Goal: Task Accomplishment & Management: Use online tool/utility

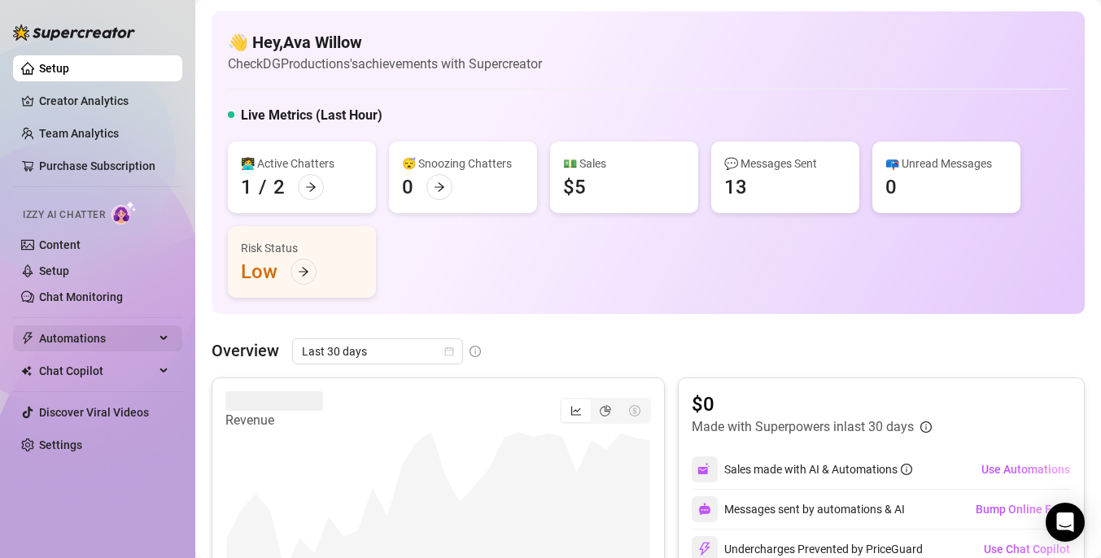
click at [98, 347] on span "Automations" at bounding box center [97, 338] width 116 height 26
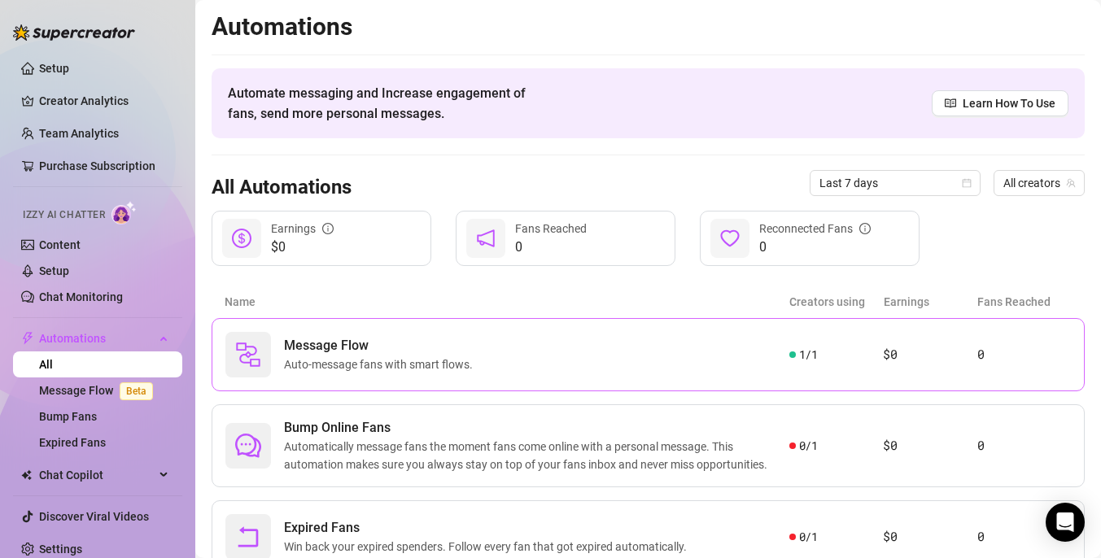
click at [347, 353] on span "Message Flow" at bounding box center [381, 346] width 195 height 20
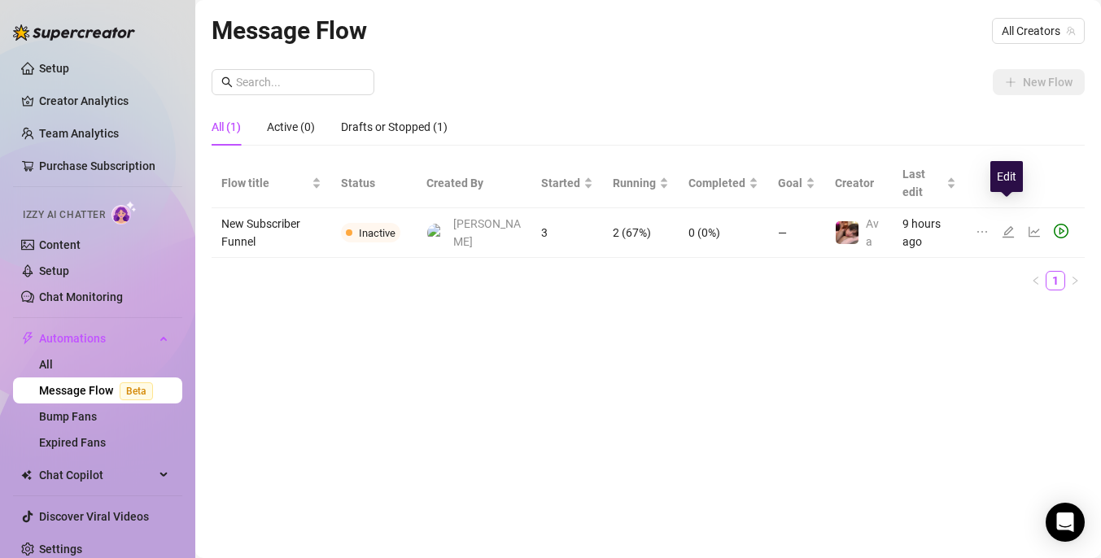
click at [1006, 226] on icon "edit" at bounding box center [1007, 231] width 11 height 11
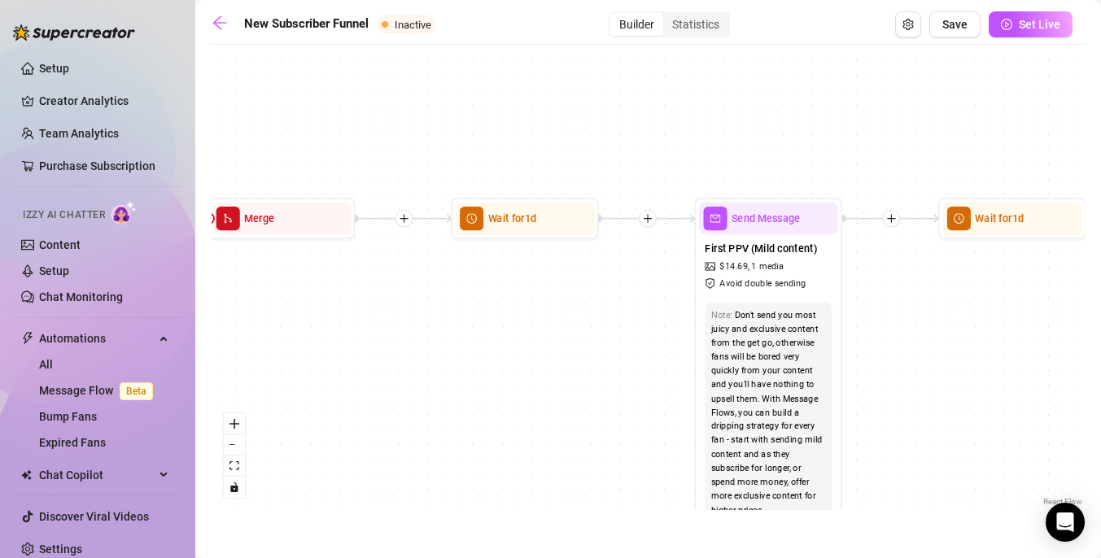
drag, startPoint x: 304, startPoint y: 322, endPoint x: 801, endPoint y: 290, distance: 497.4
click at [795, 290] on div "If True If True If True If False If False If False If True If False Merge Merge…" at bounding box center [648, 281] width 873 height 457
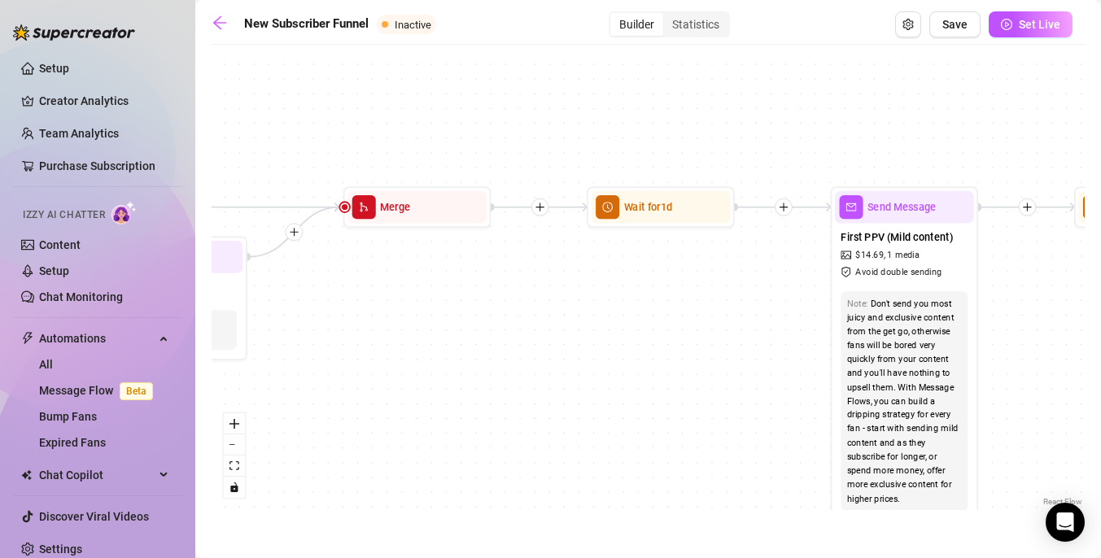
drag, startPoint x: 503, startPoint y: 315, endPoint x: 845, endPoint y: 315, distance: 342.5
click at [845, 315] on div "If True If True If True If False If False If False If True If False Merge Merge…" at bounding box center [648, 281] width 873 height 457
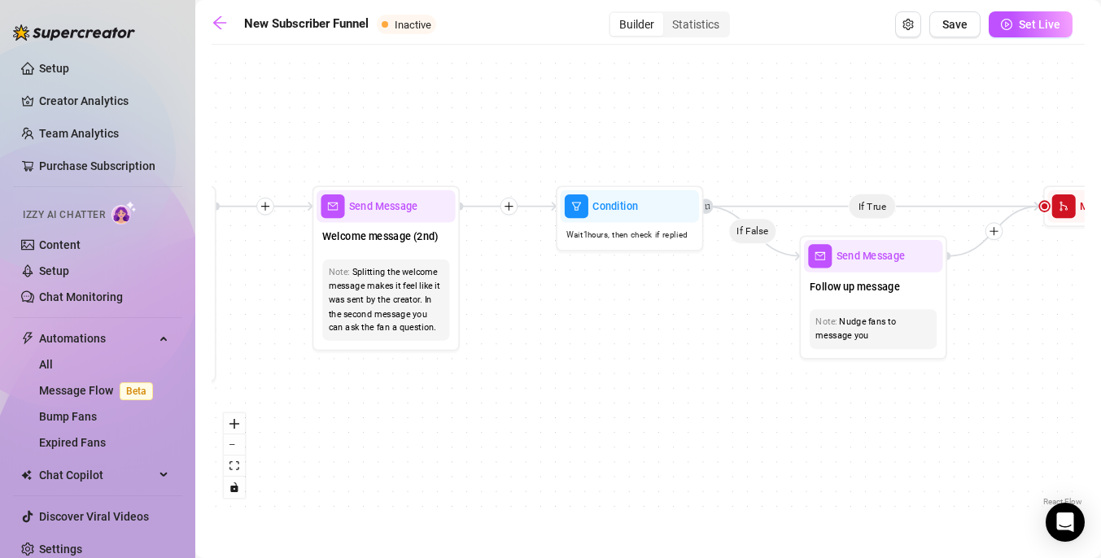
drag, startPoint x: 360, startPoint y: 404, endPoint x: 750, endPoint y: 400, distance: 390.6
click at [750, 400] on div "If True If True If True If False If False If False If True If False Merge Merge…" at bounding box center [648, 281] width 873 height 457
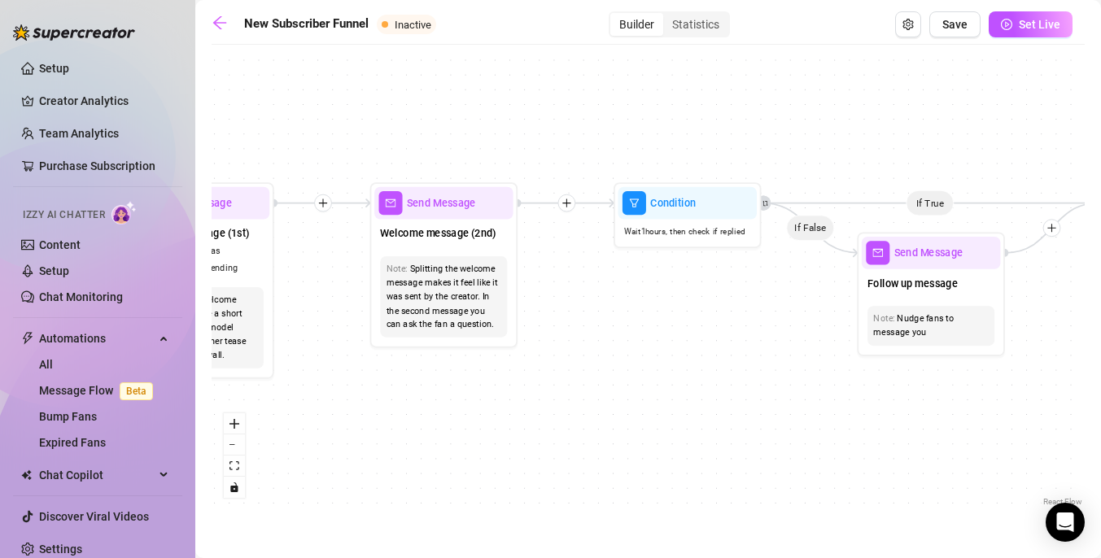
drag, startPoint x: 535, startPoint y: 393, endPoint x: 906, endPoint y: 393, distance: 370.2
click at [906, 393] on div "If True If True If True If False If False If False If True If False Merge Merge…" at bounding box center [648, 281] width 873 height 457
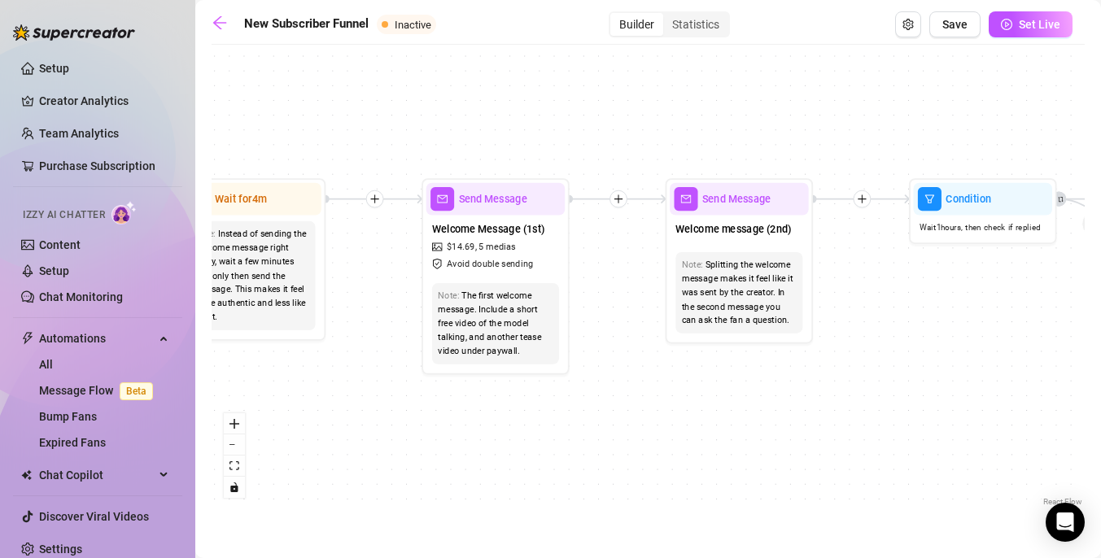
drag, startPoint x: 507, startPoint y: 455, endPoint x: 331, endPoint y: 439, distance: 176.4
click at [331, 439] on div "If True If True If True If False If False If False If True If False Merge Merge…" at bounding box center [648, 281] width 873 height 457
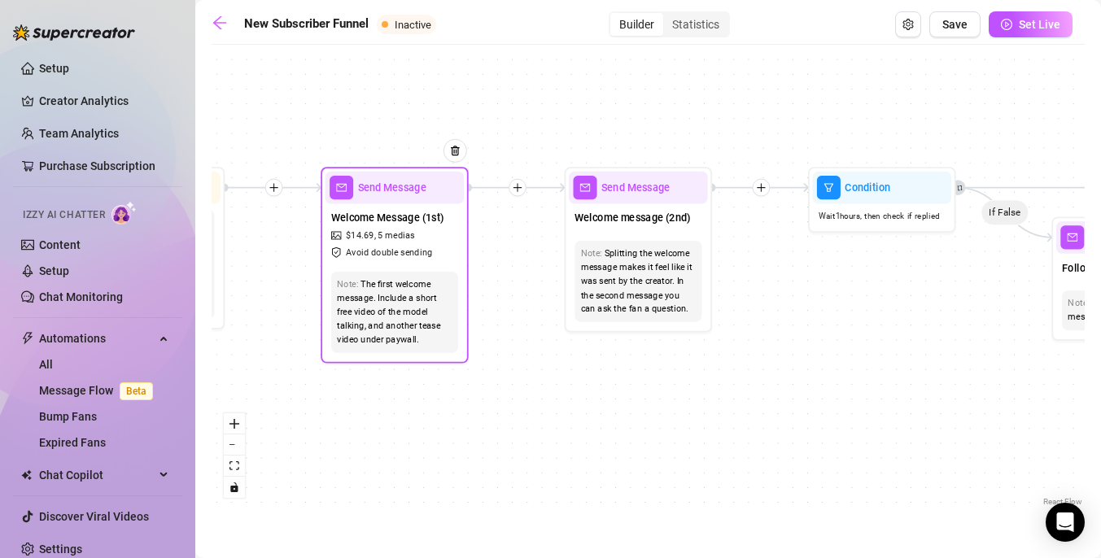
click at [406, 303] on div "The first welcome message. Include a short free video of the model talking, and…" at bounding box center [395, 311] width 116 height 69
click at [401, 213] on span "Welcome Message (1st)" at bounding box center [387, 218] width 113 height 16
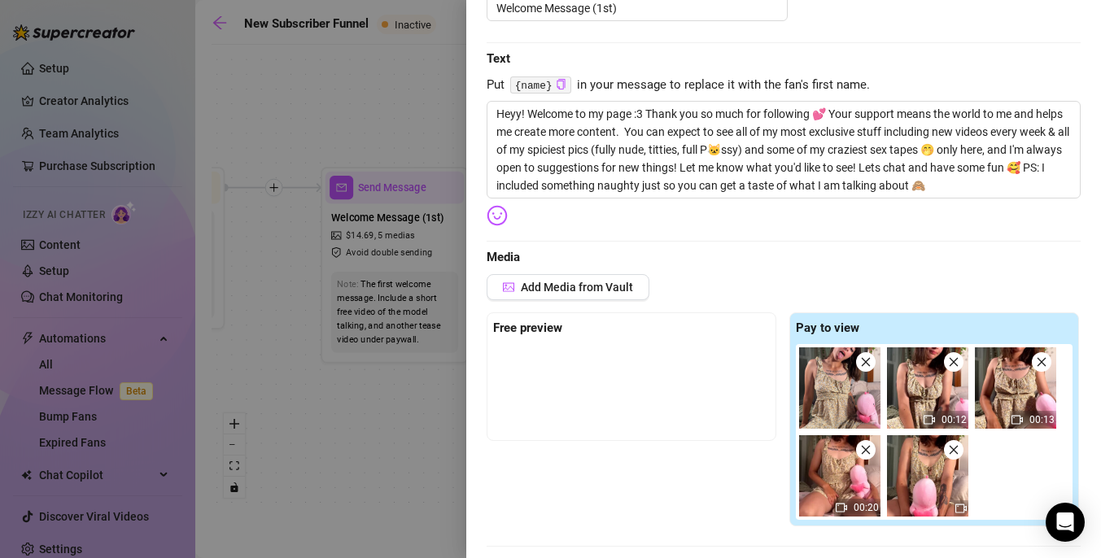
scroll to position [229, 0]
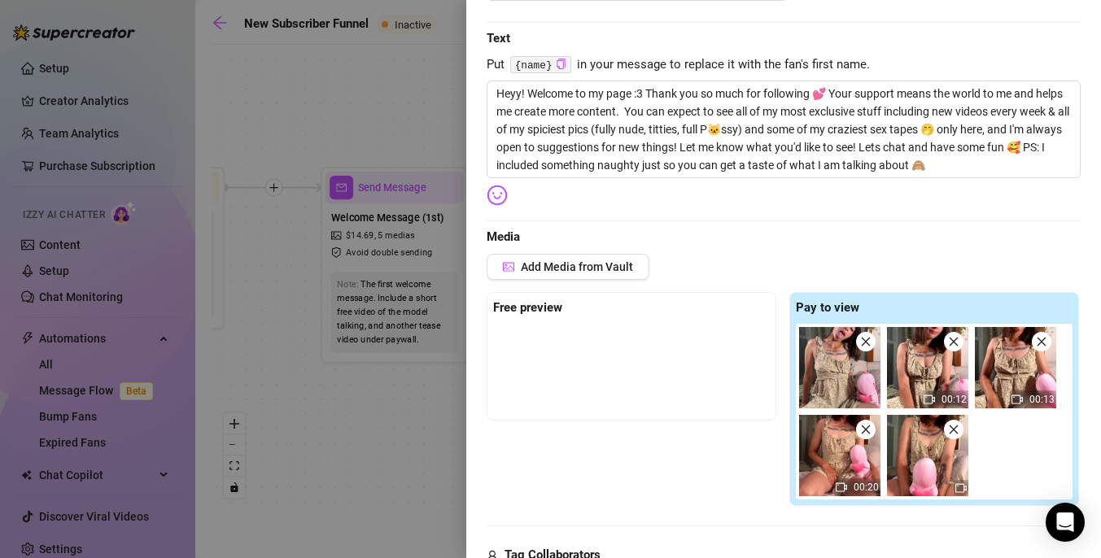
click at [384, 424] on div at bounding box center [550, 279] width 1101 height 558
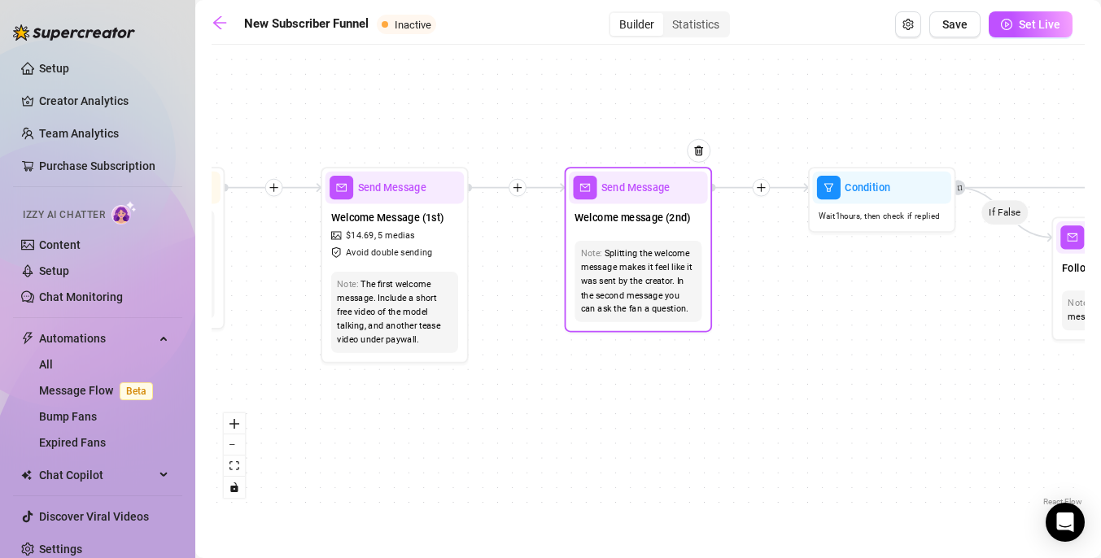
click at [640, 192] on span "Send Message" at bounding box center [635, 188] width 68 height 16
type textarea "So babes :3 What kind of naughty fun are you into? I want to have some fun 🤭💕"
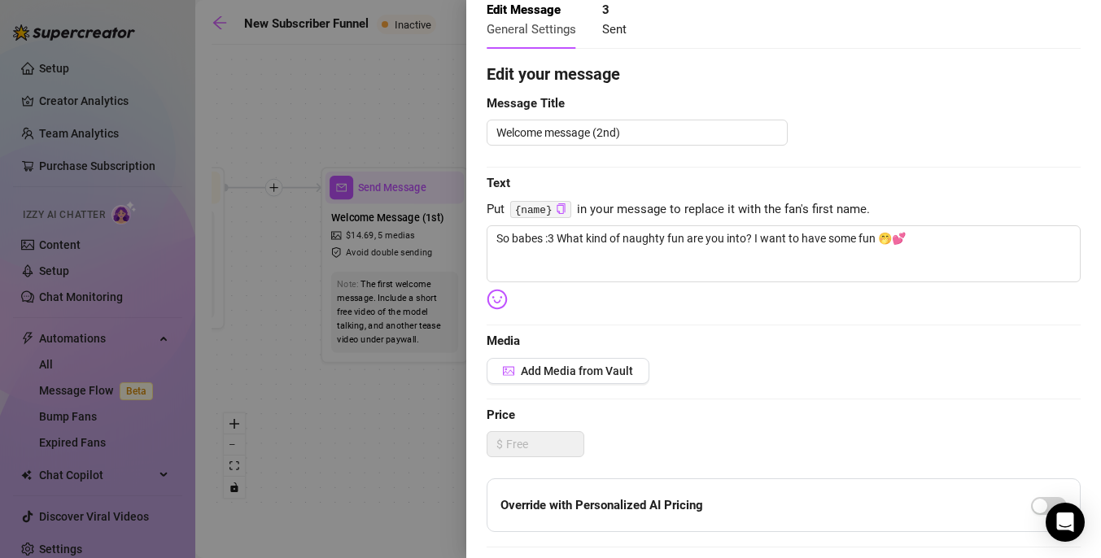
scroll to position [89, 0]
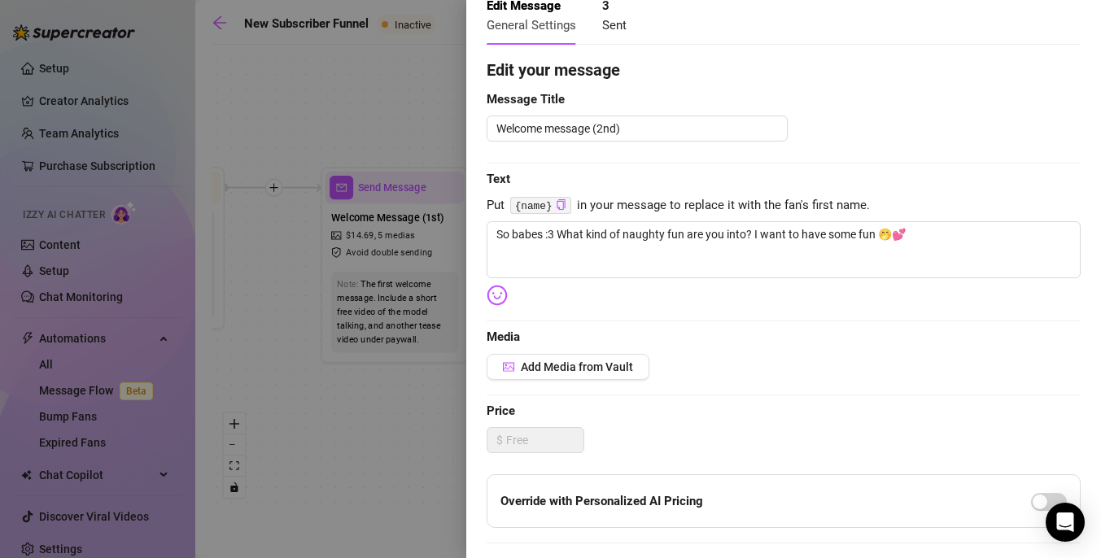
click at [374, 439] on div at bounding box center [550, 279] width 1101 height 558
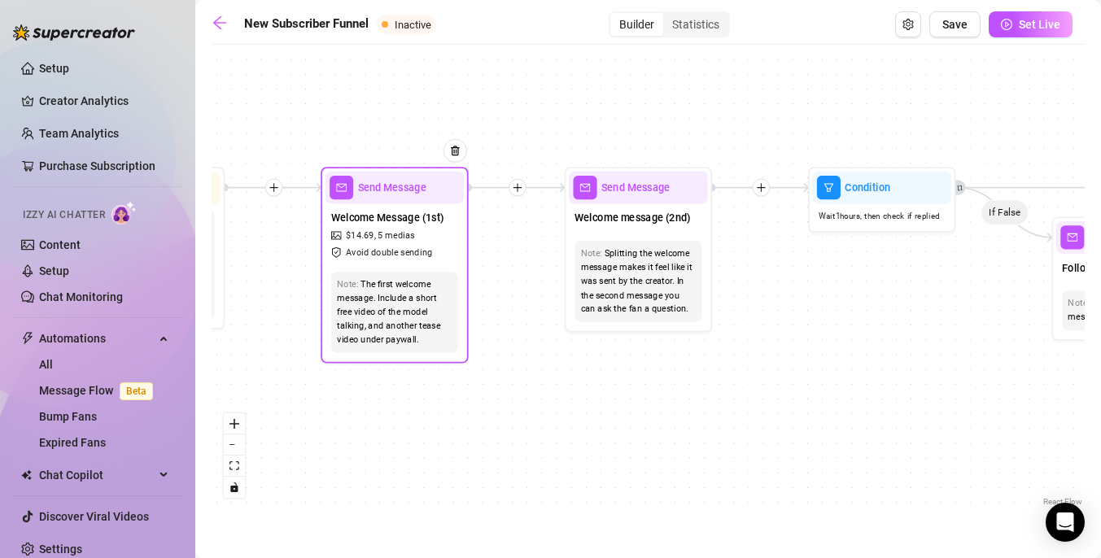
click at [412, 277] on div "The first welcome message. Include a short free video of the model talking, and…" at bounding box center [395, 311] width 116 height 69
click at [453, 246] on div "Welcome Message (1st) $ 14.69 , 5 medias Avoid double sending" at bounding box center [394, 235] width 139 height 62
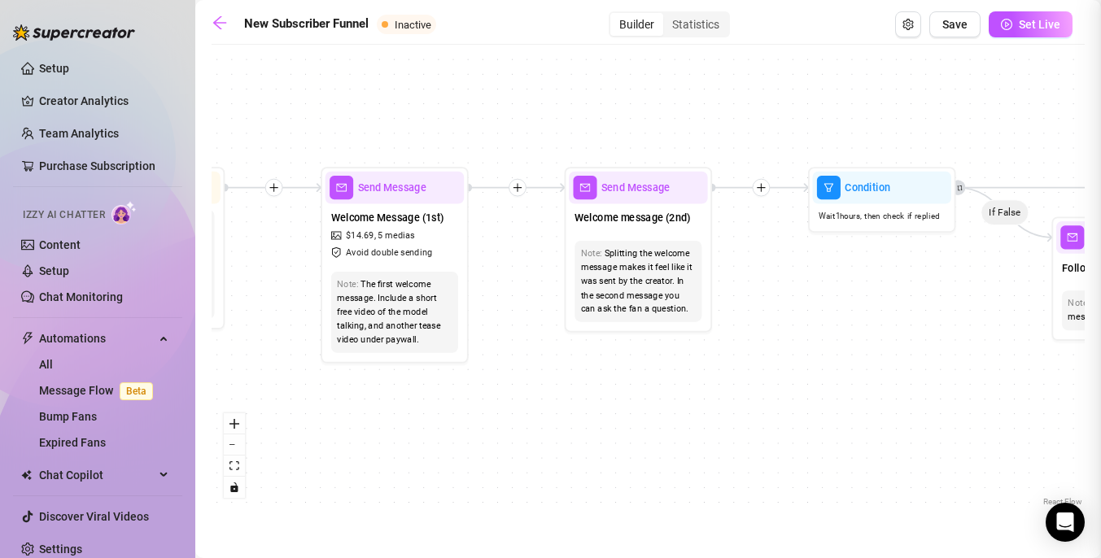
type textarea "Heyy! Welcome to my page :3 Thank you so much for following 💕 Your support mean…"
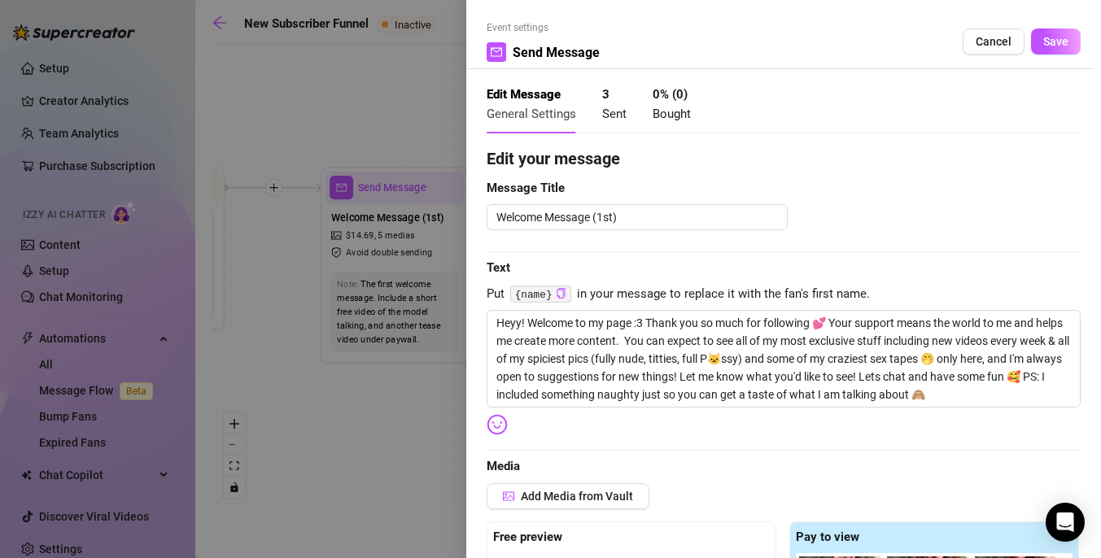
click at [439, 368] on div at bounding box center [550, 279] width 1101 height 558
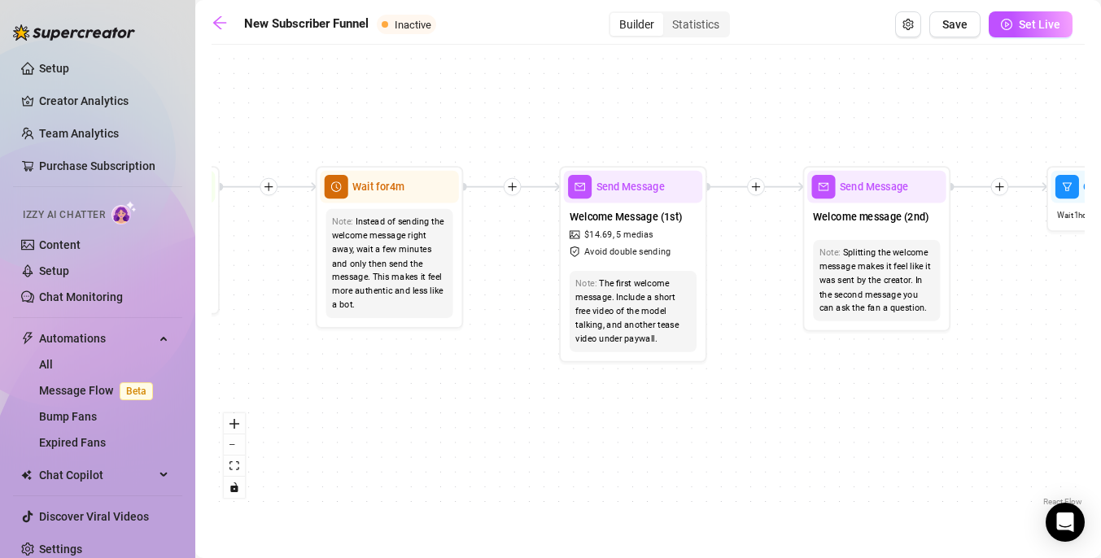
drag, startPoint x: 369, startPoint y: 410, endPoint x: 616, endPoint y: 411, distance: 246.5
click at [617, 412] on div "If True If True If True If False If False If False If True If False Merge Merge…" at bounding box center [648, 281] width 873 height 457
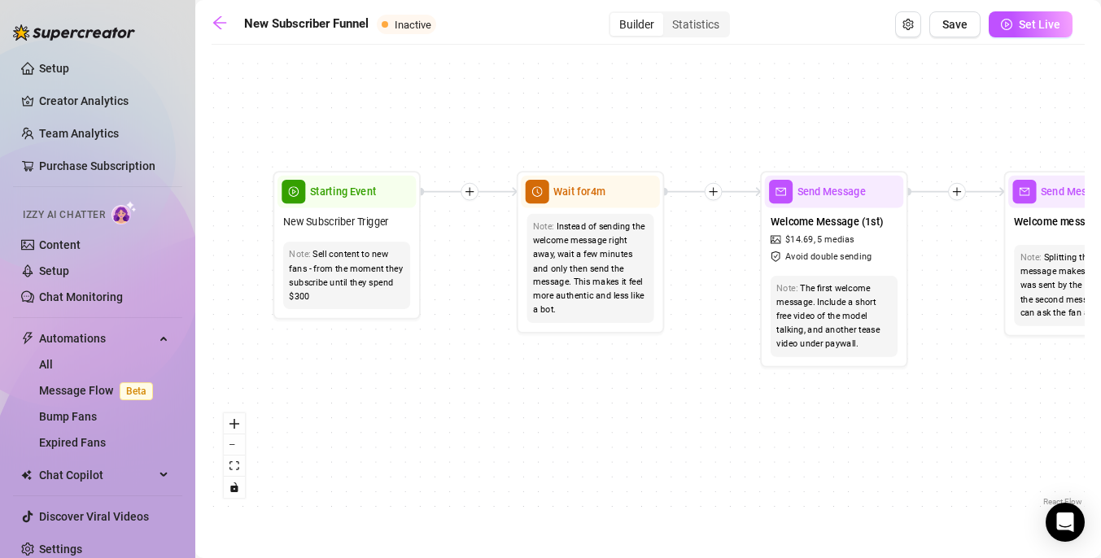
drag, startPoint x: 616, startPoint y: 411, endPoint x: 807, endPoint y: 410, distance: 191.2
click at [807, 410] on div "If True If True If True If False If False If False If True If False Merge Merge…" at bounding box center [648, 281] width 873 height 457
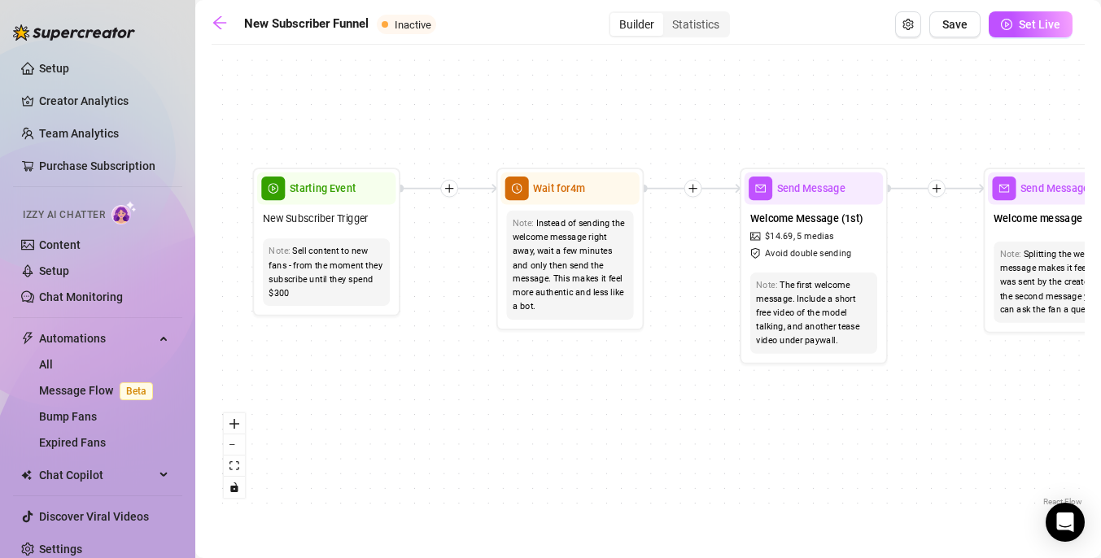
drag, startPoint x: 510, startPoint y: 434, endPoint x: 362, endPoint y: 422, distance: 148.5
click at [362, 422] on div "If True If True If True If False If False If False If True If False Merge Merge…" at bounding box center [648, 281] width 873 height 457
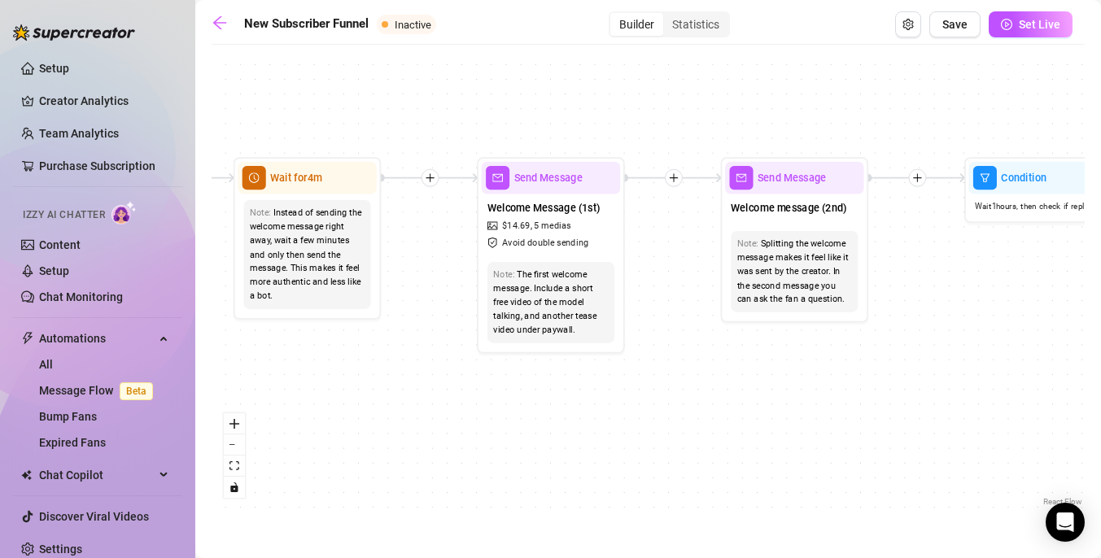
drag, startPoint x: 541, startPoint y: 456, endPoint x: 372, endPoint y: 449, distance: 169.4
click at [372, 450] on div "If True If True If True If False If False If False If True If False Merge Merge…" at bounding box center [648, 281] width 873 height 457
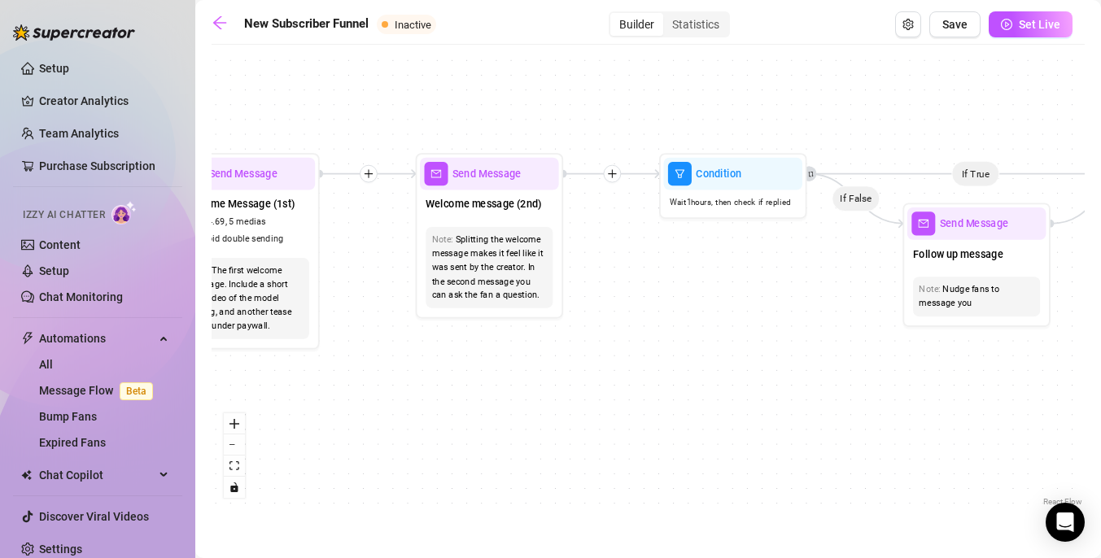
drag, startPoint x: 753, startPoint y: 395, endPoint x: 427, endPoint y: 400, distance: 326.3
click at [427, 400] on div "If True If True If True If False If False If False If True If False Merge Merge…" at bounding box center [648, 281] width 873 height 457
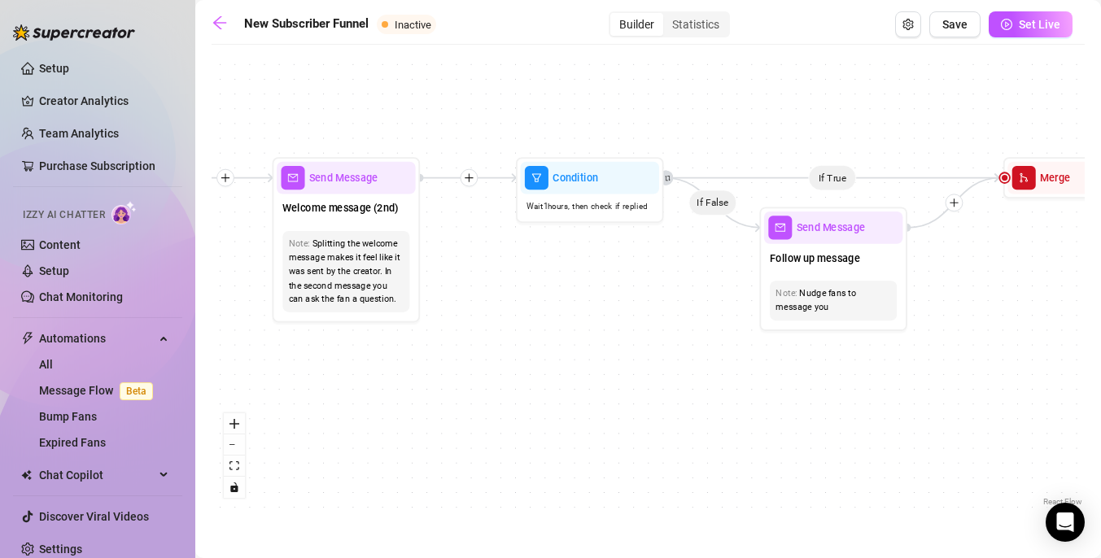
drag, startPoint x: 732, startPoint y: 343, endPoint x: 519, endPoint y: 340, distance: 213.2
click at [519, 340] on div "If True If True If True If False If False If False If True If False Merge Merge…" at bounding box center [648, 281] width 873 height 457
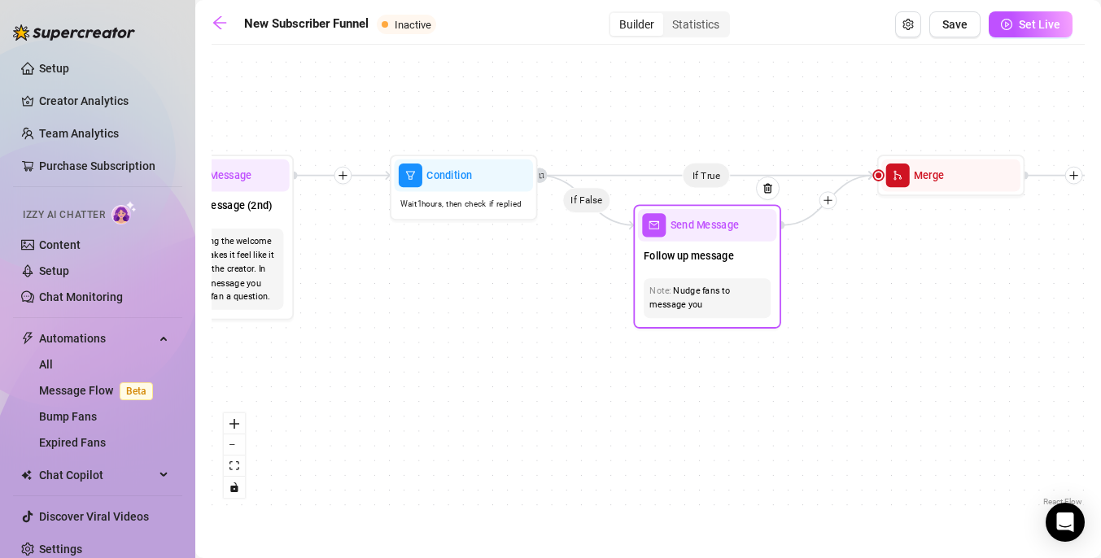
click at [713, 302] on div "Nudge fans to message you" at bounding box center [707, 298] width 116 height 28
click at [731, 243] on div "Follow up message" at bounding box center [707, 257] width 139 height 31
type textarea "Are you there baby? I am horny right now 😩 can you help me? 🙈"
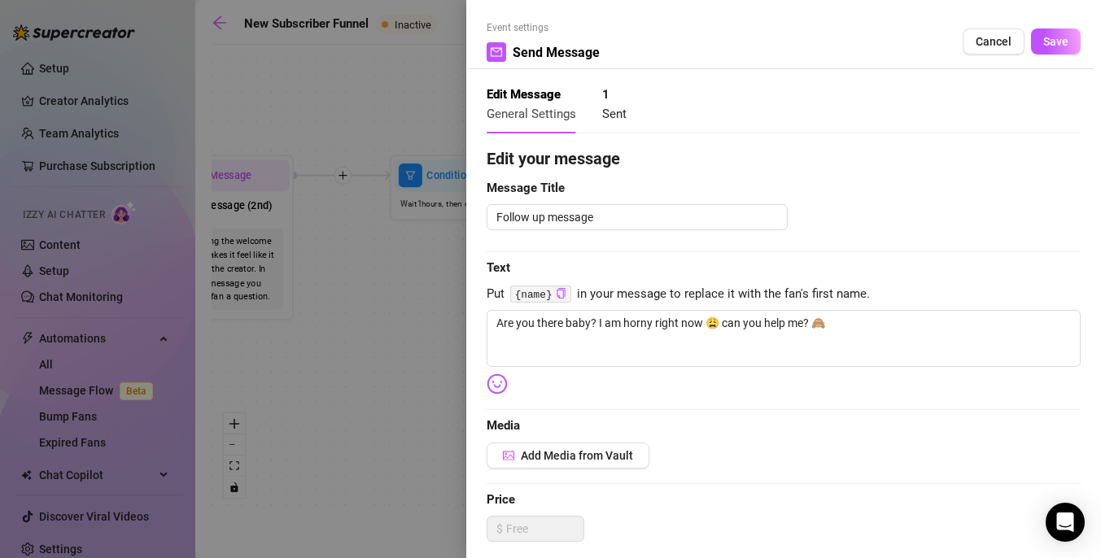
click at [393, 373] on div at bounding box center [550, 279] width 1101 height 558
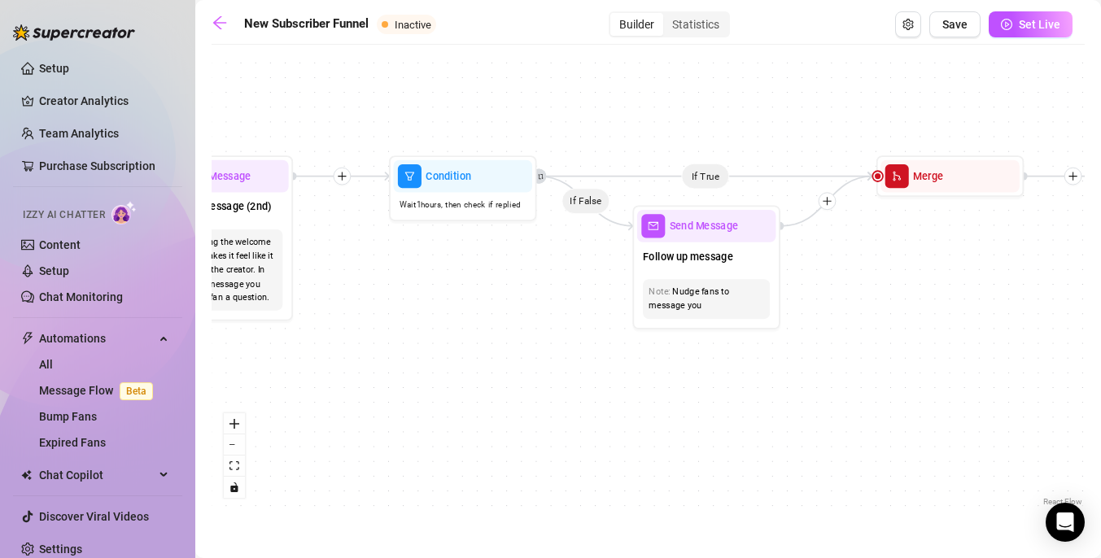
drag, startPoint x: 893, startPoint y: 318, endPoint x: 492, endPoint y: 317, distance: 400.3
click at [492, 318] on div "If True If True If True If False If False If False If True If False Merge Merge…" at bounding box center [648, 281] width 873 height 457
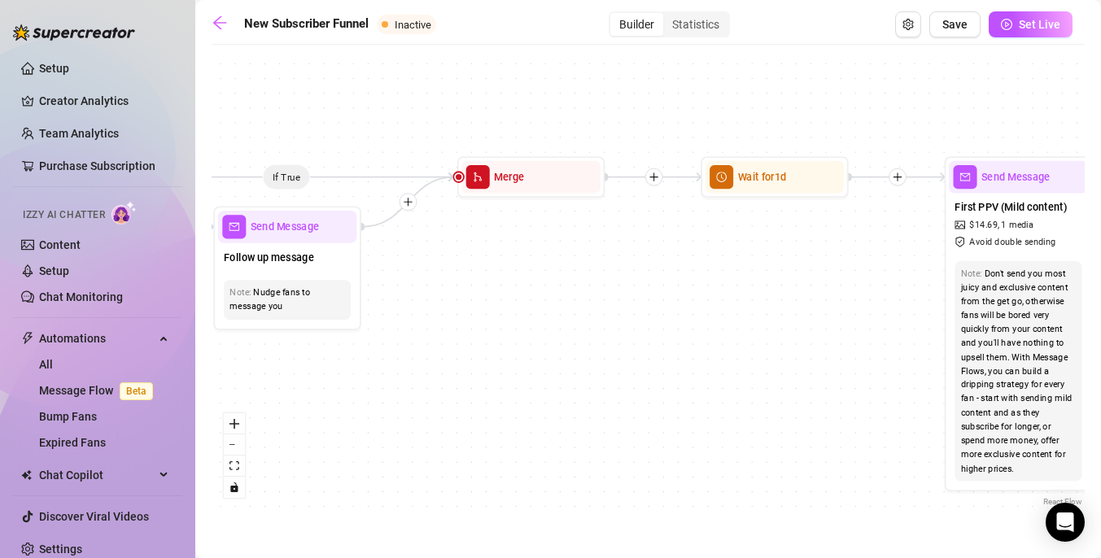
drag, startPoint x: 727, startPoint y: 307, endPoint x: 491, endPoint y: 306, distance: 235.1
click at [491, 306] on div "If True If True If True If False If False If False If True If False Merge Merge…" at bounding box center [648, 281] width 873 height 457
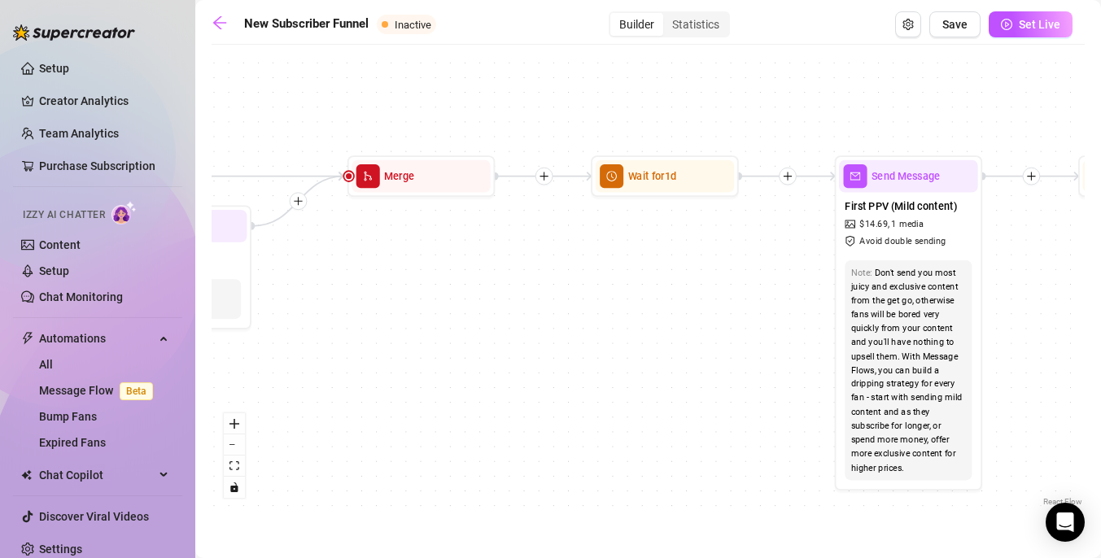
drag, startPoint x: 383, startPoint y: 248, endPoint x: 706, endPoint y: 242, distance: 323.1
click at [706, 242] on div "If True If True If True If False If False If False If True If False Merge Merge…" at bounding box center [648, 281] width 873 height 457
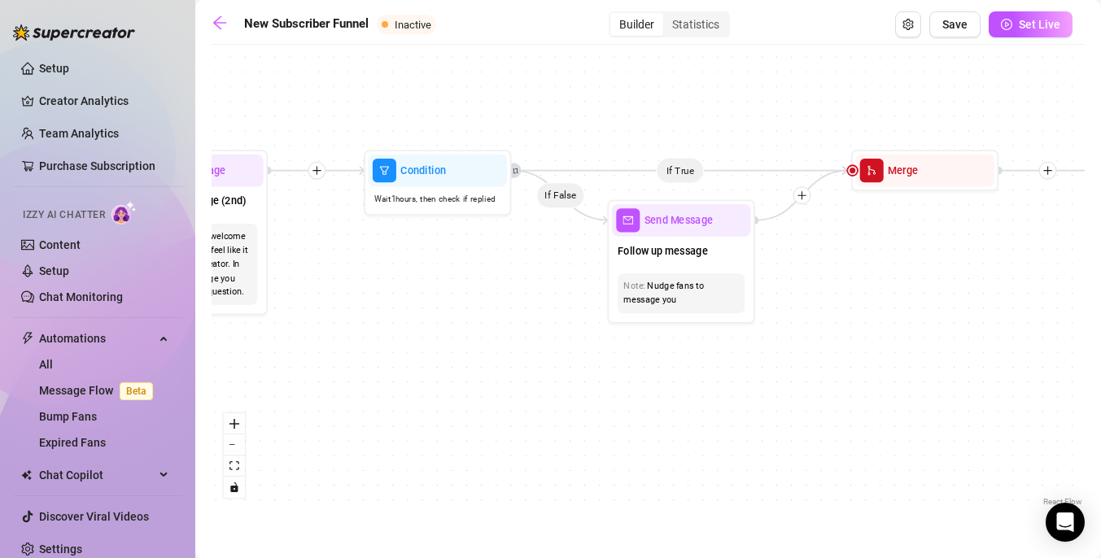
drag, startPoint x: 435, startPoint y: 386, endPoint x: 887, endPoint y: 386, distance: 451.6
click at [887, 386] on div "If True If True If True If False If False If False If True If False Merge Merge…" at bounding box center [648, 281] width 873 height 457
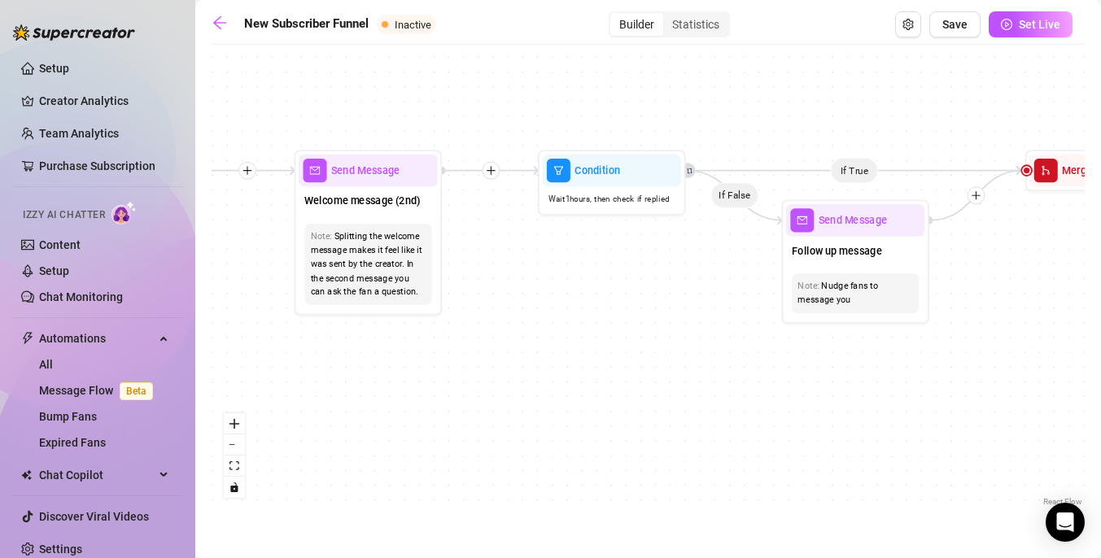
drag, startPoint x: 537, startPoint y: 403, endPoint x: 954, endPoint y: 372, distance: 417.7
click at [954, 372] on div "If True If True If True If False If False If False If True If False Merge Merge…" at bounding box center [648, 281] width 873 height 457
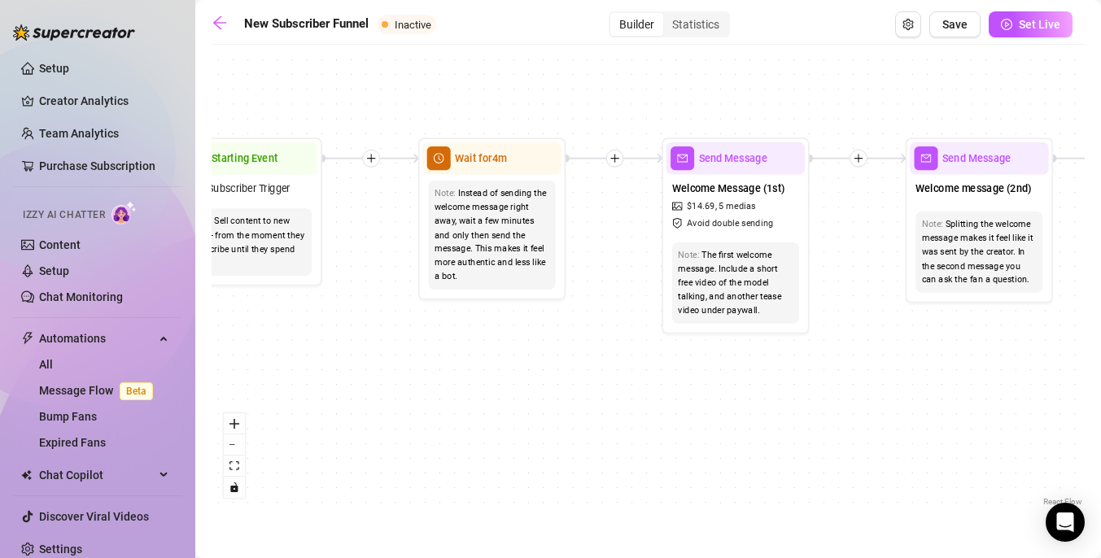
drag, startPoint x: 648, startPoint y: 380, endPoint x: 854, endPoint y: 397, distance: 205.8
click at [854, 399] on div "If True If True If True If False If False If False If True If False Merge Merge…" at bounding box center [648, 281] width 873 height 457
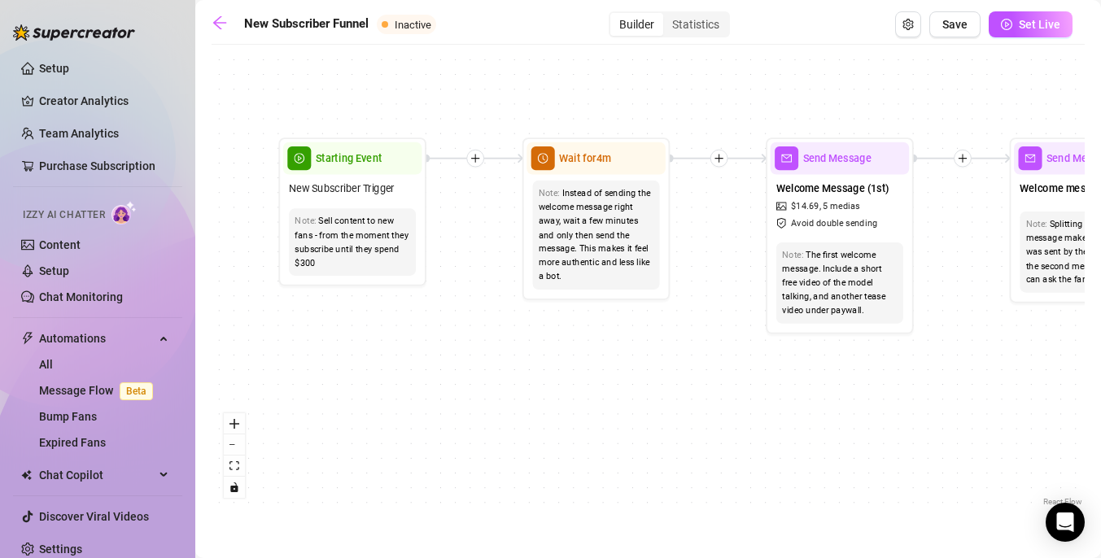
drag, startPoint x: 854, startPoint y: 397, endPoint x: 673, endPoint y: 365, distance: 183.5
click at [730, 365] on div "If True If True If True If False If False If False If True If False Merge Merge…" at bounding box center [648, 281] width 873 height 457
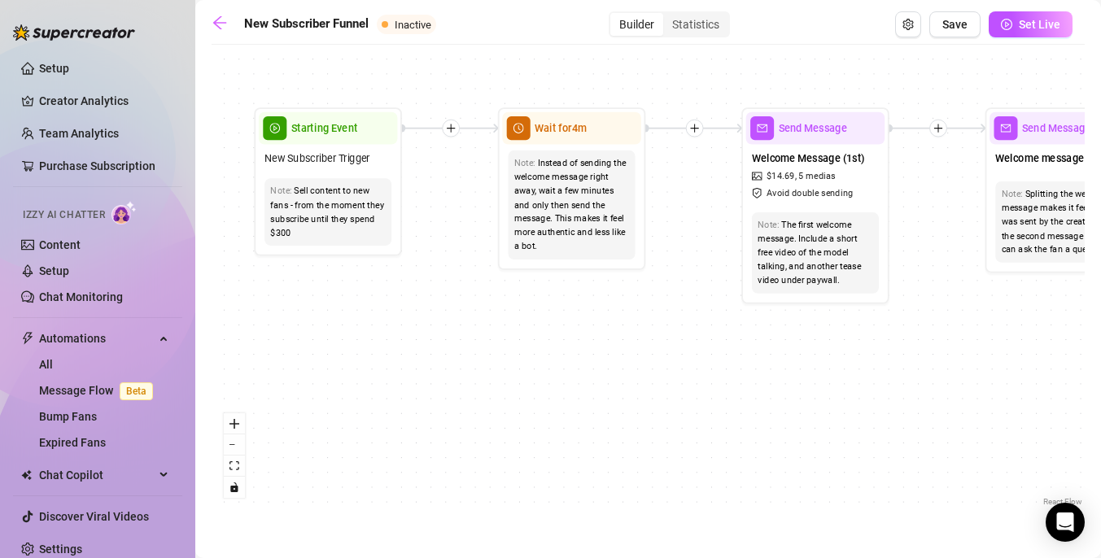
drag, startPoint x: 733, startPoint y: 379, endPoint x: 931, endPoint y: 380, distance: 197.7
click at [931, 380] on div "If True If True If True If False If False If False If True If False Merge Merge…" at bounding box center [648, 281] width 873 height 457
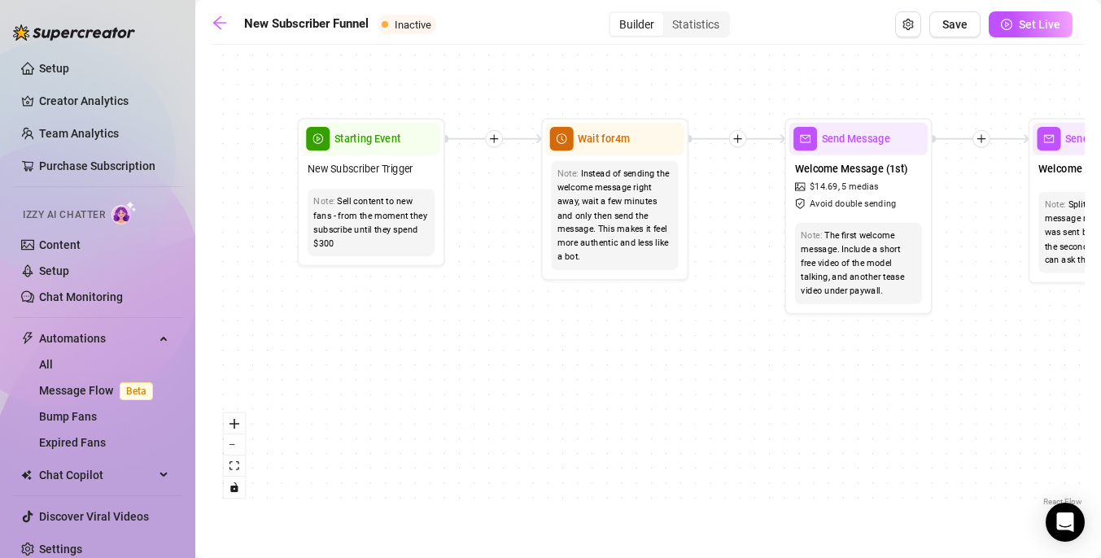
drag, startPoint x: 368, startPoint y: 368, endPoint x: 438, endPoint y: 400, distance: 76.8
click at [438, 400] on div "If True If True If True If False If False If False If True If False Merge Merge…" at bounding box center [648, 281] width 873 height 457
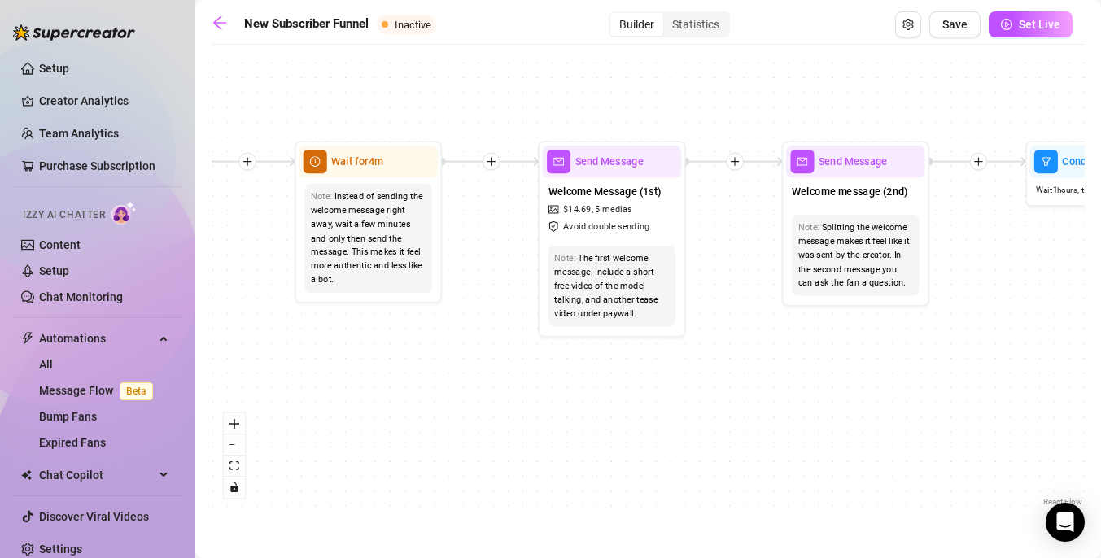
drag, startPoint x: 536, startPoint y: 328, endPoint x: 257, endPoint y: 325, distance: 279.1
click at [257, 327] on div "If True If True If True If False If False If False If True If False Merge Merge…" at bounding box center [648, 281] width 873 height 457
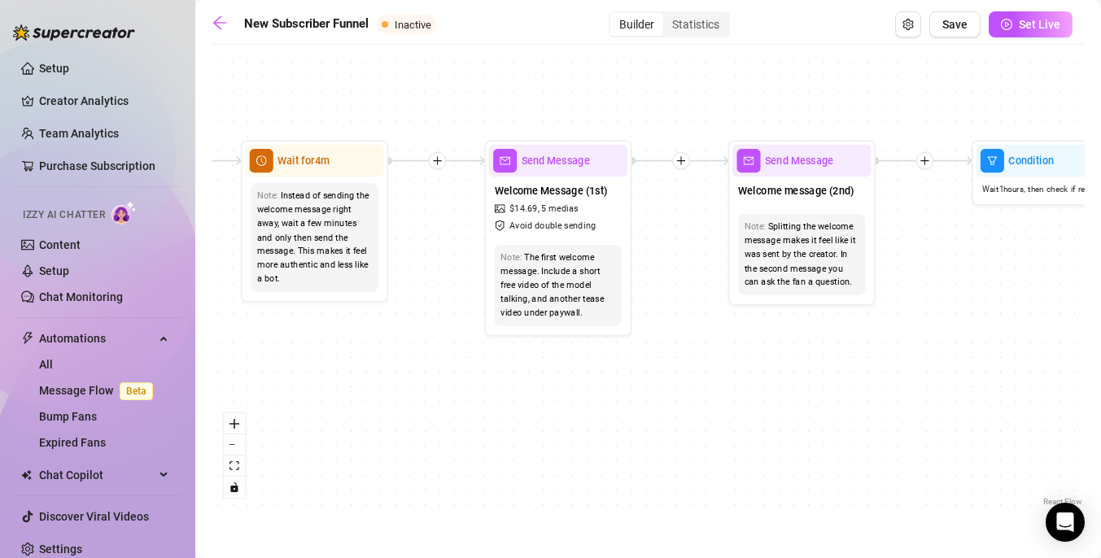
drag, startPoint x: 507, startPoint y: 352, endPoint x: 368, endPoint y: 327, distance: 141.4
click at [369, 328] on div "If True If True If True If False If False If False If True If False Merge Merge…" at bounding box center [648, 281] width 873 height 457
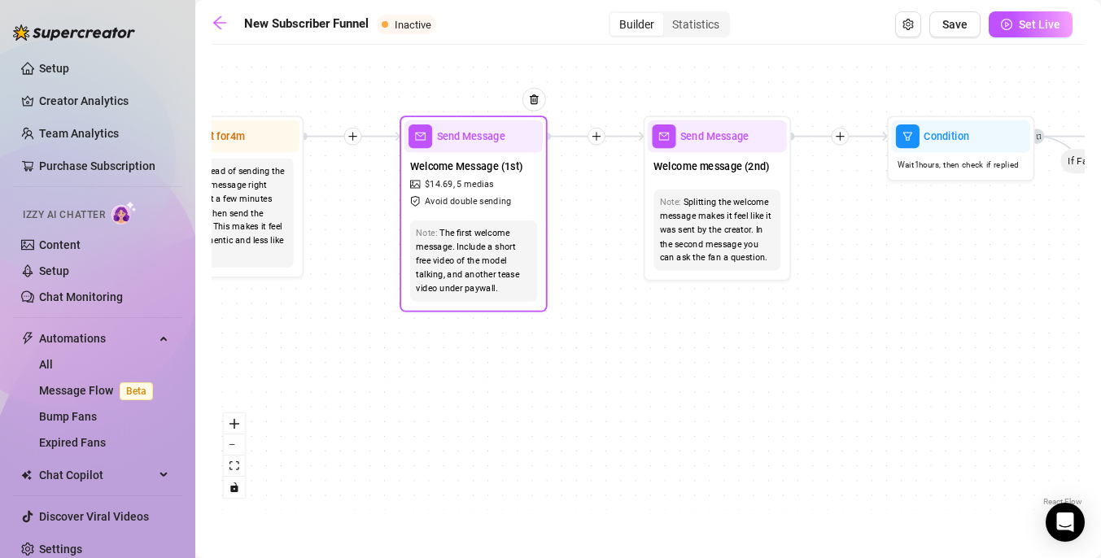
click at [461, 138] on span "Send Message" at bounding box center [471, 137] width 68 height 16
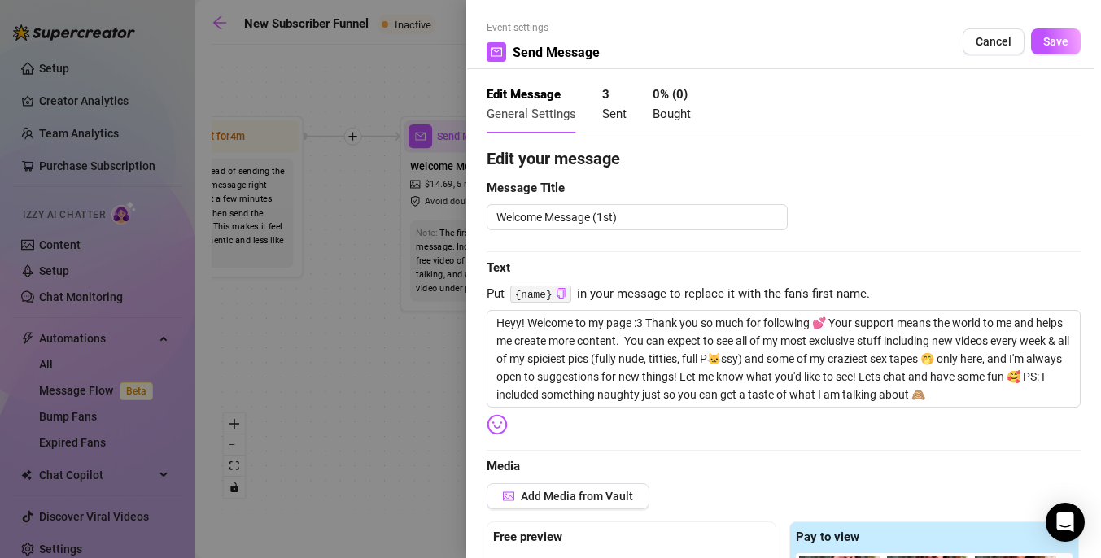
type textarea "Heyy! Welcome to my page :3 Thank you so much for following 💕 Your support mean…"
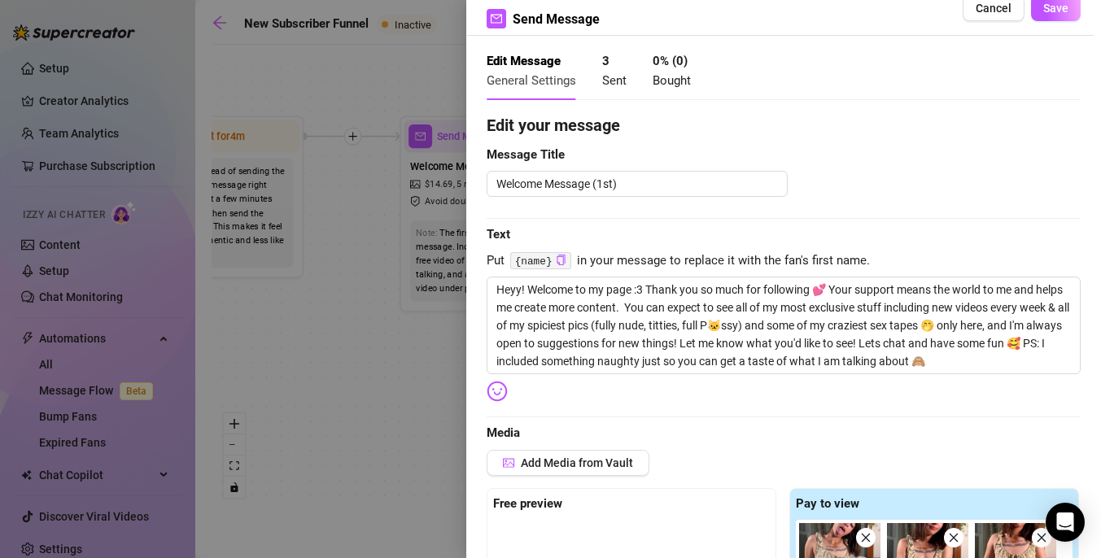
scroll to position [23, 0]
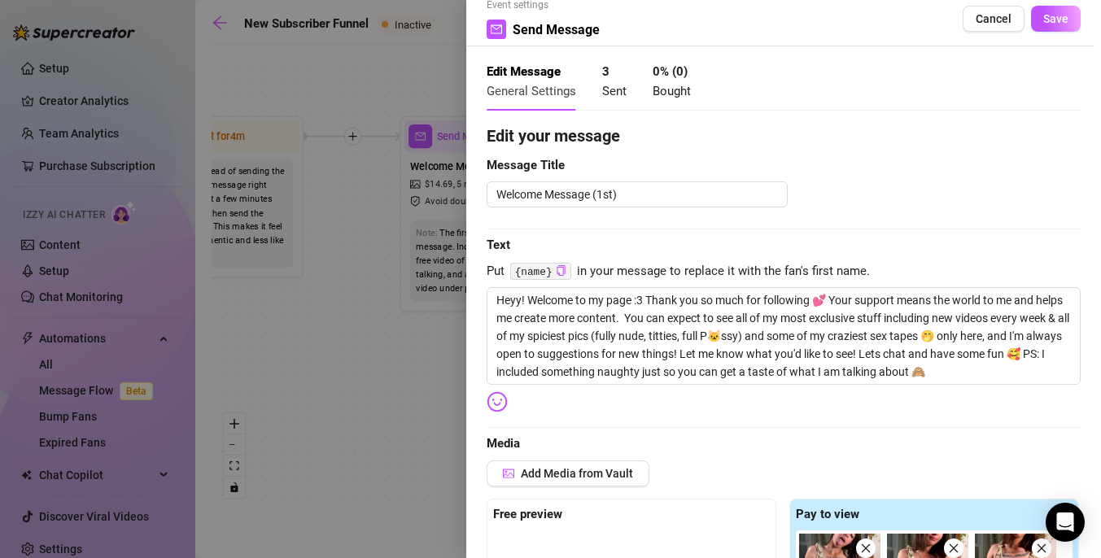
click at [356, 331] on div at bounding box center [550, 279] width 1101 height 558
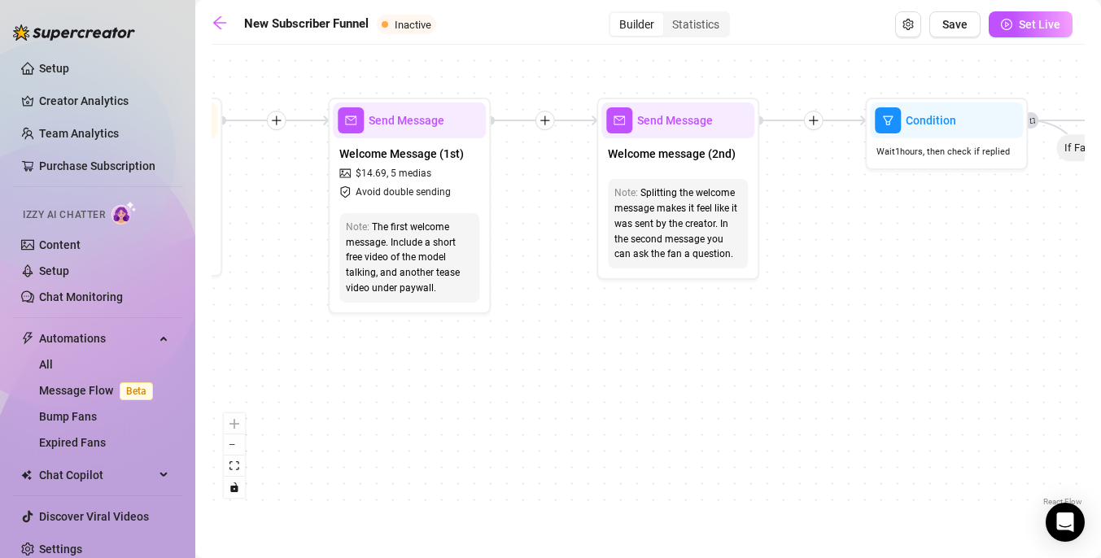
drag, startPoint x: 696, startPoint y: 338, endPoint x: 584, endPoint y: 336, distance: 111.5
click at [584, 336] on div "If True If True If True If False If False If False If True If False Merge Merge…" at bounding box center [648, 281] width 873 height 457
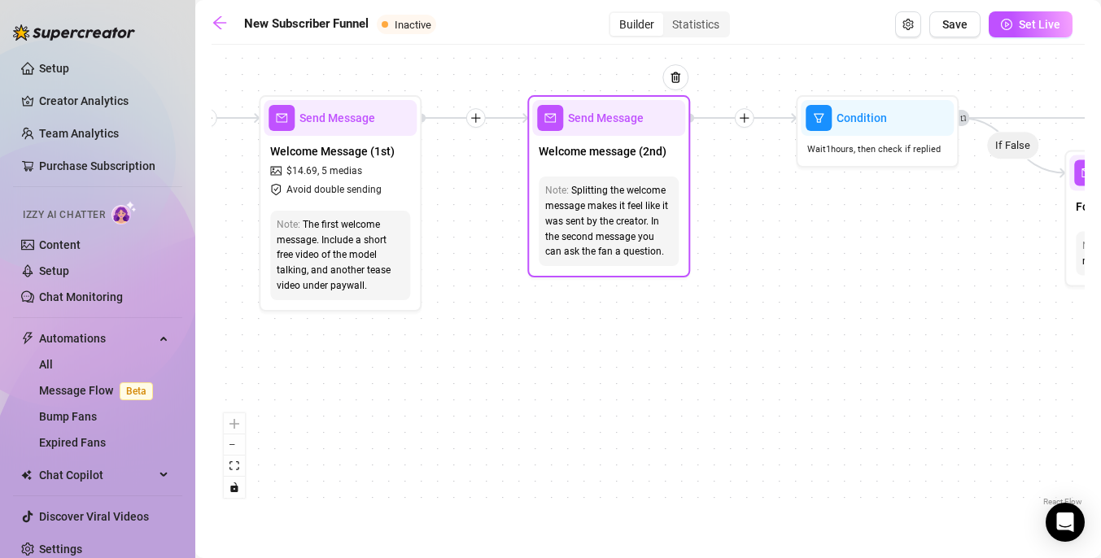
click at [594, 166] on div "Welcome message (2nd)" at bounding box center [608, 153] width 153 height 34
type textarea "So babes :3 What kind of naughty fun are you into? I want to have some fun 🤭💕"
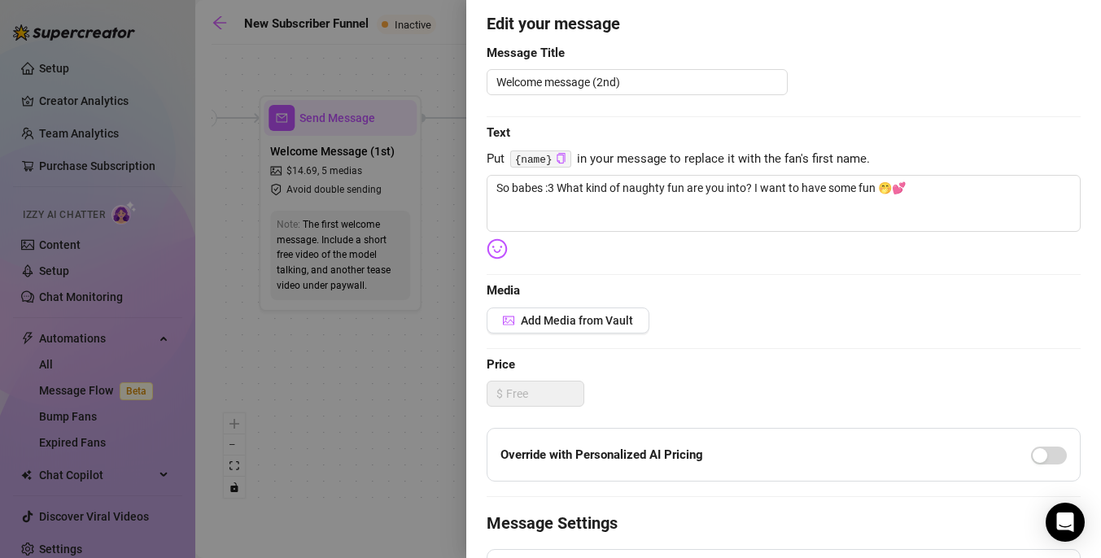
scroll to position [0, 0]
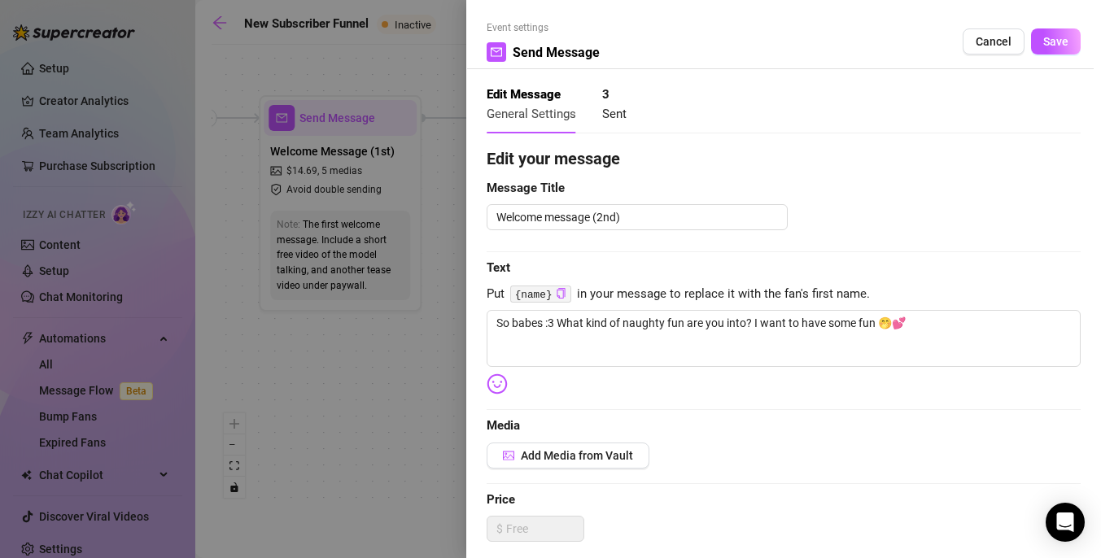
click at [400, 395] on div at bounding box center [550, 279] width 1101 height 558
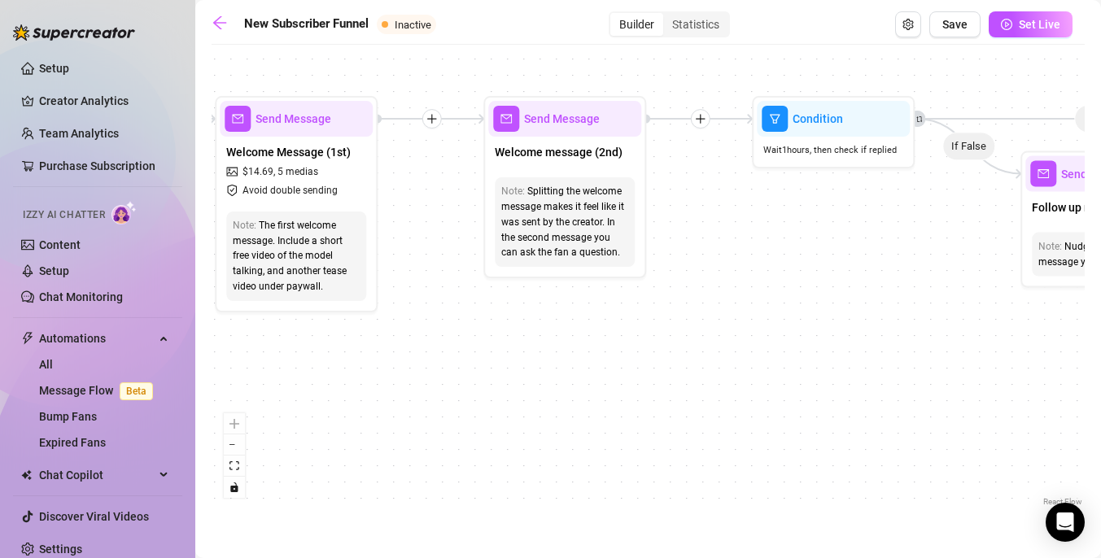
drag, startPoint x: 766, startPoint y: 316, endPoint x: 516, endPoint y: 317, distance: 249.8
click at [516, 317] on div "If True If True If True If False If False If False If True If False Merge Merge…" at bounding box center [648, 281] width 873 height 457
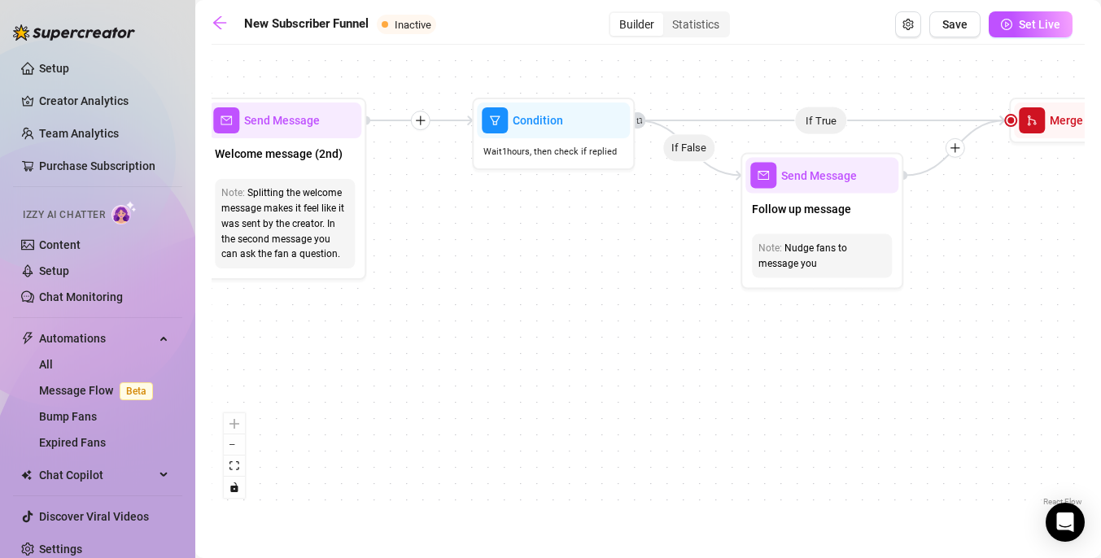
drag, startPoint x: 656, startPoint y: 305, endPoint x: 486, endPoint y: 303, distance: 170.1
click at [486, 303] on div "If True If True If True If False If False If False If True If False Merge Merge…" at bounding box center [648, 281] width 873 height 457
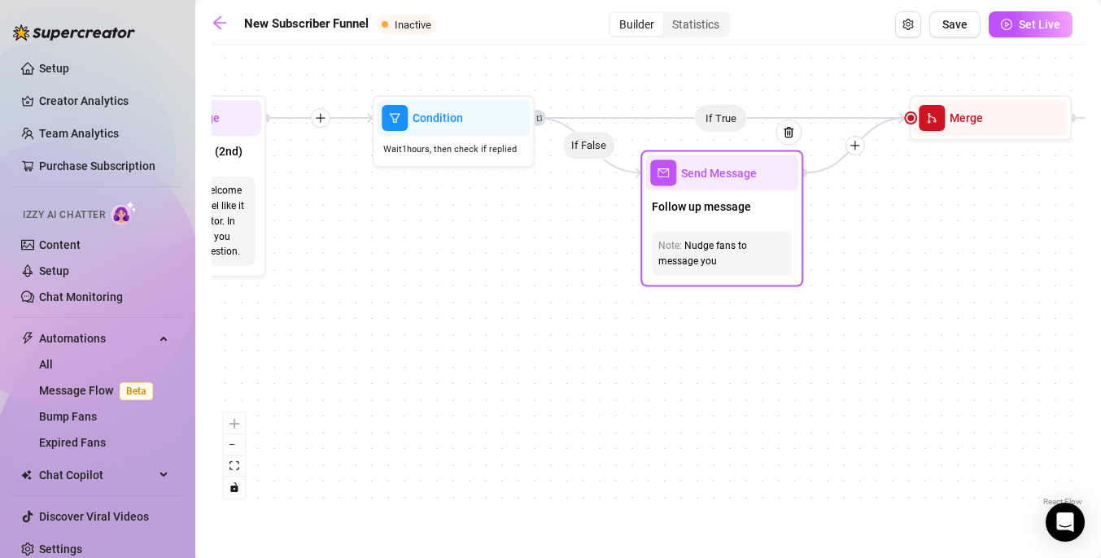
click at [714, 225] on div "Note: Nudge fans to message you" at bounding box center [721, 253] width 153 height 57
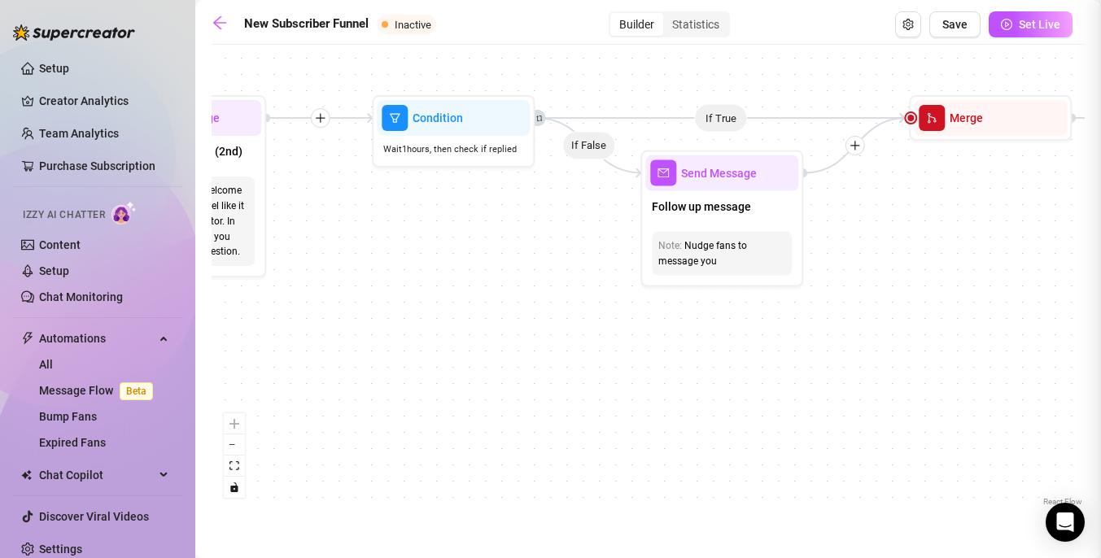
type textarea "Are you there baby? I am horny right now 😩 can you help me? 🙈"
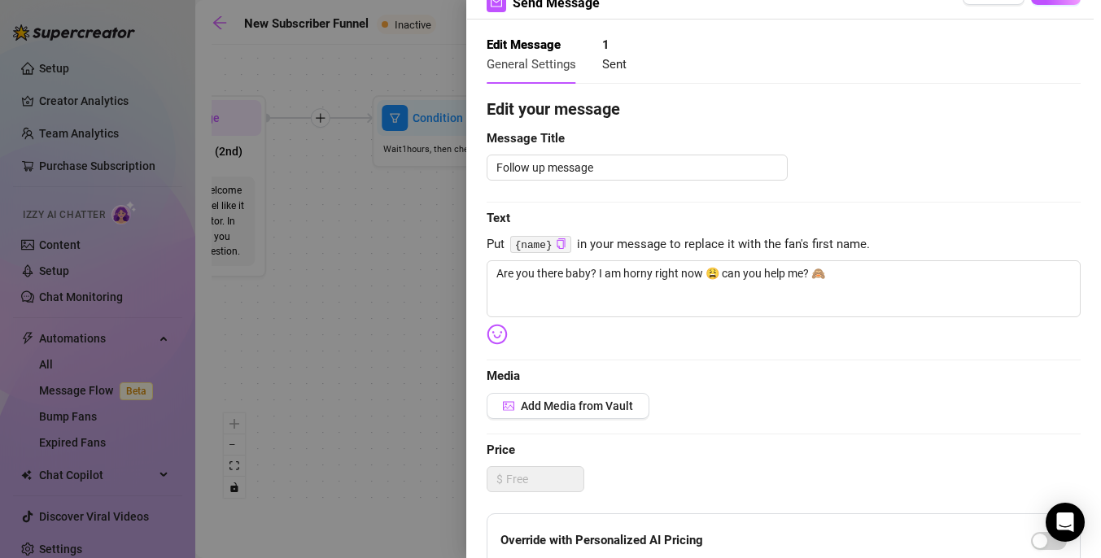
scroll to position [73, 0]
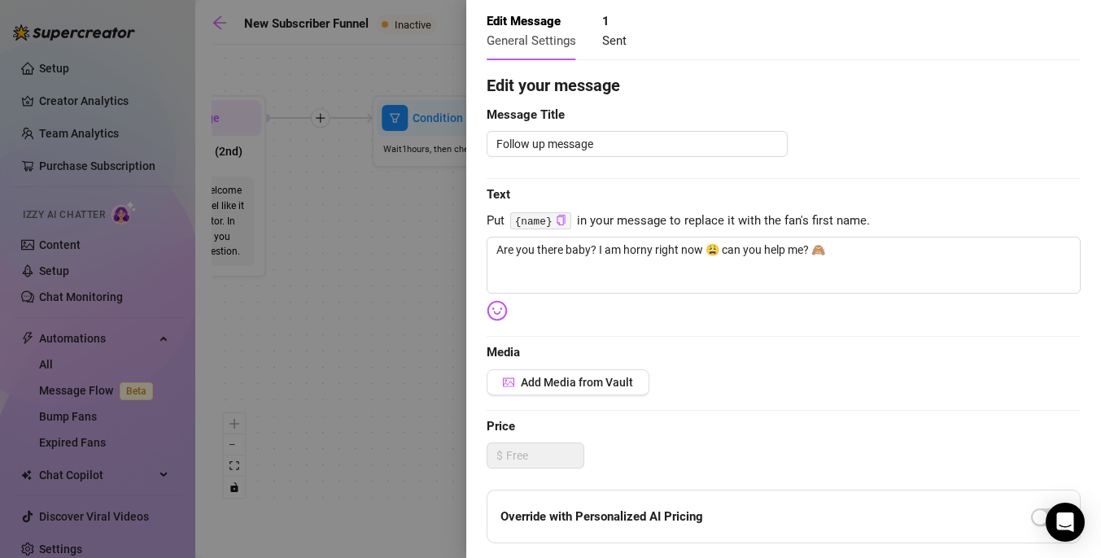
click at [303, 332] on div at bounding box center [550, 279] width 1101 height 558
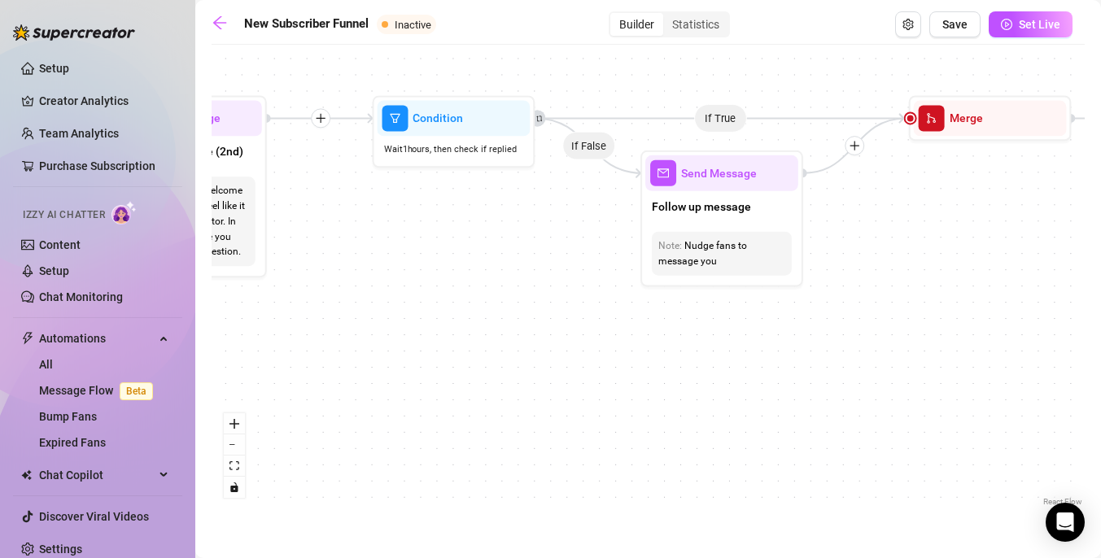
drag, startPoint x: 596, startPoint y: 330, endPoint x: 505, endPoint y: 330, distance: 90.3
click at [505, 330] on div "If True If True If True If False If False If False If True If False Merge Merge…" at bounding box center [648, 281] width 873 height 457
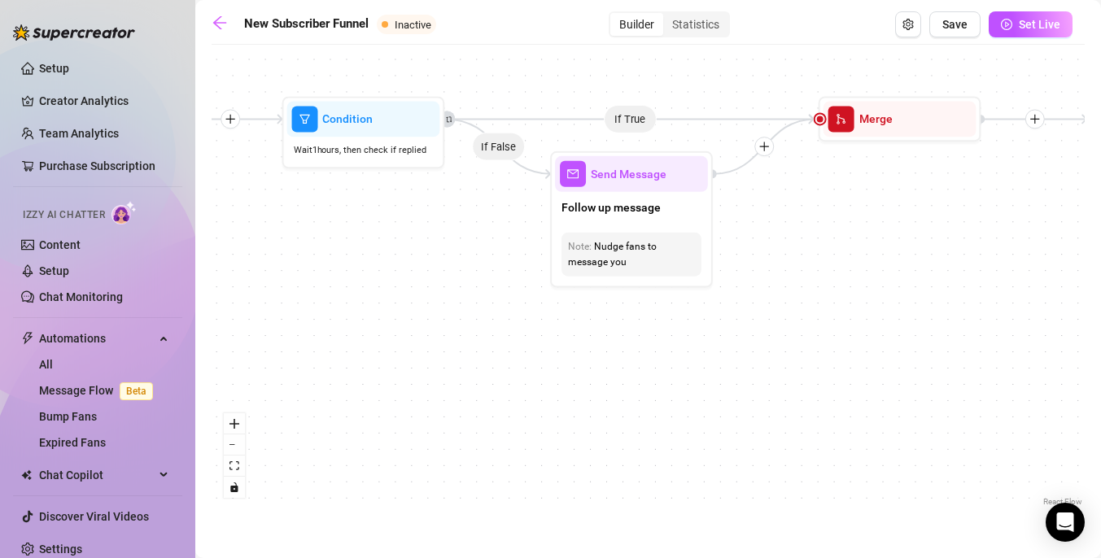
drag, startPoint x: 835, startPoint y: 241, endPoint x: 736, endPoint y: 240, distance: 99.3
click at [736, 240] on div "If True If True If True If False If False If False If True If False Merge Merge…" at bounding box center [648, 281] width 873 height 457
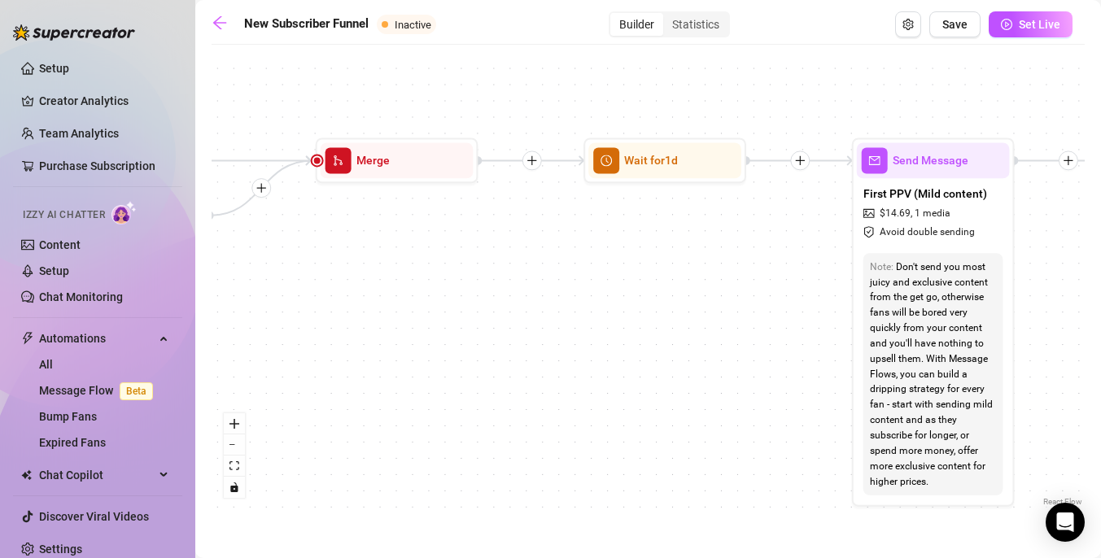
drag, startPoint x: 808, startPoint y: 233, endPoint x: 409, endPoint y: 274, distance: 400.8
click at [408, 275] on div "If True If True If True If False If False If False If True If False Merge Merge…" at bounding box center [648, 281] width 873 height 457
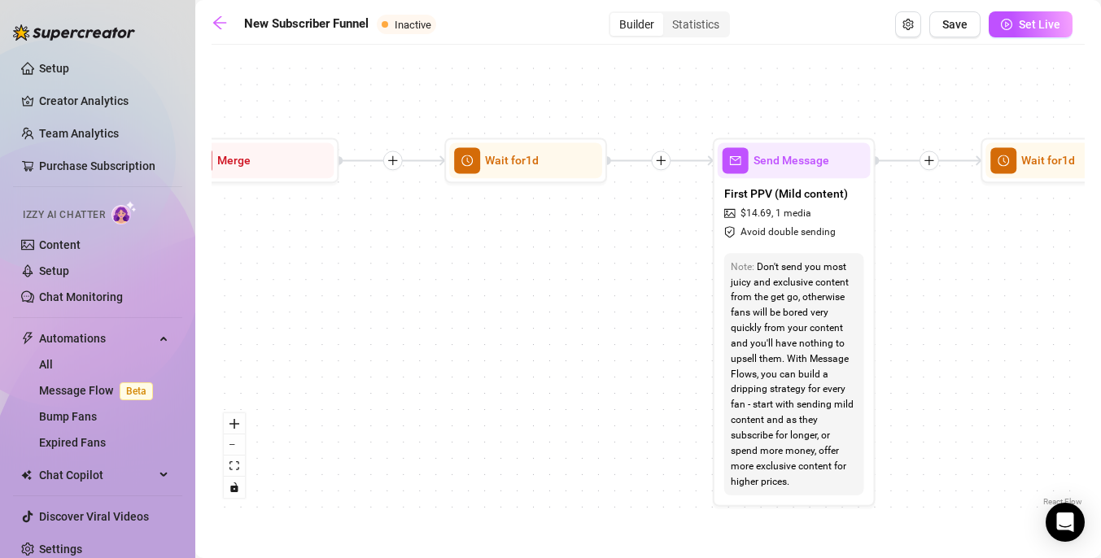
drag, startPoint x: 631, startPoint y: 351, endPoint x: 417, endPoint y: 345, distance: 213.3
click at [417, 346] on div "If True If True If True If False If False If False If True If False Merge Merge…" at bounding box center [648, 281] width 873 height 457
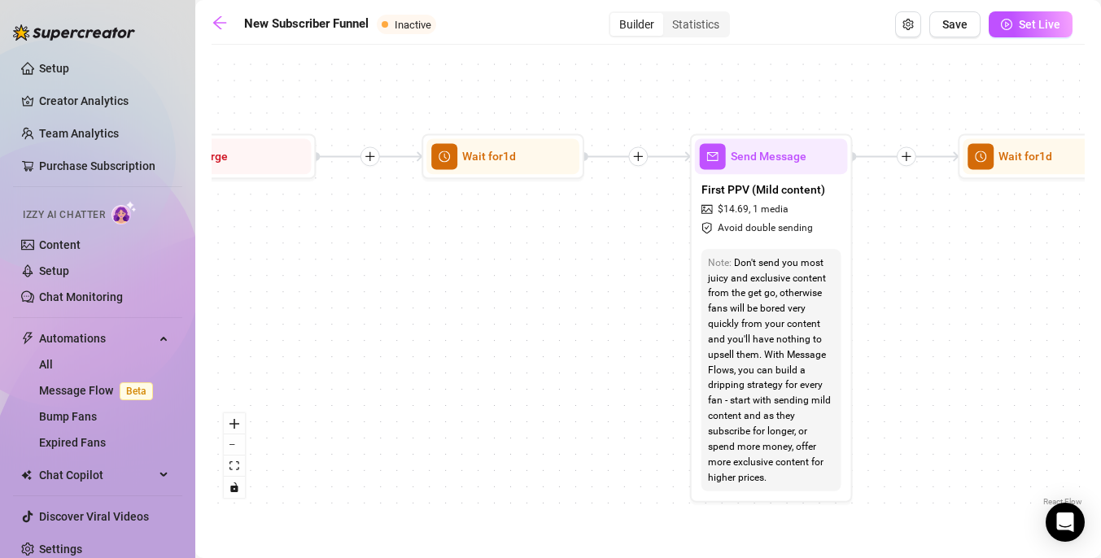
drag, startPoint x: 369, startPoint y: 285, endPoint x: 778, endPoint y: 289, distance: 409.3
click at [778, 289] on div "If True If True If True If False If False If False If True If False Merge Merge…" at bounding box center [648, 281] width 873 height 457
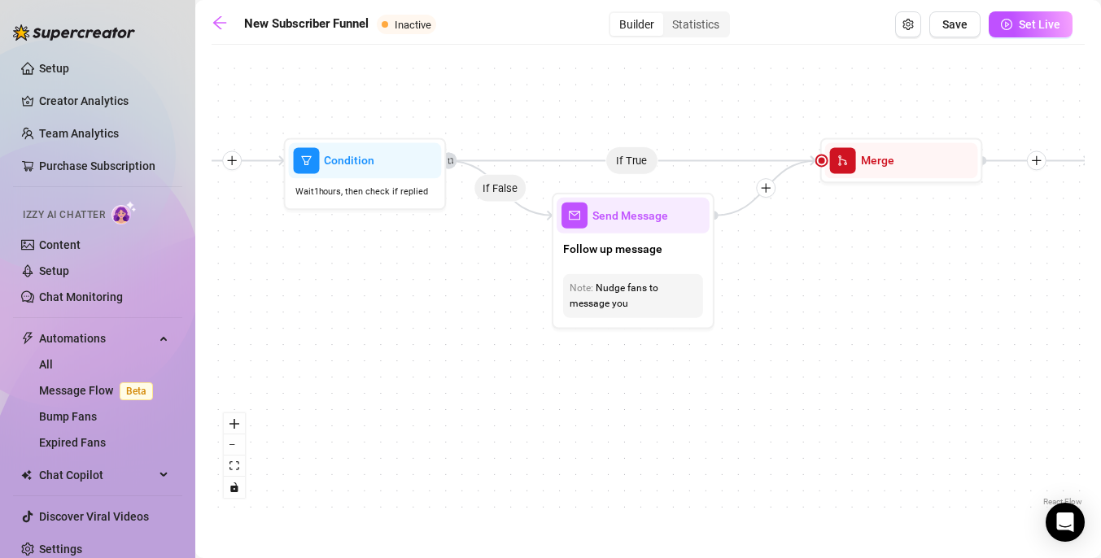
drag, startPoint x: 506, startPoint y: 376, endPoint x: 811, endPoint y: 373, distance: 305.1
click at [812, 373] on div "If True If True If True If False If False If False If True If False Merge Merge…" at bounding box center [648, 281] width 873 height 457
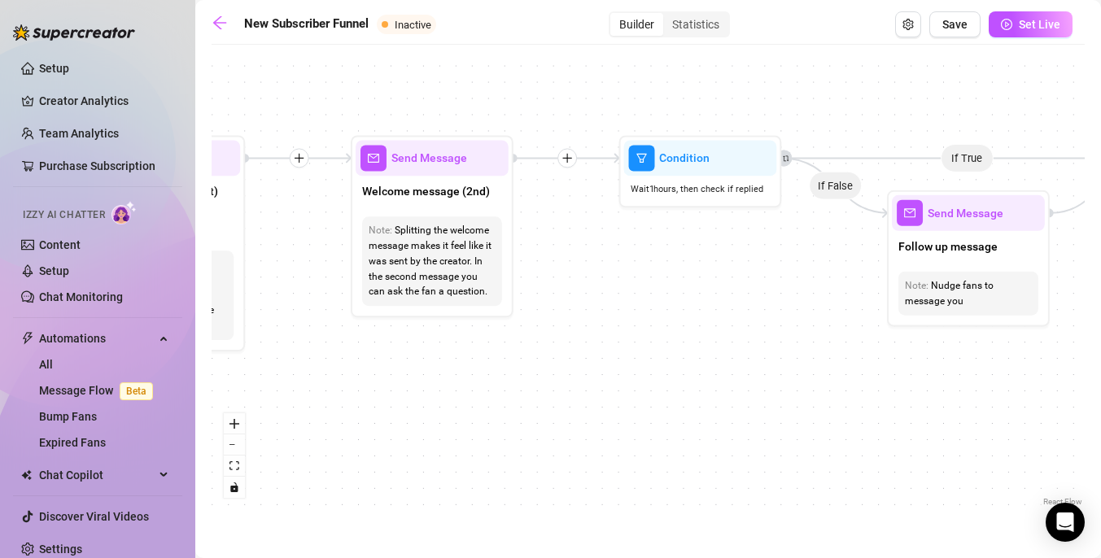
drag, startPoint x: 507, startPoint y: 386, endPoint x: 878, endPoint y: 385, distance: 371.0
click at [878, 385] on div "If True If True If True If False If False If False If True If False Merge Merge…" at bounding box center [648, 281] width 873 height 457
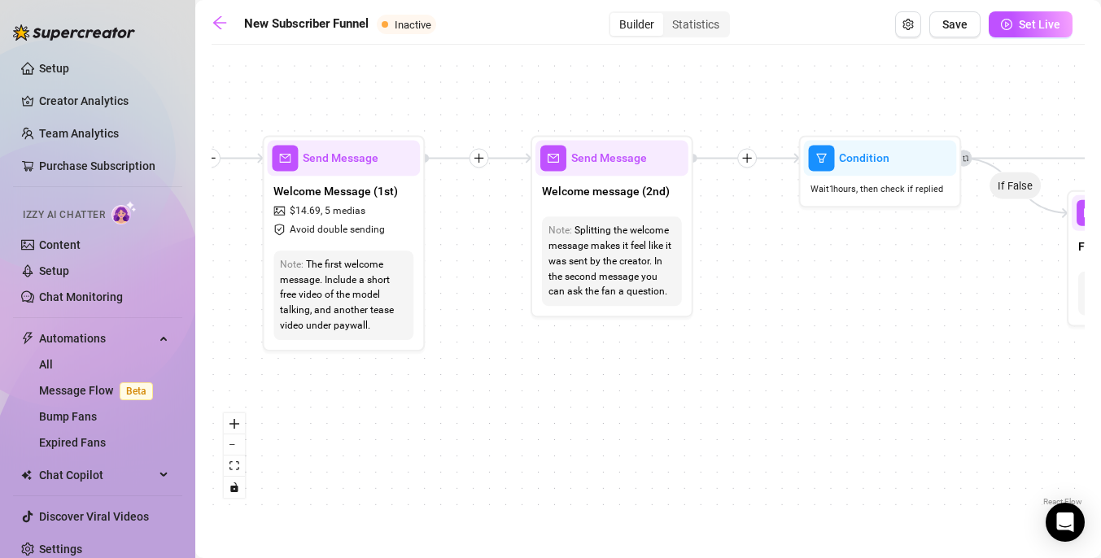
drag, startPoint x: 535, startPoint y: 386, endPoint x: 726, endPoint y: 379, distance: 190.5
click at [726, 380] on div "If True If True If True If False If False If False If True If False Merge Merge…" at bounding box center [648, 281] width 873 height 457
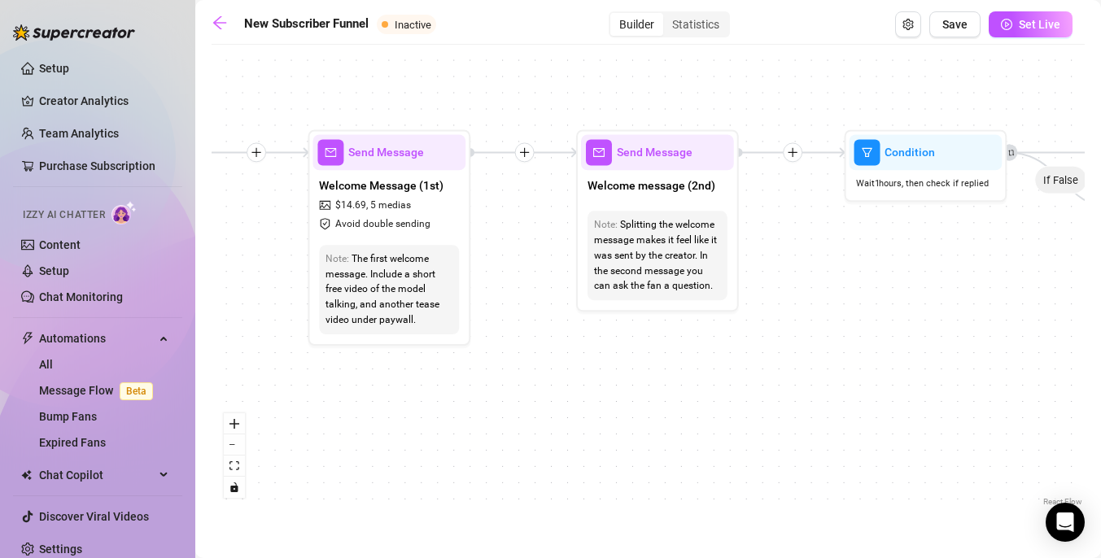
drag, startPoint x: 758, startPoint y: 426, endPoint x: 402, endPoint y: 426, distance: 356.4
click at [402, 426] on div "If True If True If True If False If False If False If True If False Merge Merge…" at bounding box center [648, 281] width 873 height 457
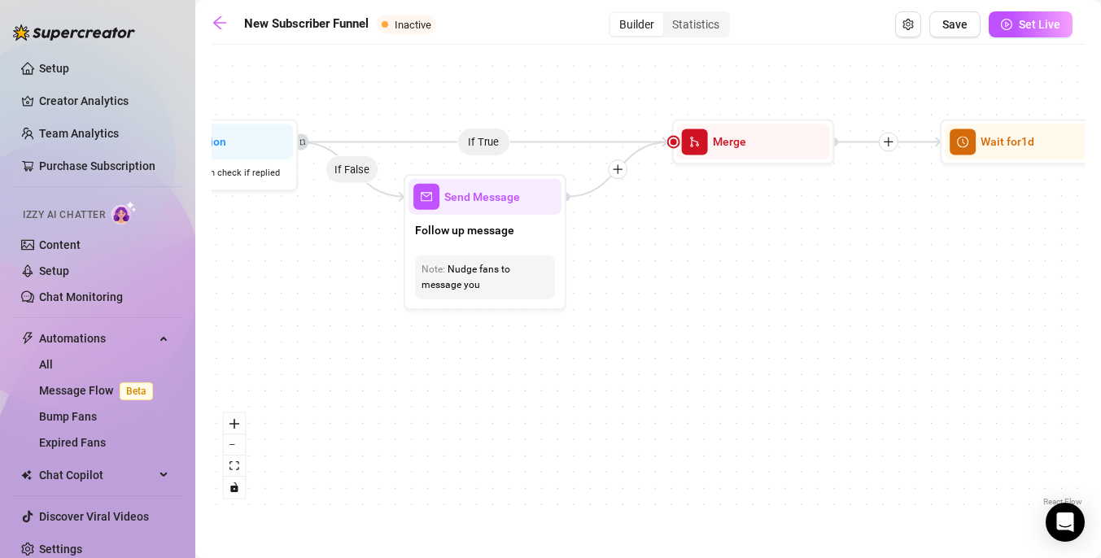
drag, startPoint x: 657, startPoint y: 446, endPoint x: 324, endPoint y: 435, distance: 333.0
click at [324, 435] on div "If True If True If True If False If False If False If True If False Merge Merge…" at bounding box center [648, 281] width 873 height 457
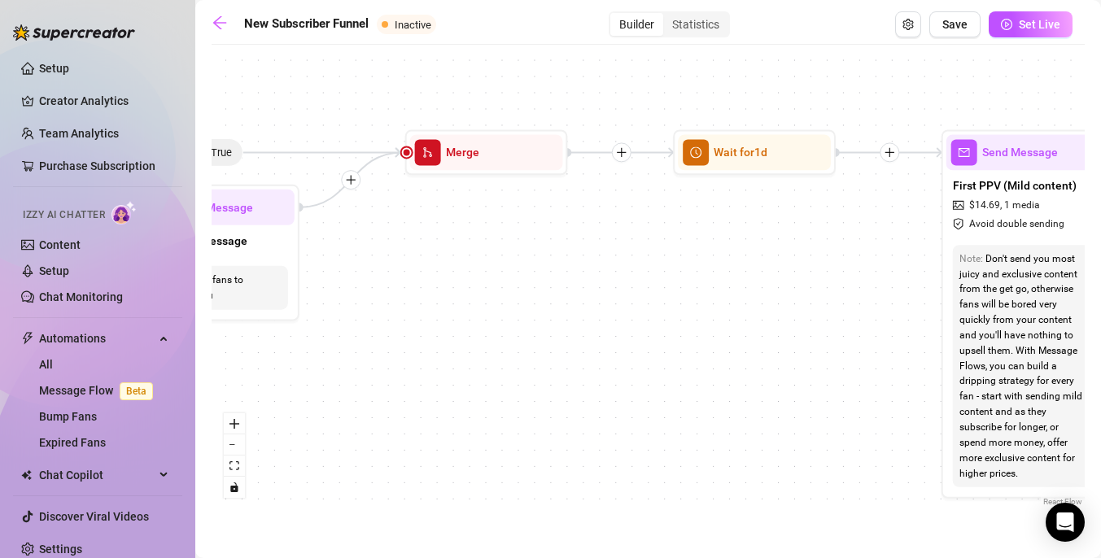
drag, startPoint x: 666, startPoint y: 398, endPoint x: 358, endPoint y: 405, distance: 307.6
click at [358, 406] on div "If True If True If True If False If False If False If True If False Merge Merge…" at bounding box center [648, 281] width 873 height 457
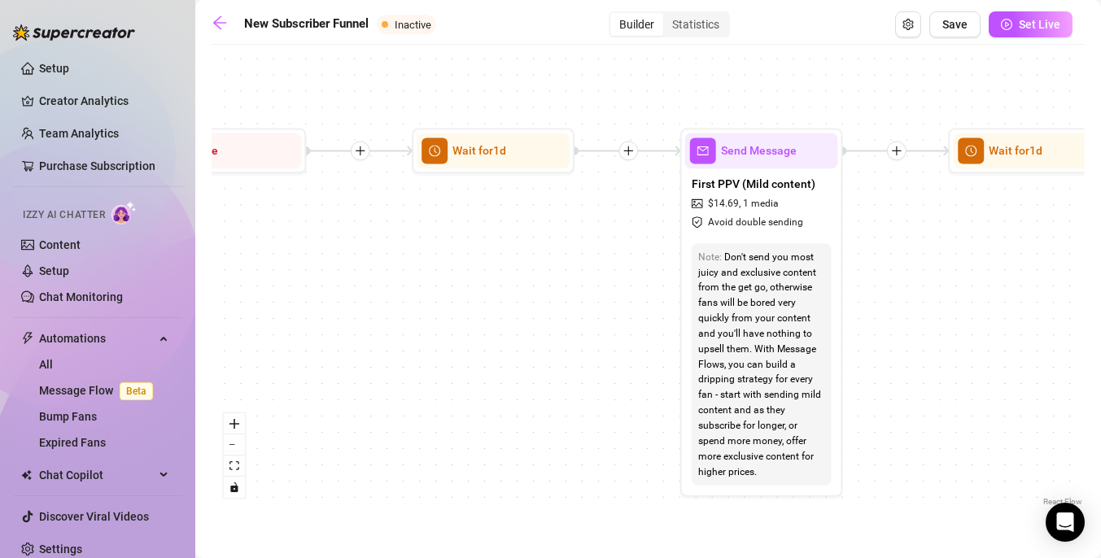
drag, startPoint x: 654, startPoint y: 357, endPoint x: 400, endPoint y: 356, distance: 253.9
click at [400, 356] on div "If True If True If True If False If False If False If True If False Merge Merge…" at bounding box center [648, 281] width 873 height 457
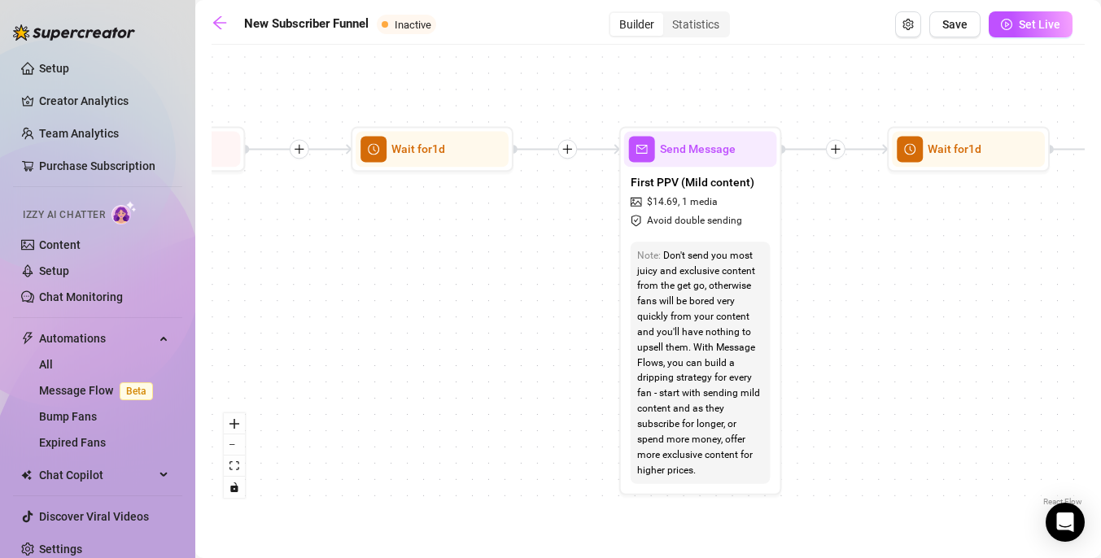
drag, startPoint x: 544, startPoint y: 322, endPoint x: 490, endPoint y: 321, distance: 53.7
click at [490, 321] on div "If True If True If True If False If False If False If True If False Merge Merge…" at bounding box center [648, 281] width 873 height 457
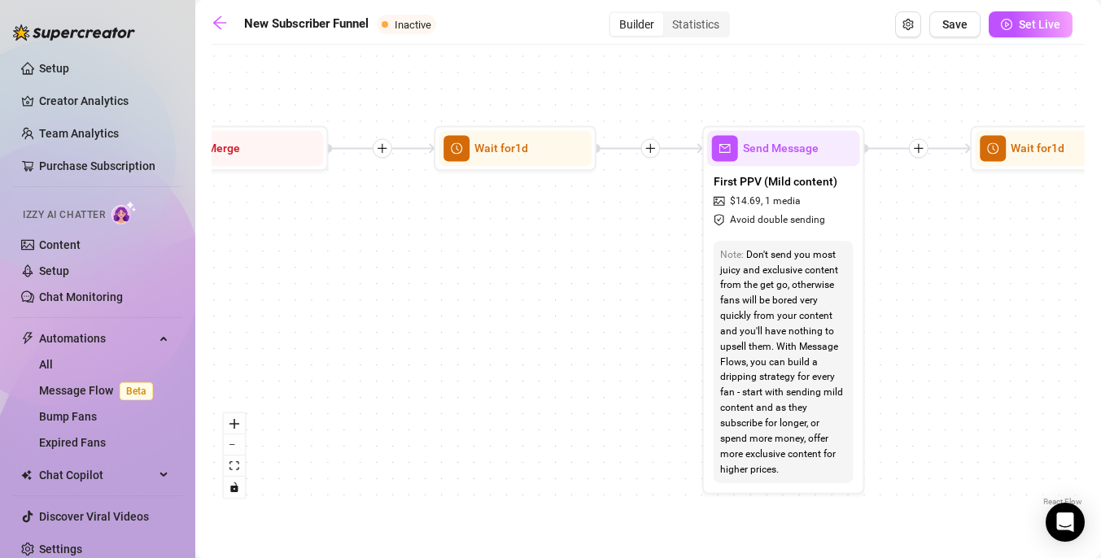
drag, startPoint x: 490, startPoint y: 321, endPoint x: 966, endPoint y: 332, distance: 476.1
click at [966, 332] on div "If True If True If True If False If False If False If True If False Merge Merge…" at bounding box center [648, 281] width 873 height 457
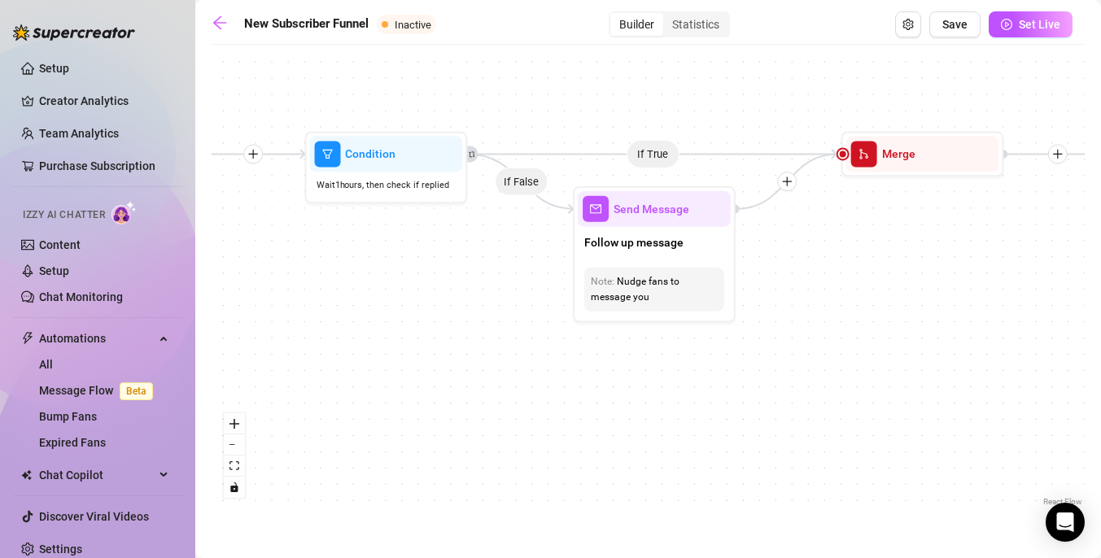
drag, startPoint x: 480, startPoint y: 417, endPoint x: 823, endPoint y: 409, distance: 343.4
click at [823, 409] on div "If True If True If True If False If False If False If True If False Merge Merge…" at bounding box center [648, 281] width 873 height 457
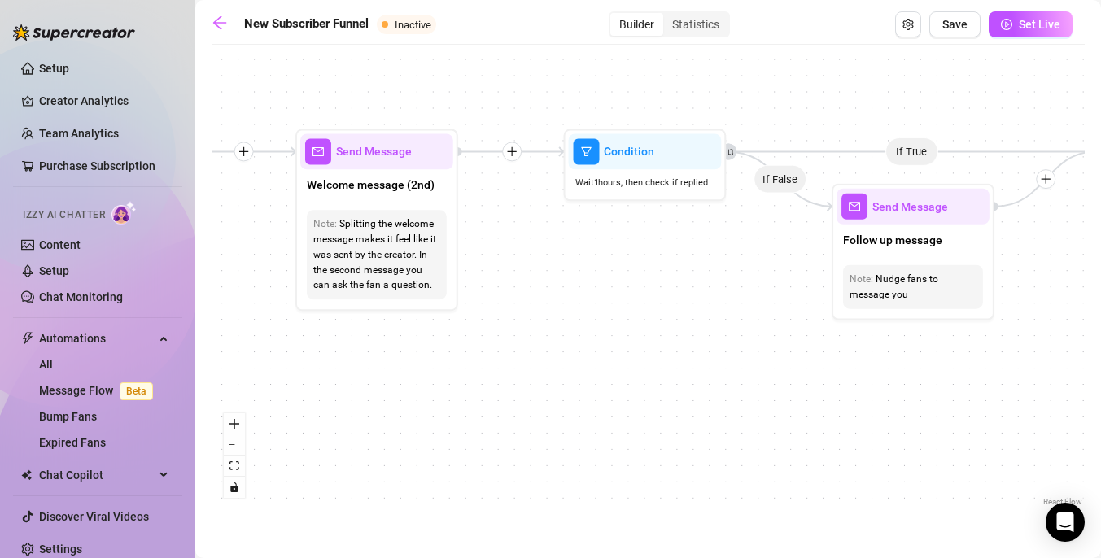
drag, startPoint x: 355, startPoint y: 402, endPoint x: 744, endPoint y: 400, distance: 389.7
click at [744, 400] on div "If True If True If True If False If False If False If True If False Merge Merge…" at bounding box center [648, 281] width 873 height 457
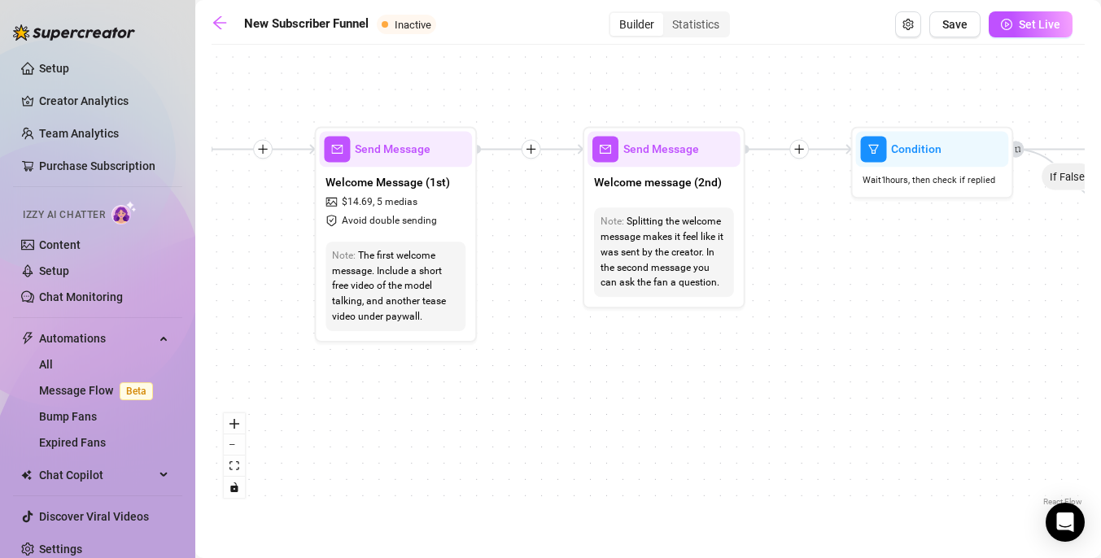
drag, startPoint x: 744, startPoint y: 400, endPoint x: 973, endPoint y: 400, distance: 228.6
click at [973, 400] on div "If True If True If True If False If False If False If True If False Merge Merge…" at bounding box center [648, 281] width 873 height 457
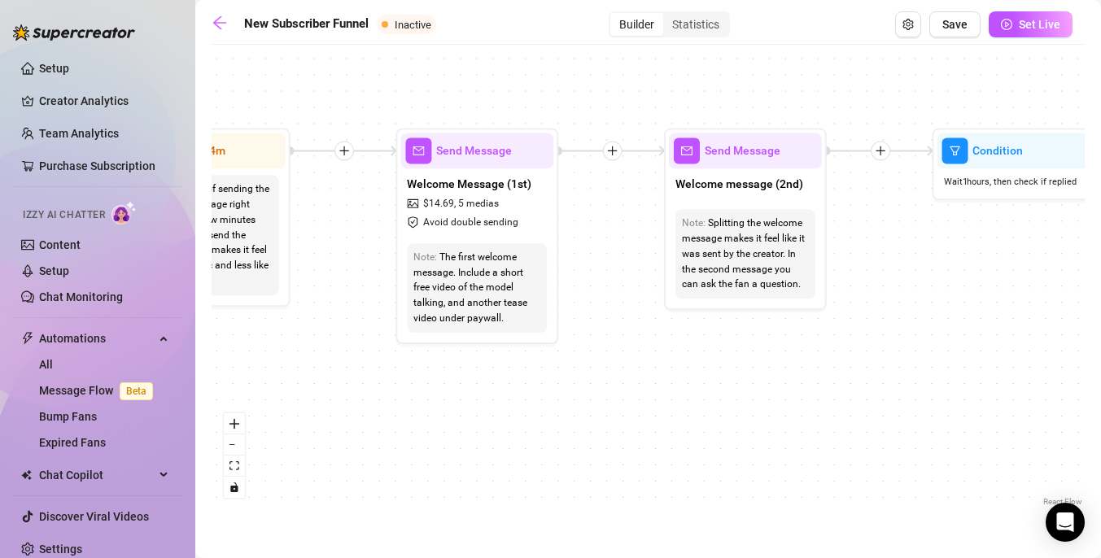
drag, startPoint x: 382, startPoint y: 395, endPoint x: 841, endPoint y: 394, distance: 459.7
click at [841, 394] on div "If True If True If True If False If False If False If True If False Merge Merge…" at bounding box center [648, 281] width 873 height 457
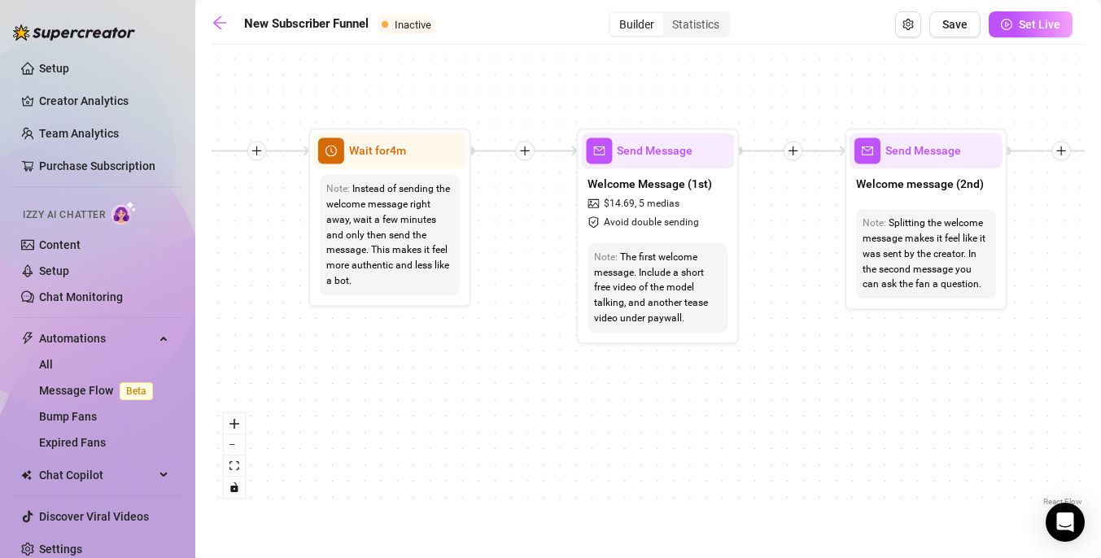
drag, startPoint x: 780, startPoint y: 412, endPoint x: 494, endPoint y: 411, distance: 286.4
click at [494, 411] on div "If True If True If True If False If False If False If True If False Merge Merge…" at bounding box center [648, 281] width 873 height 457
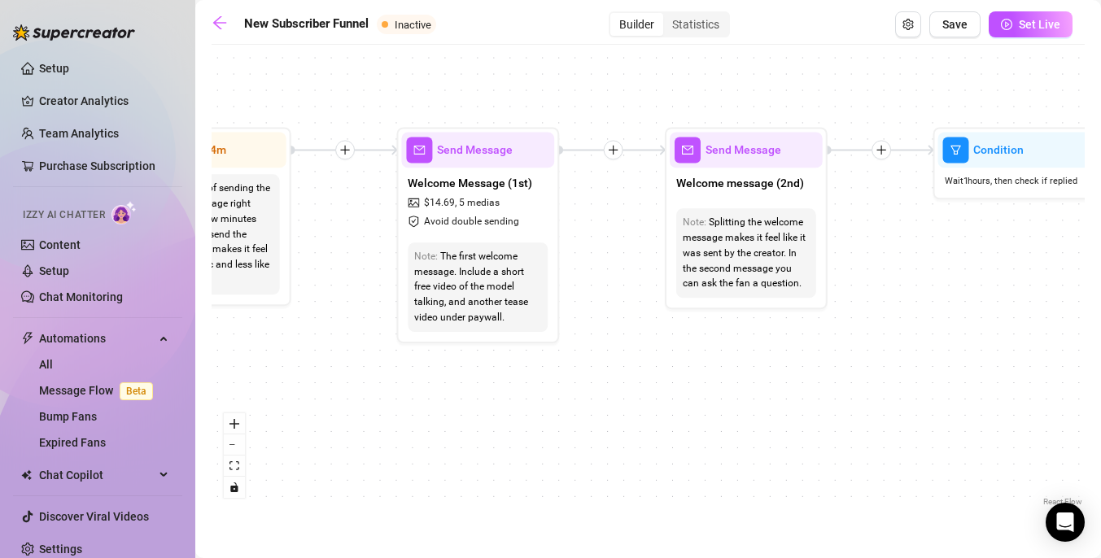
drag, startPoint x: 523, startPoint y: 412, endPoint x: 349, endPoint y: 410, distance: 174.1
click at [349, 410] on div "If True If True If True If False If False If False If True If False Merge Merge…" at bounding box center [648, 281] width 873 height 457
drag, startPoint x: 689, startPoint y: 469, endPoint x: 472, endPoint y: 469, distance: 217.2
click at [472, 469] on div "If True If True If True If False If False If False If True If False Merge Merge…" at bounding box center [648, 281] width 873 height 457
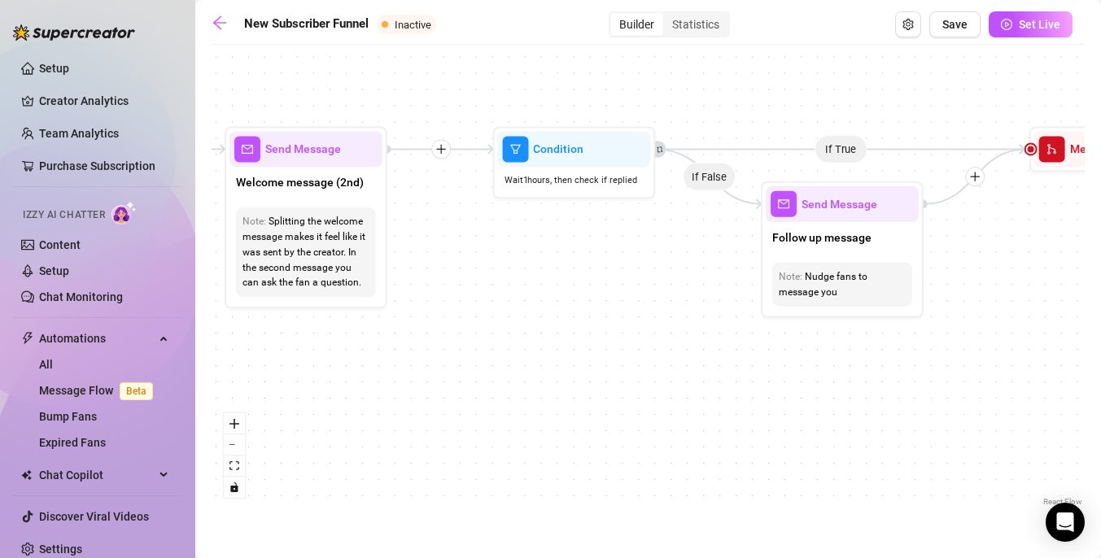
drag, startPoint x: 736, startPoint y: 382, endPoint x: 407, endPoint y: 380, distance: 328.7
click at [407, 380] on div "If True If True If True If False If False If False If True If False Merge Merge…" at bounding box center [648, 281] width 873 height 457
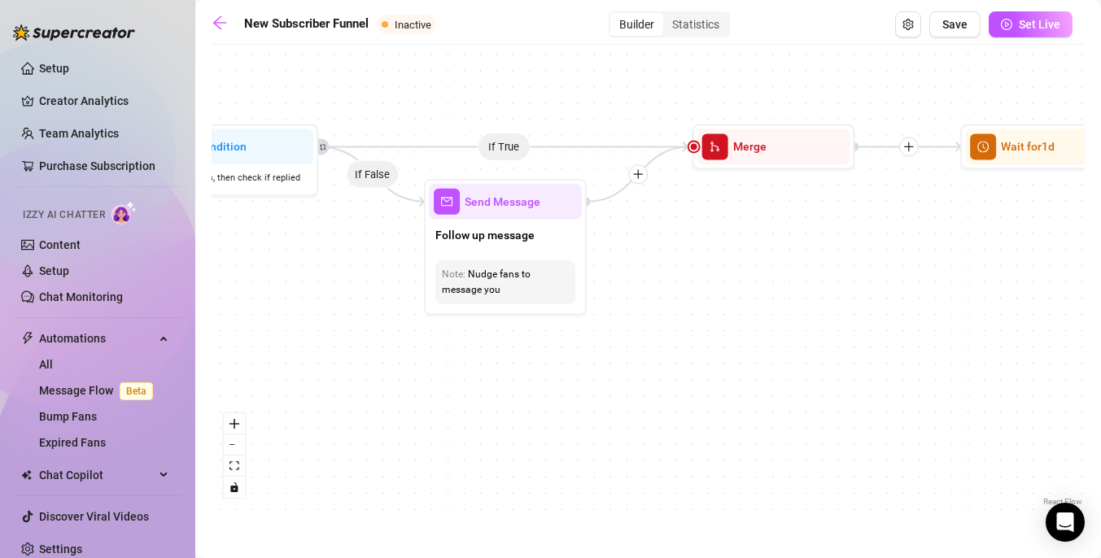
drag, startPoint x: 687, startPoint y: 433, endPoint x: 457, endPoint y: 427, distance: 229.5
click at [457, 428] on div "If True If True If True If False If False If False If True If False Merge Merge…" at bounding box center [648, 281] width 873 height 457
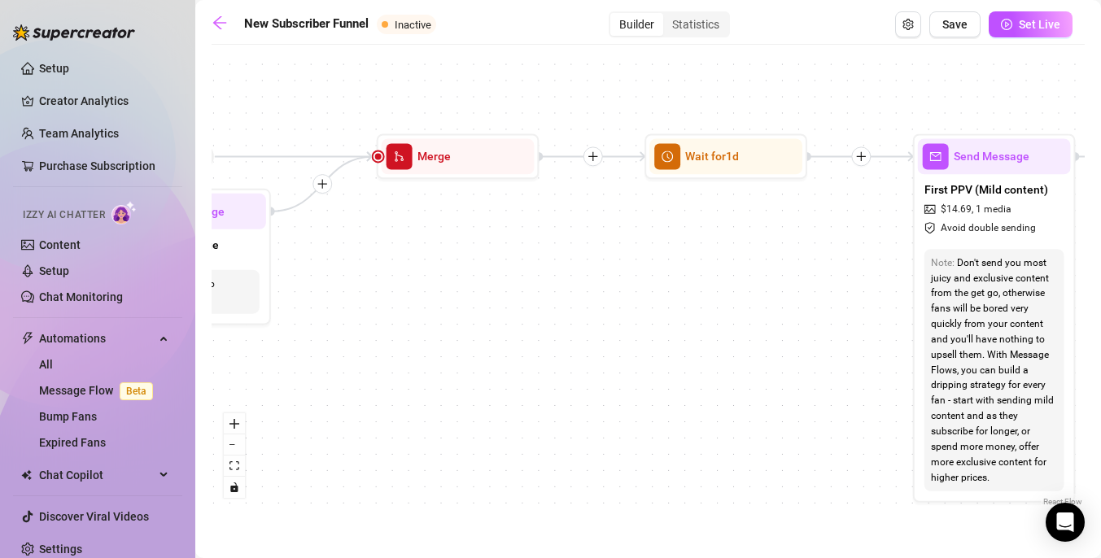
drag, startPoint x: 775, startPoint y: 261, endPoint x: 451, endPoint y: 266, distance: 324.7
click at [451, 266] on div "If True If True If True If False If False If False If True If False Merge Merge…" at bounding box center [648, 281] width 873 height 457
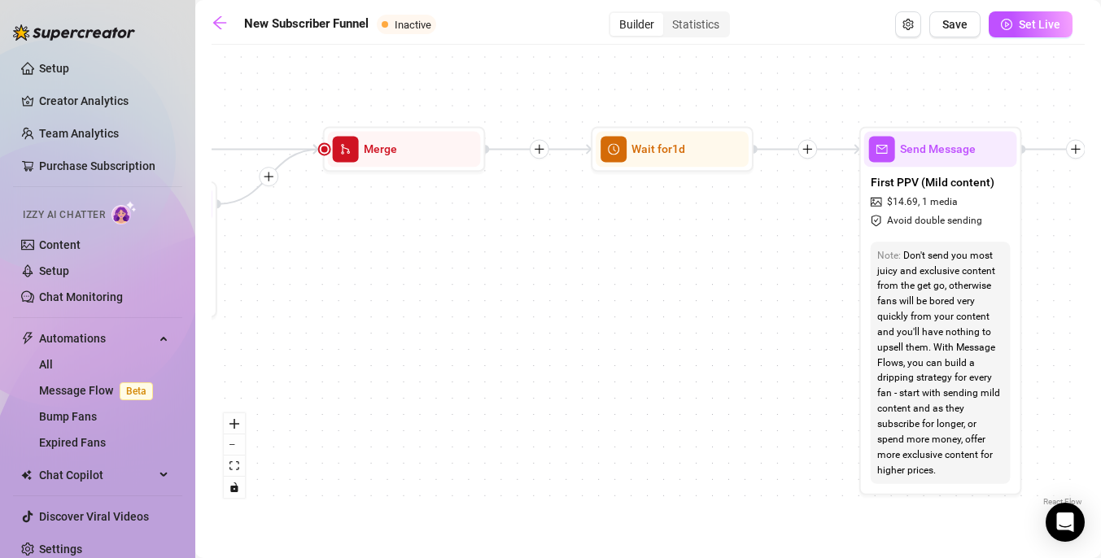
drag, startPoint x: 638, startPoint y: 321, endPoint x: 483, endPoint y: 318, distance: 154.6
click at [483, 318] on div "If True If True If True If False If False If False If True If False Merge Merge…" at bounding box center [648, 281] width 873 height 457
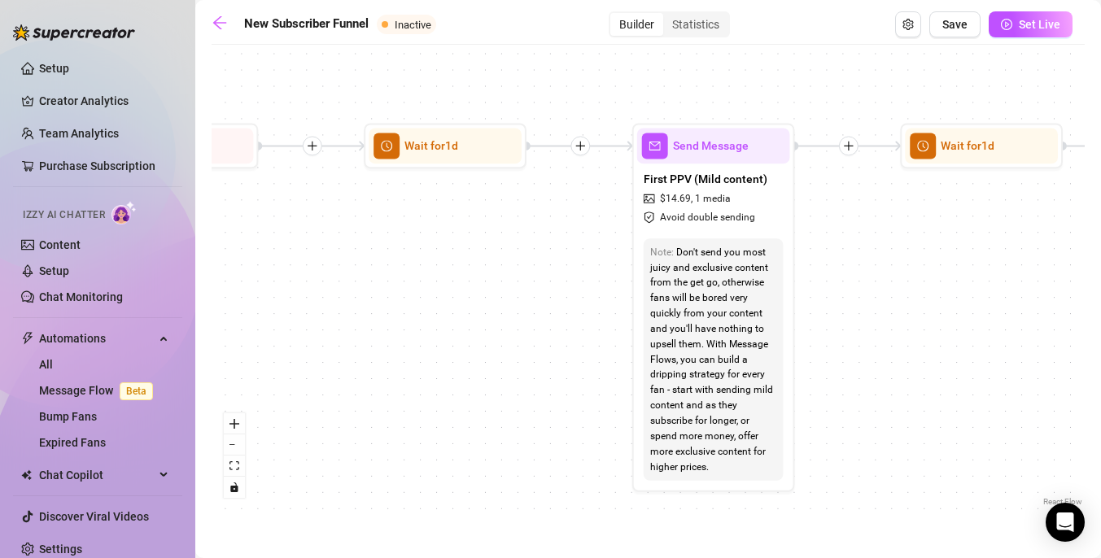
drag, startPoint x: 583, startPoint y: 499, endPoint x: 408, endPoint y: 496, distance: 175.8
click at [408, 496] on div "If True If True If True If False If False If False If True If False Merge Merge…" at bounding box center [648, 281] width 873 height 457
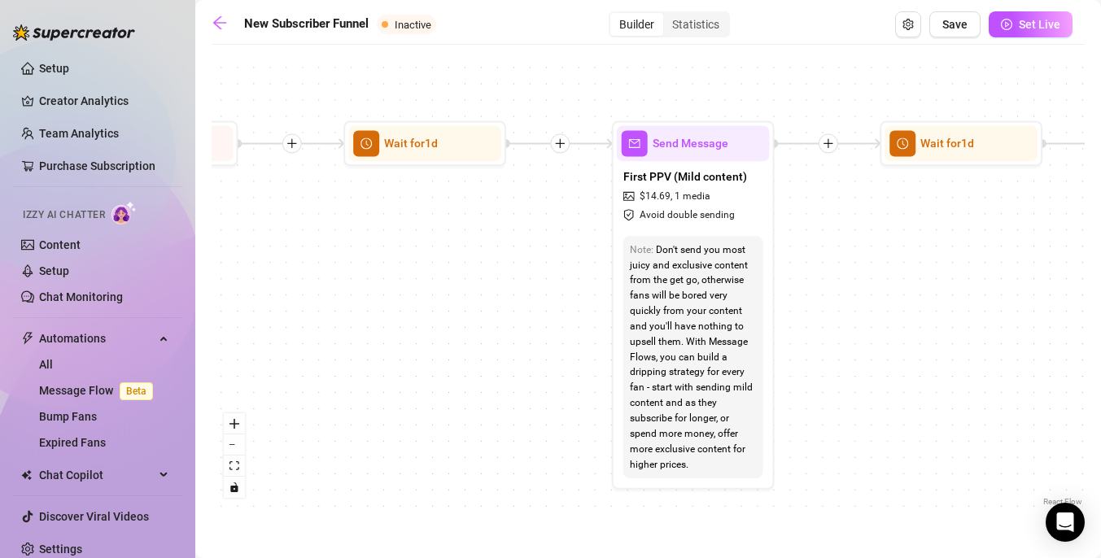
drag, startPoint x: 358, startPoint y: 423, endPoint x: 440, endPoint y: 423, distance: 82.2
click at [440, 423] on div "If True If True If True If False If False If False If True If False Merge Merge…" at bounding box center [648, 281] width 873 height 457
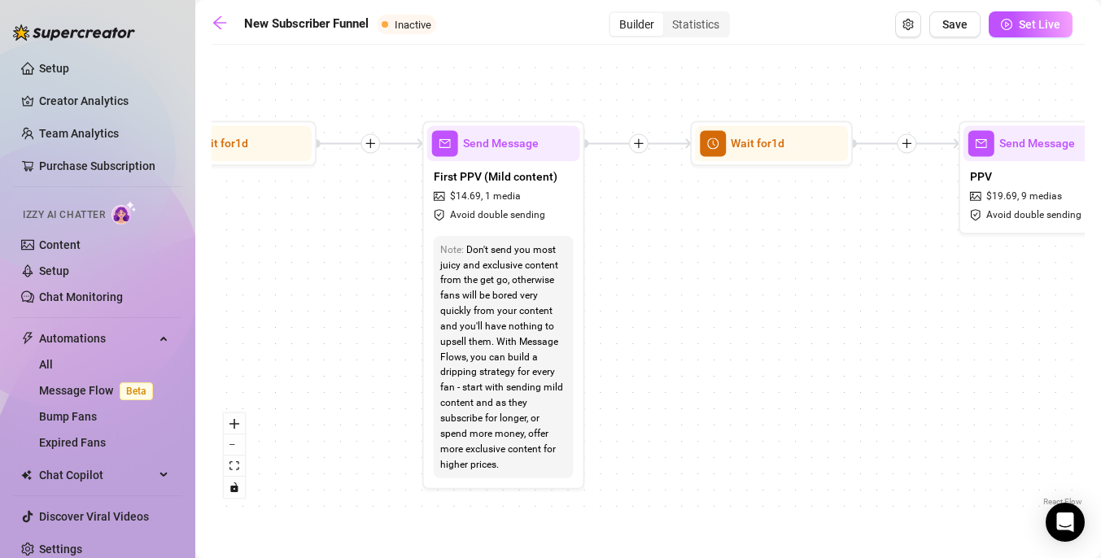
drag, startPoint x: 474, startPoint y: 286, endPoint x: 284, endPoint y: 278, distance: 190.6
click at [284, 278] on div "If True If True If True If False If False If False If True If False Merge Merge…" at bounding box center [648, 281] width 873 height 457
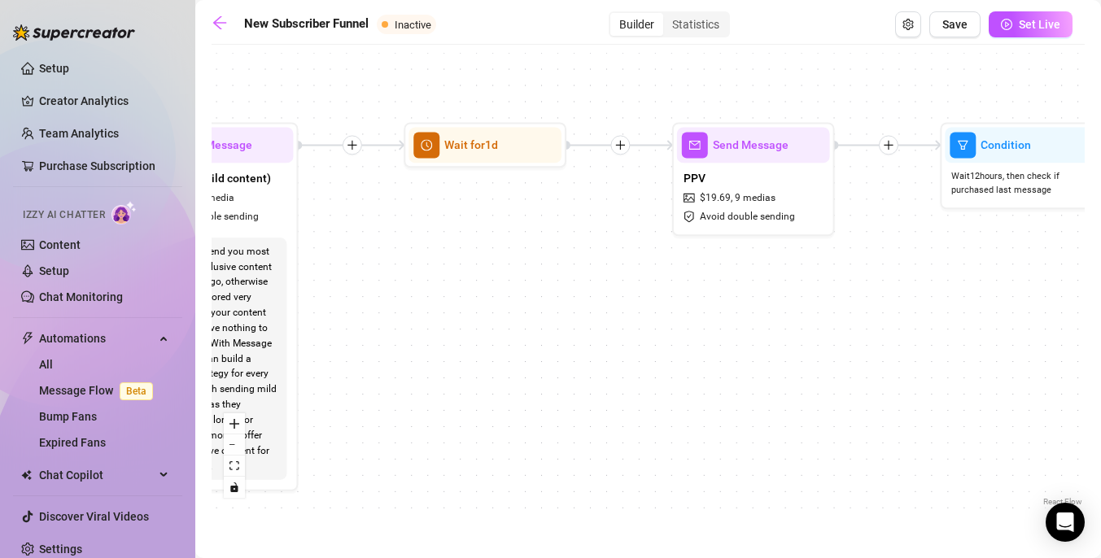
drag, startPoint x: 689, startPoint y: 236, endPoint x: 400, endPoint y: 244, distance: 289.0
click at [400, 245] on div "If True If True If True If False If False If False If True If False Merge Merge…" at bounding box center [648, 281] width 873 height 457
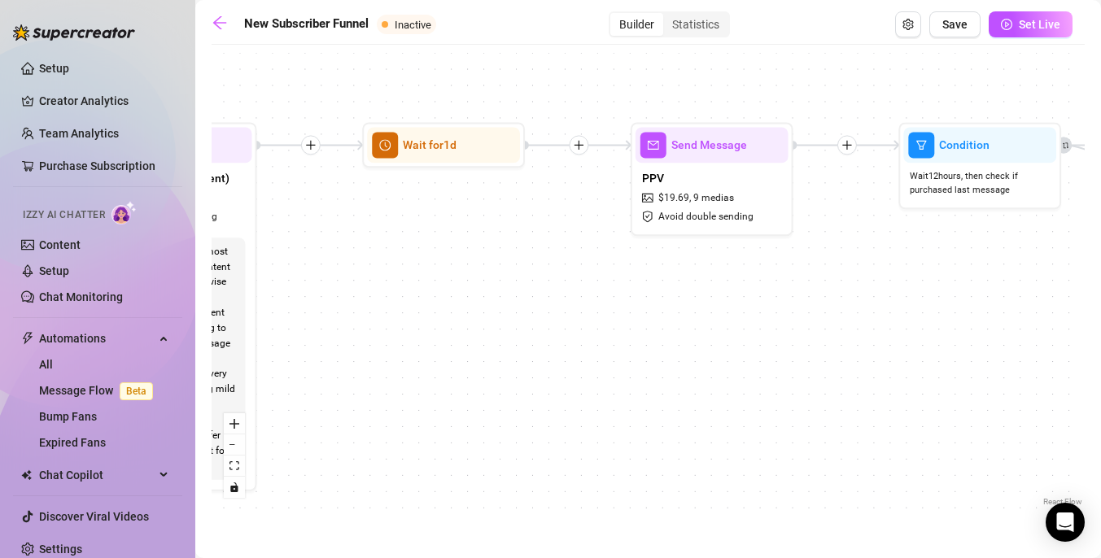
drag, startPoint x: 577, startPoint y: 263, endPoint x: 384, endPoint y: 266, distance: 192.9
click at [384, 266] on div "If True If True If True If False If False If False If True If False Merge Merge…" at bounding box center [648, 281] width 873 height 457
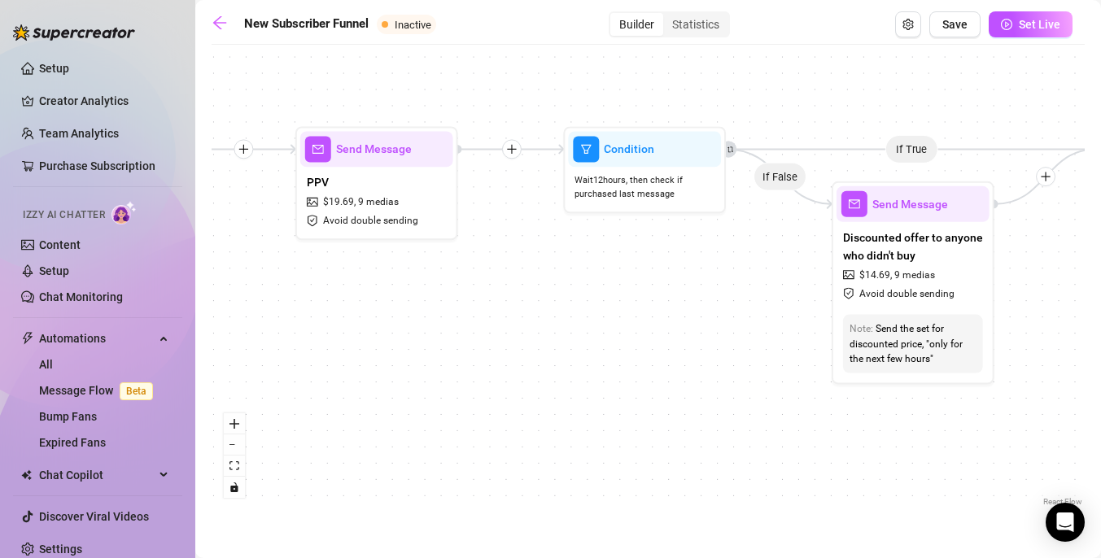
drag, startPoint x: 689, startPoint y: 312, endPoint x: 390, endPoint y: 312, distance: 299.4
click at [390, 312] on div "If True If True If True If False If False If False If True If False Merge Merge…" at bounding box center [648, 281] width 873 height 457
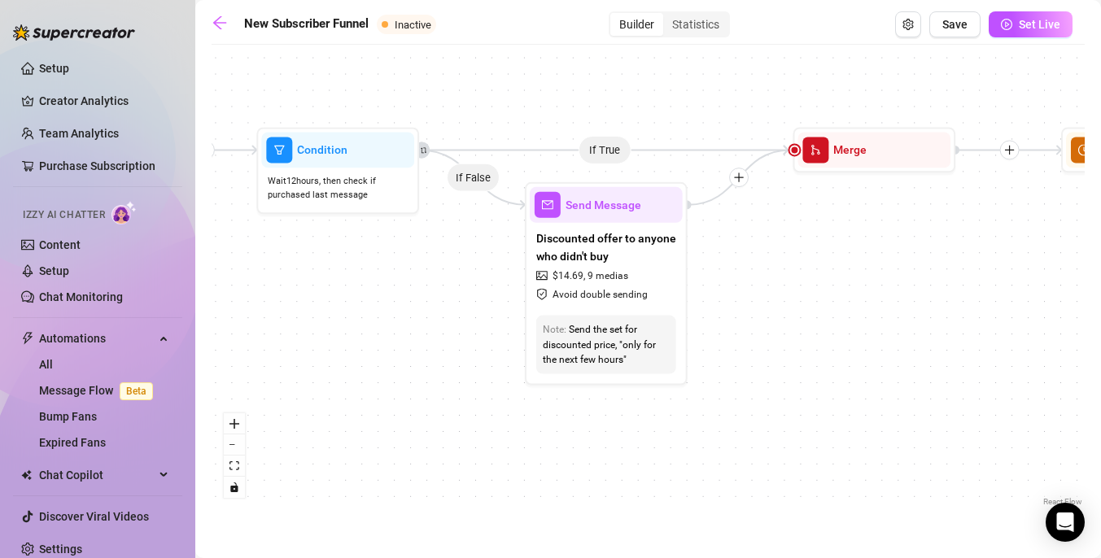
drag, startPoint x: 622, startPoint y: 286, endPoint x: 418, endPoint y: 282, distance: 203.5
click at [418, 282] on div "If True If True If True If False If False If False If True If False Merge Merge…" at bounding box center [648, 281] width 873 height 457
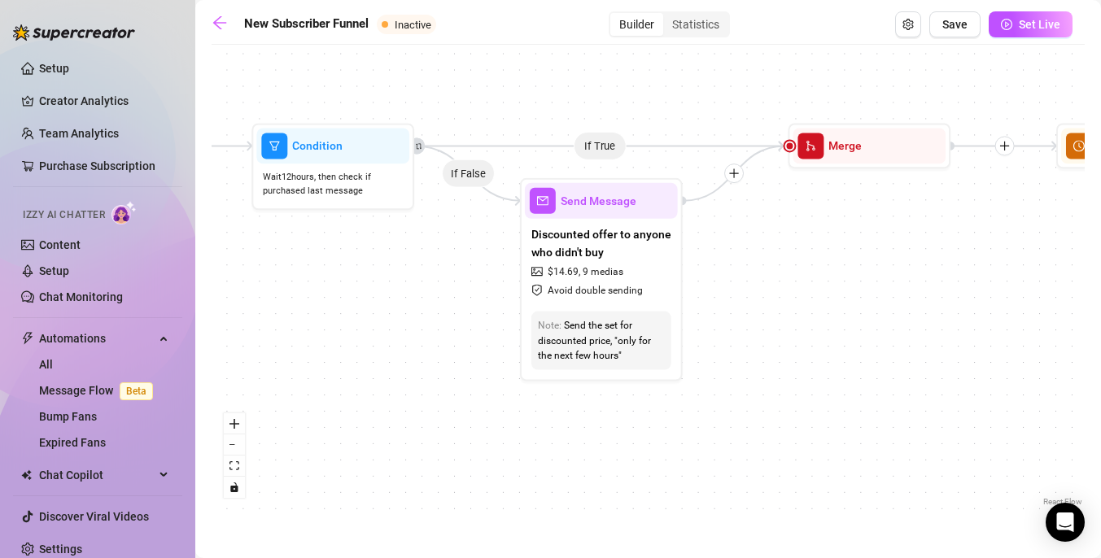
drag, startPoint x: 398, startPoint y: 309, endPoint x: 605, endPoint y: 303, distance: 207.6
click at [605, 303] on div "If True If True If True If False If False If False If True If False Merge Merge…" at bounding box center [648, 281] width 873 height 457
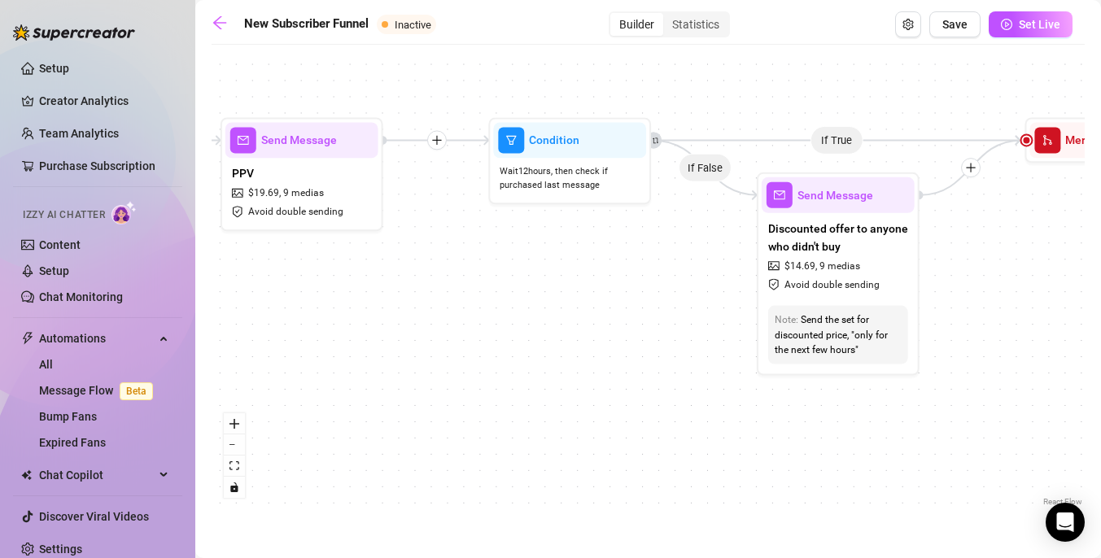
drag, startPoint x: 610, startPoint y: 301, endPoint x: 417, endPoint y: 298, distance: 193.7
click at [417, 299] on div "If True If True If True If False If False If False If True If False Merge Merge…" at bounding box center [648, 281] width 873 height 457
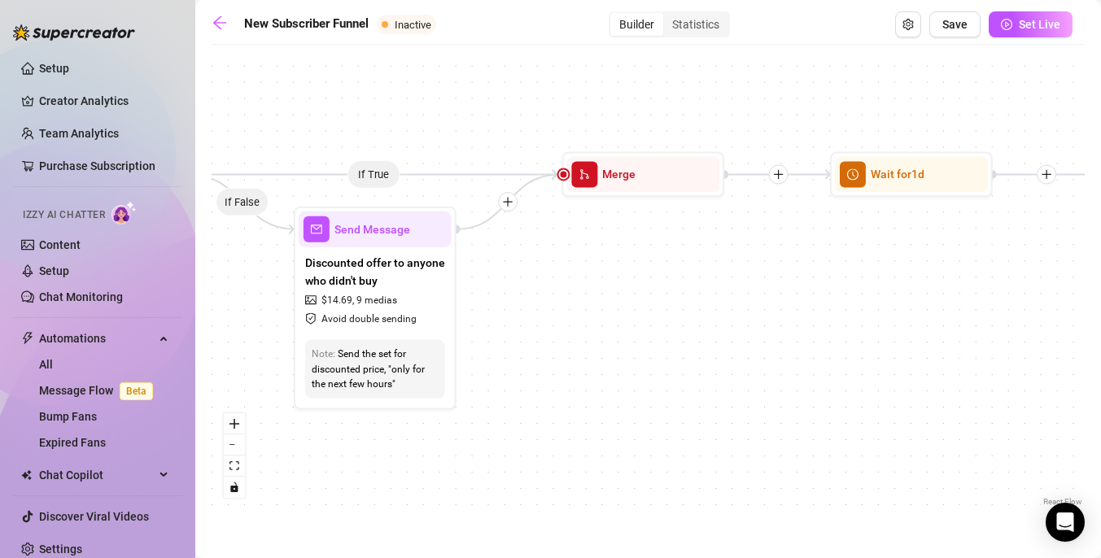
drag, startPoint x: 819, startPoint y: 250, endPoint x: 579, endPoint y: 286, distance: 242.8
click at [579, 286] on div "If True If True If True If False If False If False If True If False Merge Merge…" at bounding box center [648, 281] width 873 height 457
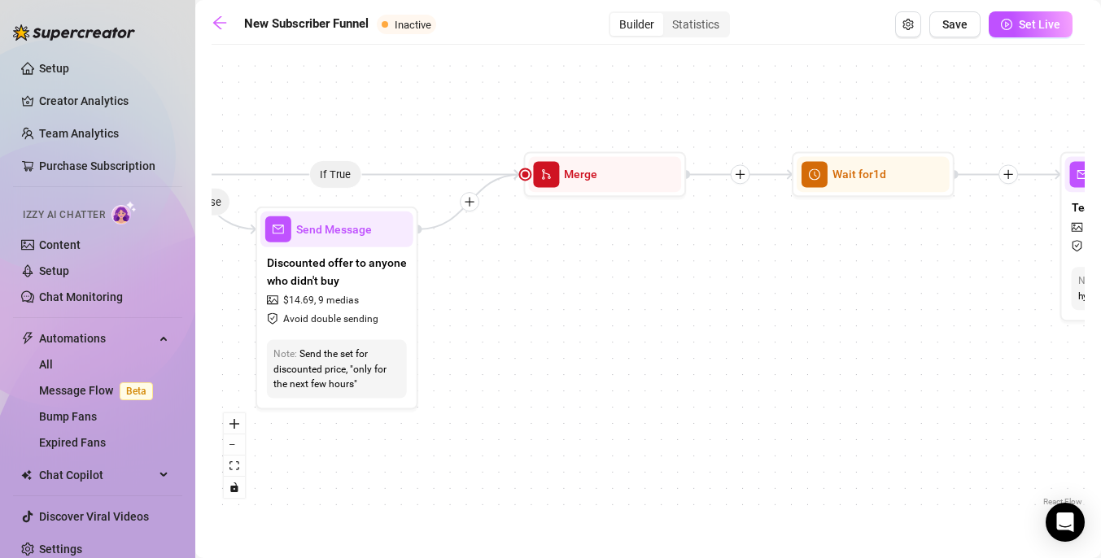
drag, startPoint x: 813, startPoint y: 357, endPoint x: 466, endPoint y: 364, distance: 346.7
click at [466, 365] on div "If True If True If True If False If False If False If True If False Merge Merge…" at bounding box center [648, 281] width 873 height 457
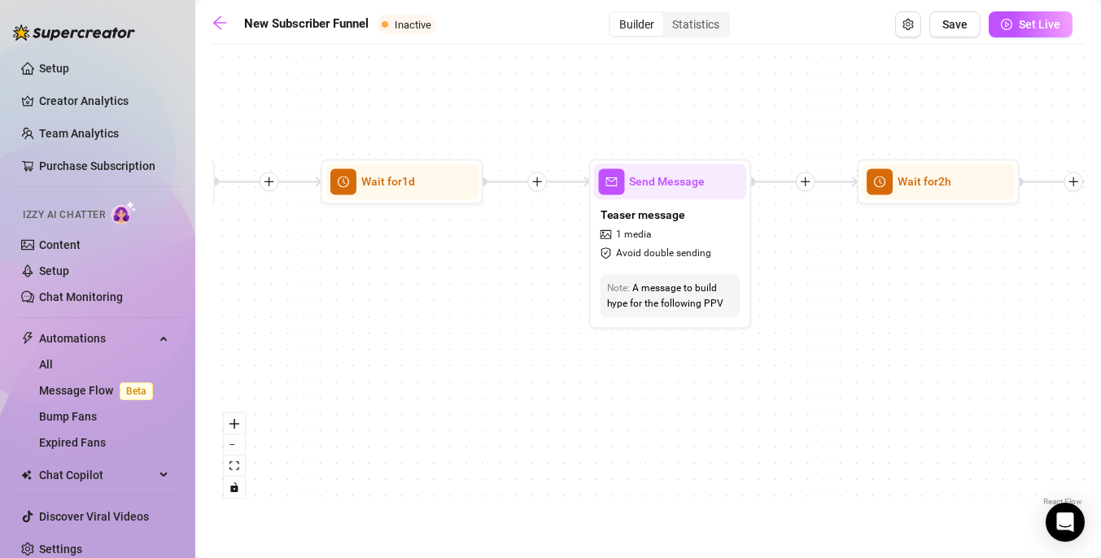
drag, startPoint x: 686, startPoint y: 354, endPoint x: 519, endPoint y: 349, distance: 166.9
click at [519, 350] on div "If True If True If True If False If False If False If True If False Merge Merge…" at bounding box center [648, 281] width 873 height 457
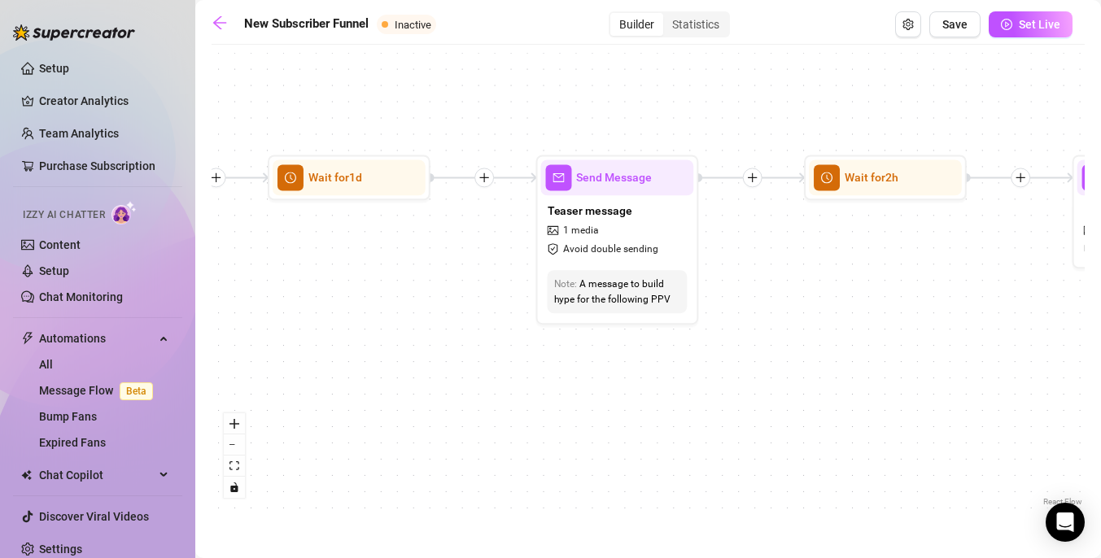
drag, startPoint x: 829, startPoint y: 321, endPoint x: 725, endPoint y: 319, distance: 104.2
click at [725, 319] on div "If True If True If True If False If False If False If True If False Merge Merge…" at bounding box center [648, 281] width 873 height 457
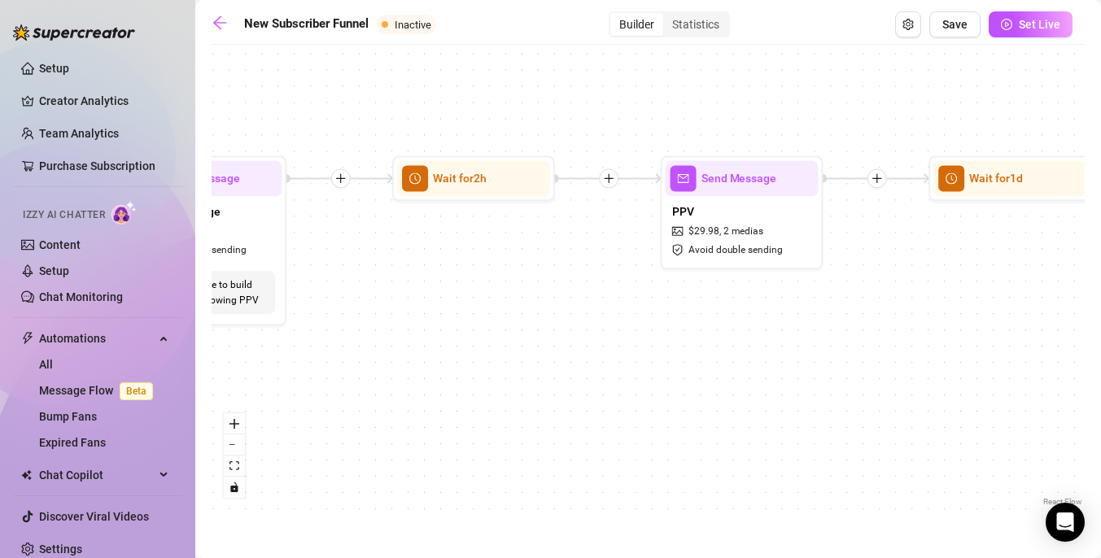
drag, startPoint x: 860, startPoint y: 308, endPoint x: 471, endPoint y: 301, distance: 389.0
click at [471, 301] on div "If True If True If True If False If False If False If True If False Merge Merge…" at bounding box center [648, 281] width 873 height 457
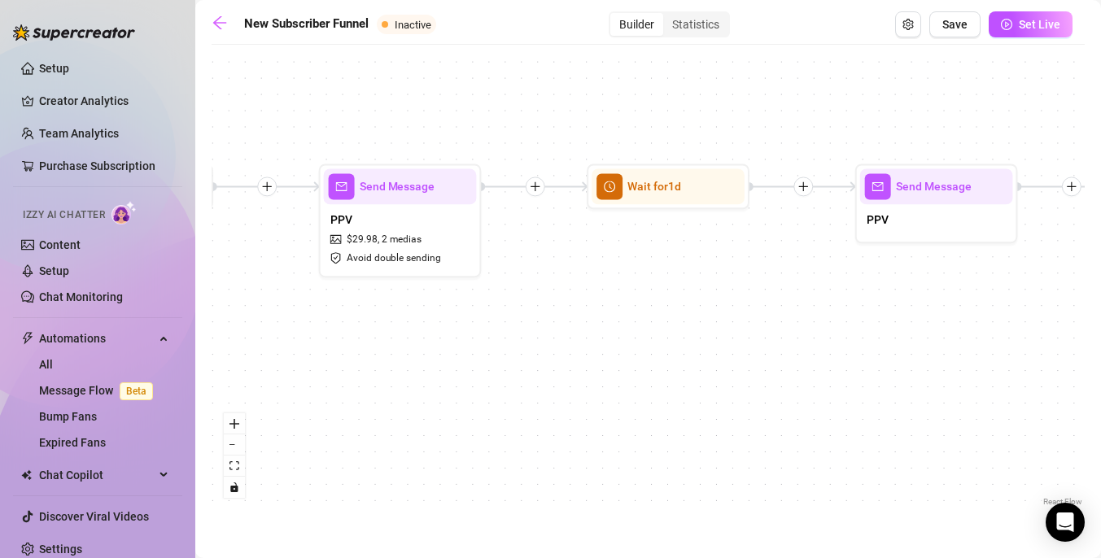
drag, startPoint x: 789, startPoint y: 292, endPoint x: 446, endPoint y: 302, distance: 343.5
click at [447, 304] on div "If True If True If True If False If False If False If True If False Merge Merge…" at bounding box center [648, 281] width 873 height 457
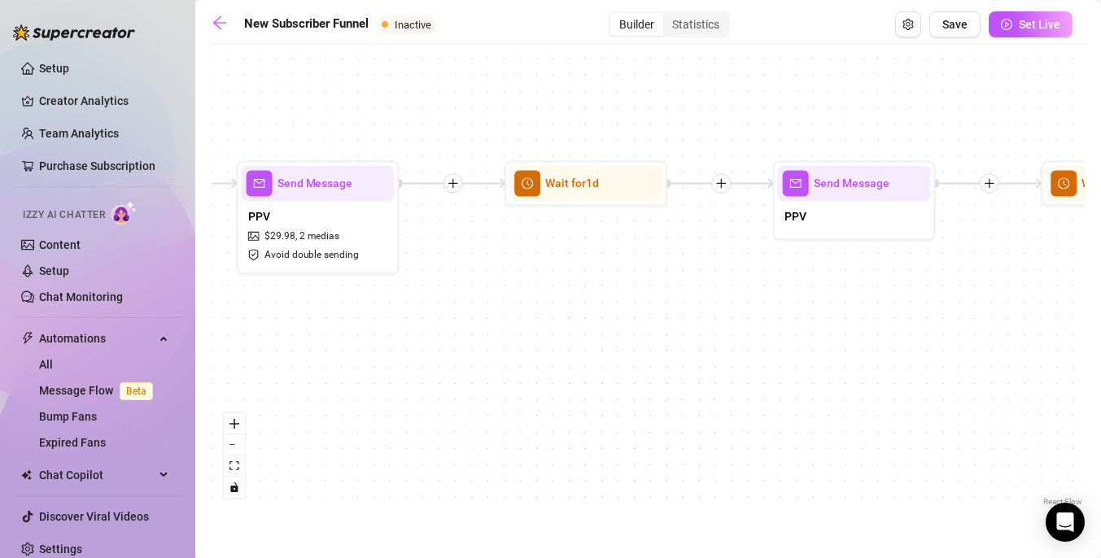
drag, startPoint x: 740, startPoint y: 317, endPoint x: 457, endPoint y: 310, distance: 282.4
click at [457, 311] on div "If True If True If True If False If False If False If True If False Merge Merge…" at bounding box center [648, 281] width 873 height 457
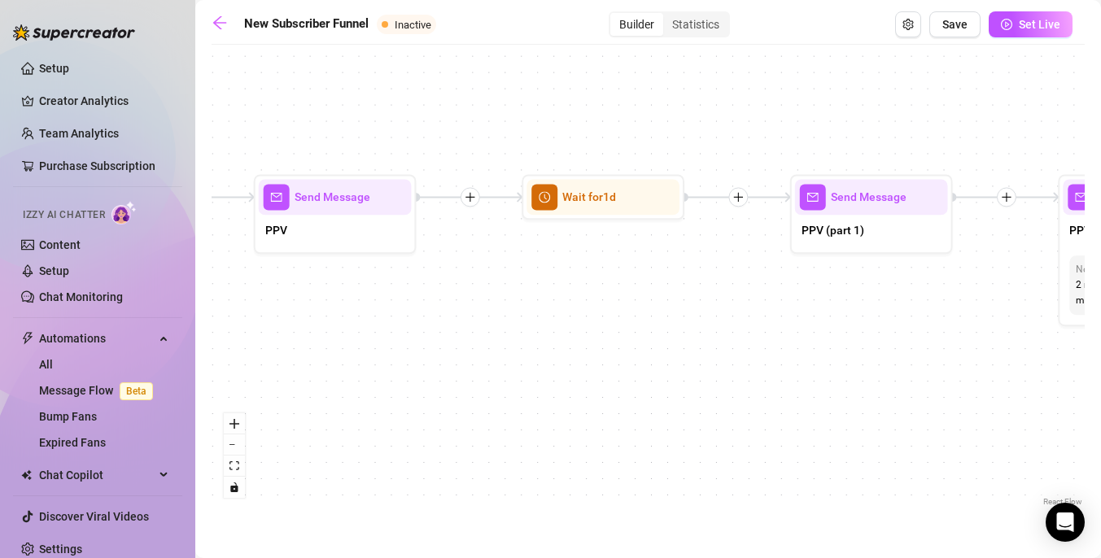
drag, startPoint x: 797, startPoint y: 304, endPoint x: 505, endPoint y: 330, distance: 293.3
click at [505, 332] on div "If True If True If True If False If False If False If True If False Merge Merge…" at bounding box center [648, 281] width 873 height 457
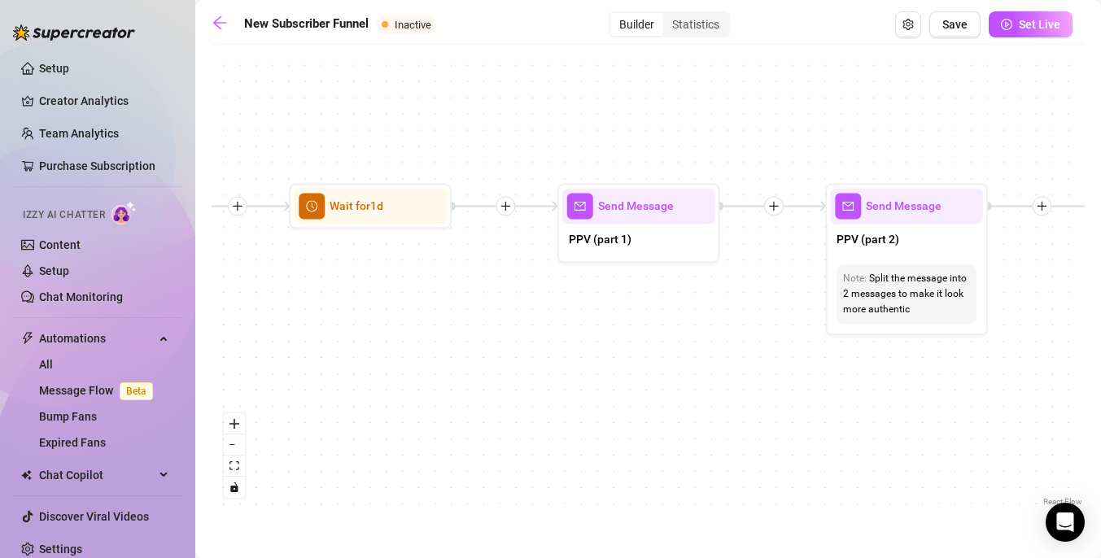
drag, startPoint x: 823, startPoint y: 353, endPoint x: 587, endPoint y: 339, distance: 236.4
click at [587, 339] on div "If True If True If True If False If False If False If True If False Merge Merge…" at bounding box center [648, 281] width 873 height 457
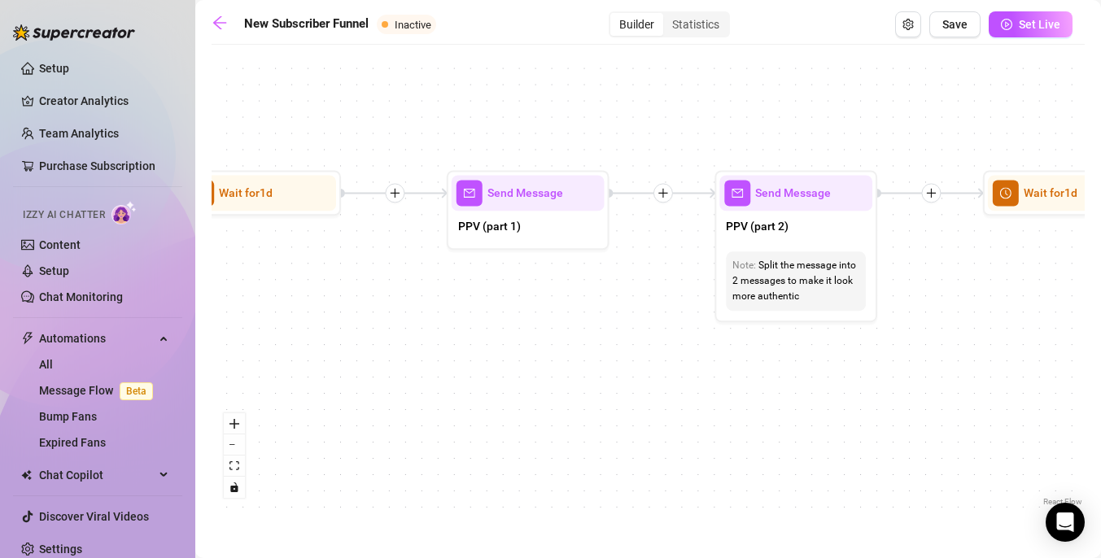
drag, startPoint x: 935, startPoint y: 426, endPoint x: 688, endPoint y: 422, distance: 246.6
click at [688, 422] on div "If True If True If True If False If False If False If True If False Merge Merge…" at bounding box center [648, 281] width 873 height 457
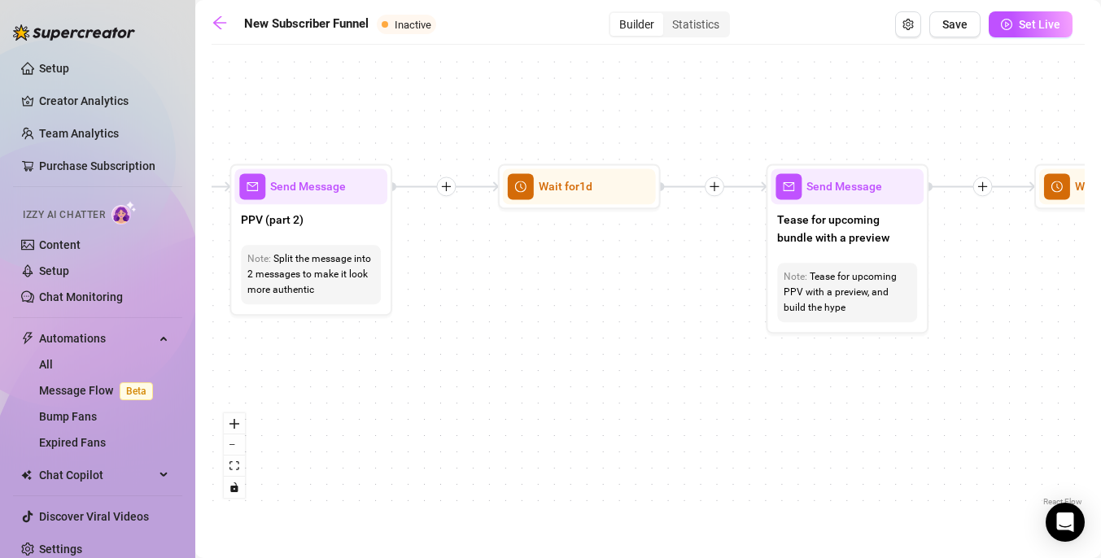
drag, startPoint x: 897, startPoint y: 408, endPoint x: 619, endPoint y: 401, distance: 278.4
click at [619, 402] on div "If True If True If True If False If False If False If True If False Merge Merge…" at bounding box center [648, 281] width 873 height 457
drag, startPoint x: 854, startPoint y: 424, endPoint x: 622, endPoint y: 423, distance: 231.1
click at [622, 423] on div "If True If True If True If False If False If False If True If False Merge Merge…" at bounding box center [648, 281] width 873 height 457
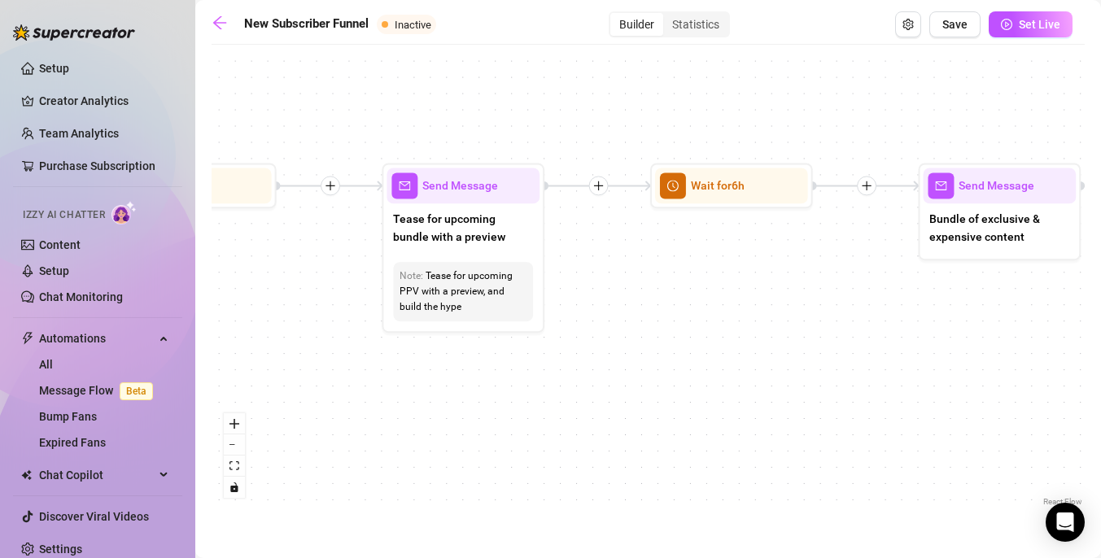
drag, startPoint x: 866, startPoint y: 382, endPoint x: 526, endPoint y: 384, distance: 340.1
click at [526, 384] on div "If True If True If True If False If False If False If True If False Merge Merge…" at bounding box center [648, 281] width 873 height 457
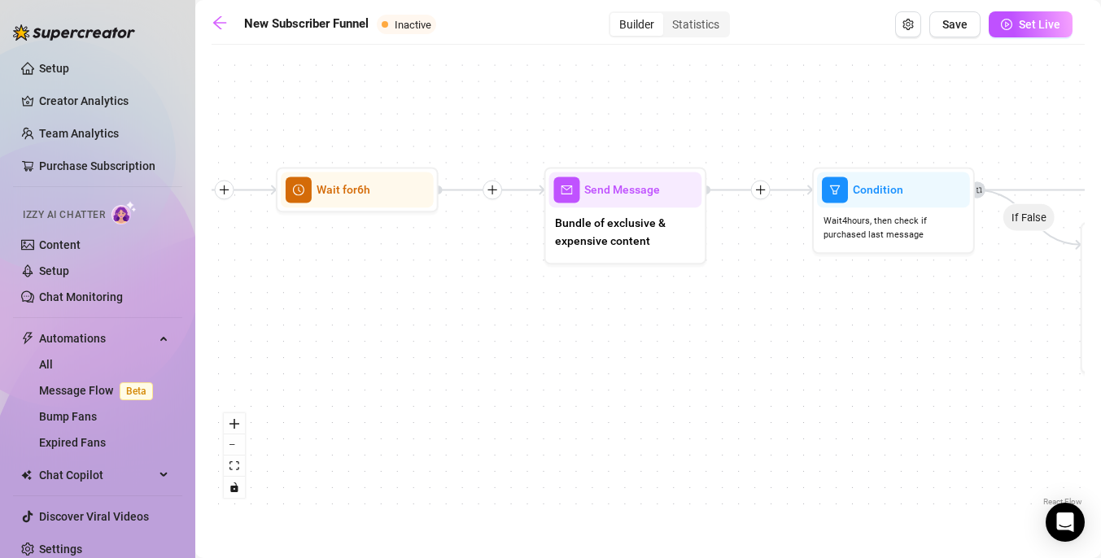
drag, startPoint x: 845, startPoint y: 334, endPoint x: 455, endPoint y: 331, distance: 389.7
click at [455, 331] on div "If True If True If True If False If False If False If True If False Merge Merge…" at bounding box center [648, 281] width 873 height 457
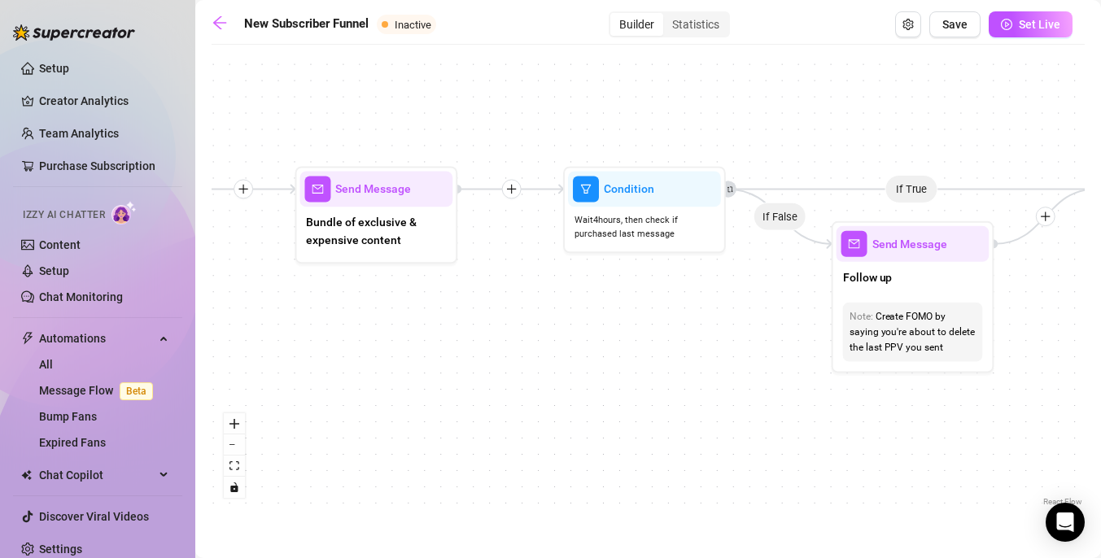
drag, startPoint x: 652, startPoint y: 342, endPoint x: 505, endPoint y: 343, distance: 146.5
click at [505, 343] on div "If True If True If True If False If False If False If True If False Merge Merge…" at bounding box center [648, 281] width 873 height 457
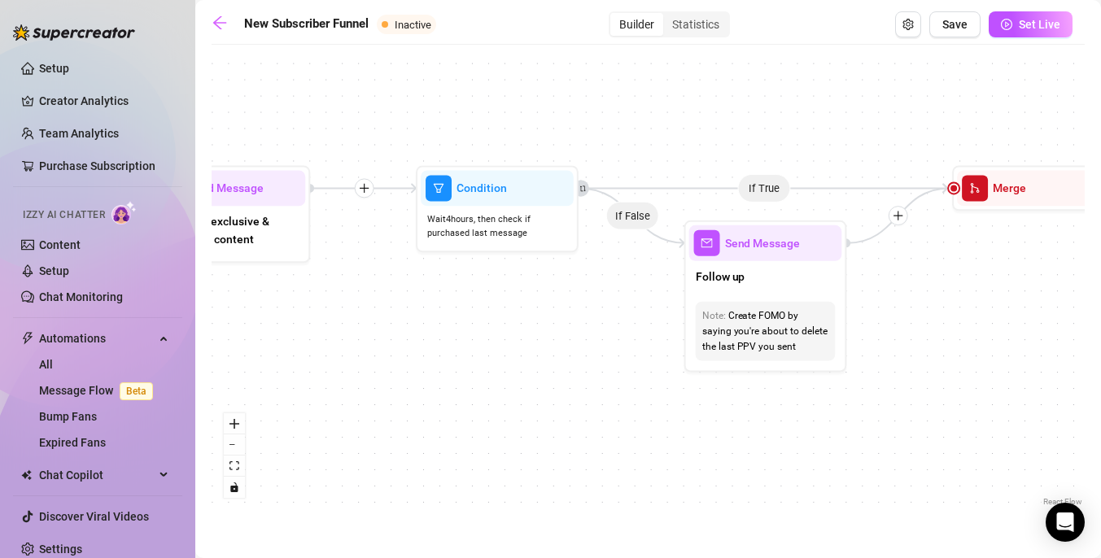
drag, startPoint x: 863, startPoint y: 283, endPoint x: 546, endPoint y: 300, distance: 317.8
click at [546, 300] on div "If True If True If True If False If False If False If True If False Merge Merge…" at bounding box center [648, 281] width 873 height 457
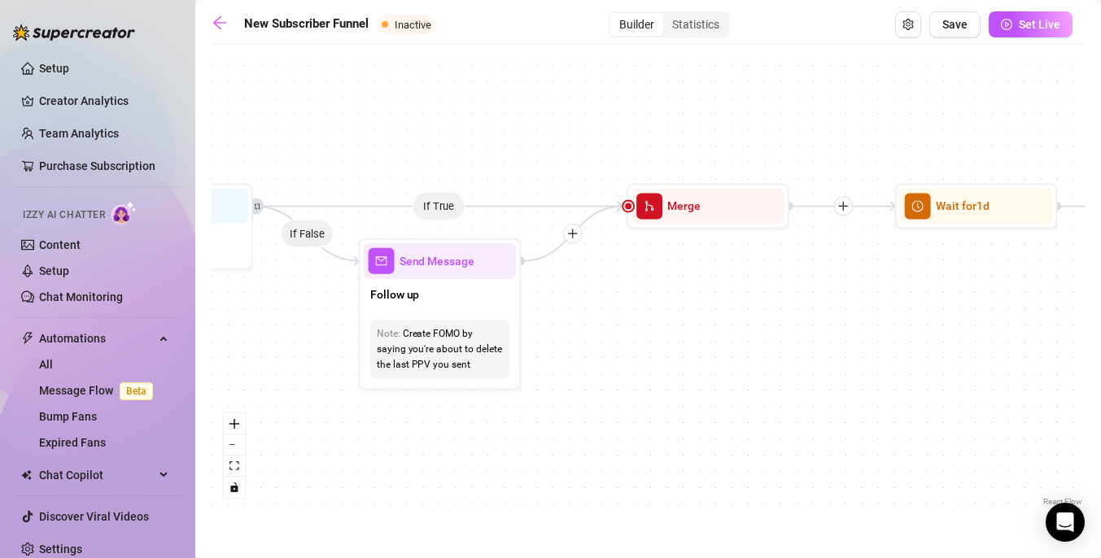
drag, startPoint x: 846, startPoint y: 308, endPoint x: 478, endPoint y: 308, distance: 368.6
click at [478, 308] on div "If True If True If True If False If False If False If True If False Merge Merge…" at bounding box center [648, 281] width 873 height 457
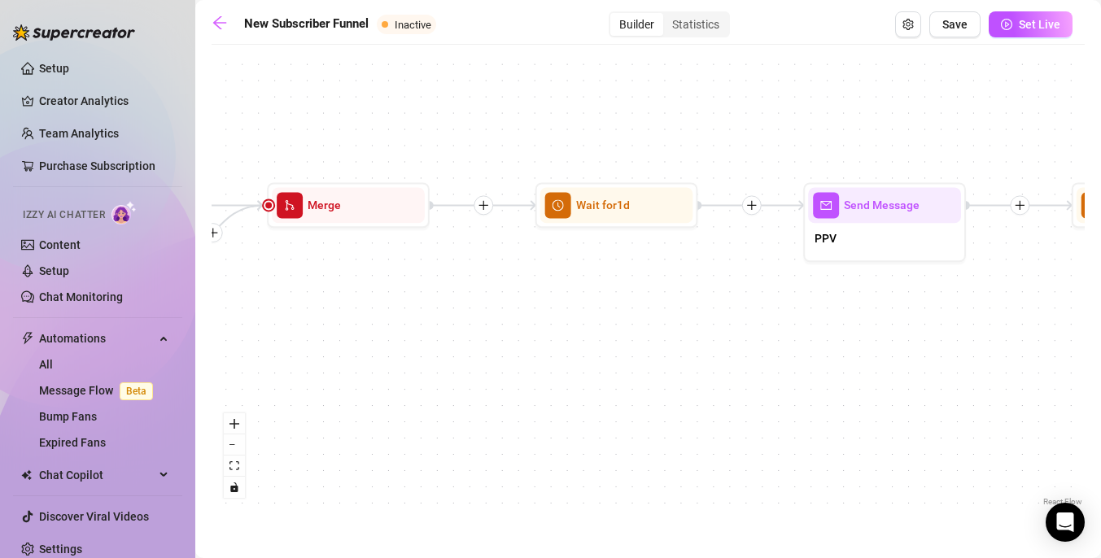
drag, startPoint x: 739, startPoint y: 338, endPoint x: 487, endPoint y: 333, distance: 251.5
click at [487, 333] on div "If True If True If True If False If False If False If True If False Merge Merge…" at bounding box center [648, 281] width 873 height 457
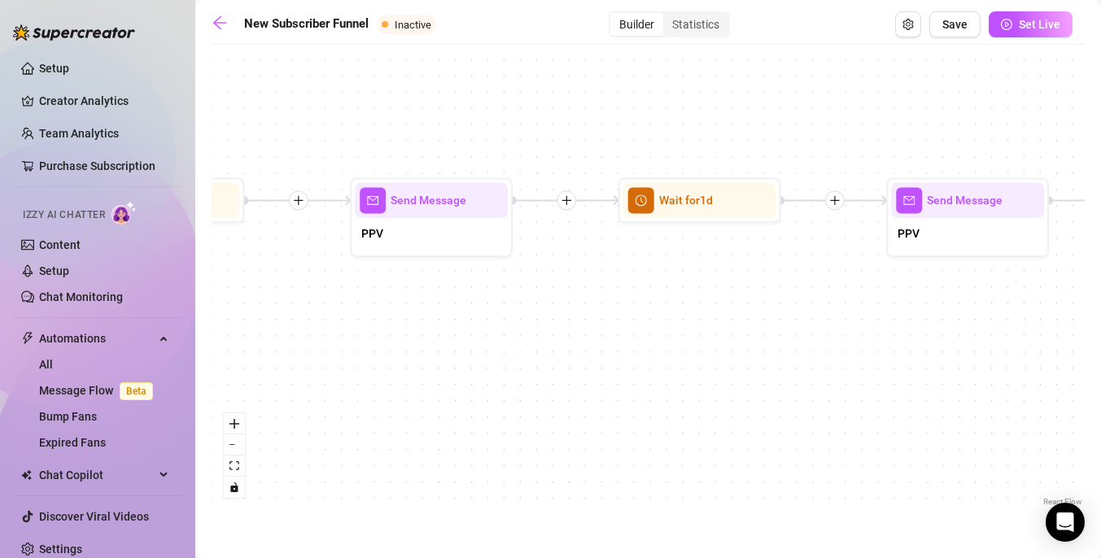
drag, startPoint x: 941, startPoint y: 347, endPoint x: 592, endPoint y: 347, distance: 348.2
click at [592, 347] on div "If True If True If True If False If False If False If True If False Merge Merge…" at bounding box center [648, 281] width 873 height 457
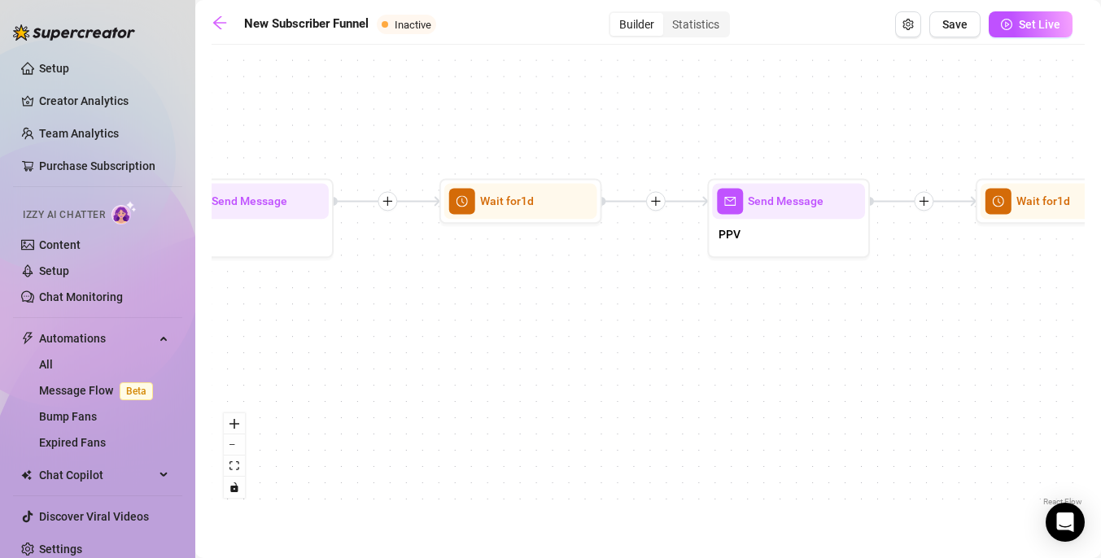
drag, startPoint x: 881, startPoint y: 363, endPoint x: 521, endPoint y: 364, distance: 360.5
click at [519, 364] on div "If True If True If True If False If False If False If True If False Merge Merge…" at bounding box center [648, 281] width 873 height 457
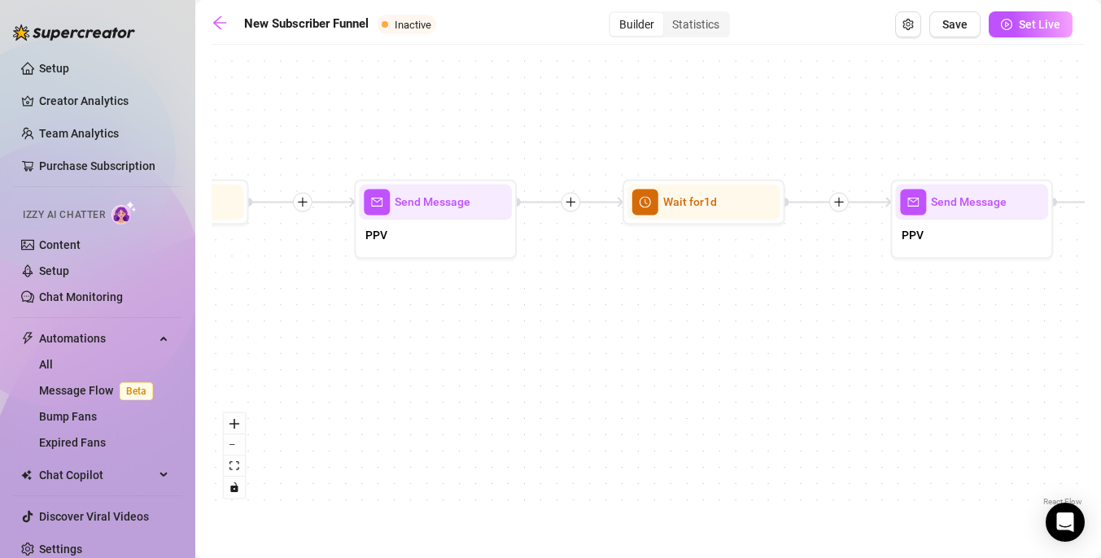
drag, startPoint x: 861, startPoint y: 403, endPoint x: 443, endPoint y: 403, distance: 417.4
click at [443, 403] on div "If True If True If True If False If False If False If True If False Merge Merge…" at bounding box center [648, 281] width 873 height 457
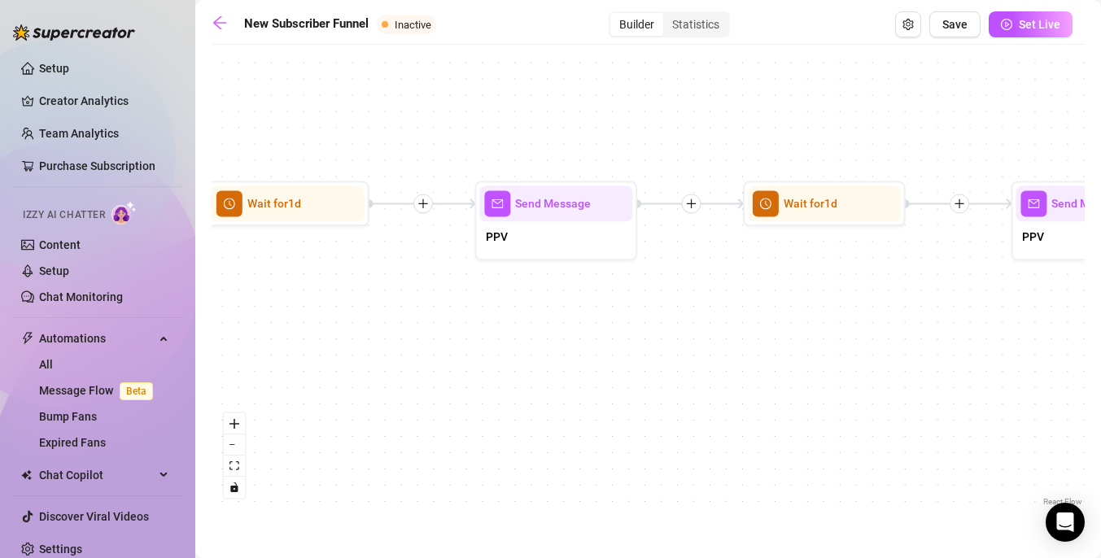
drag
click at [369, 426] on div "If True If True If True If False If False If False If True If False Merge Merge…" at bounding box center [648, 281] width 873 height 457
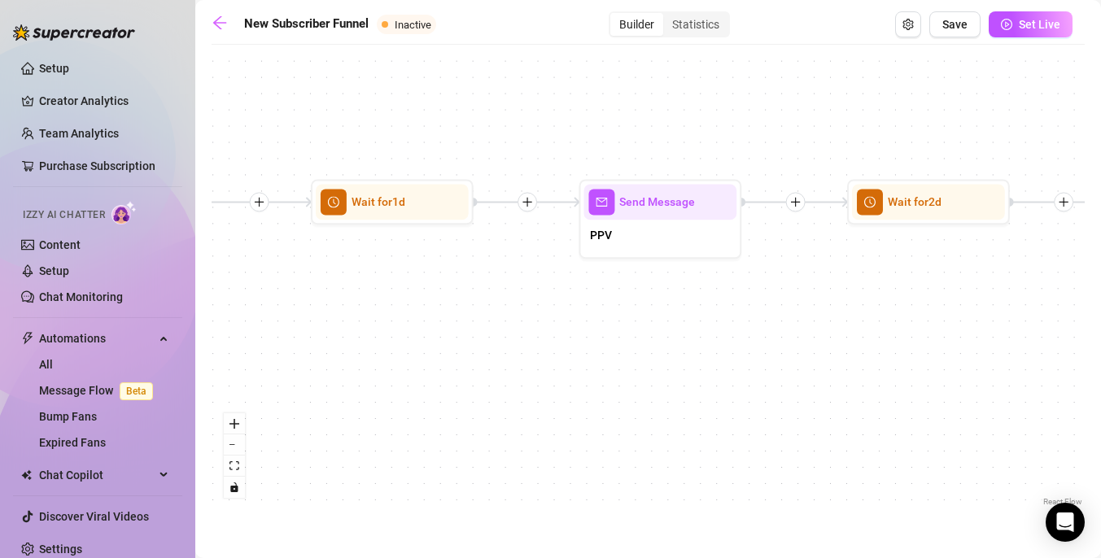
click at [296, 441] on div "If True If True If True If False If False If False If True If False Merge Merge…" at bounding box center [648, 281] width 873 height 457
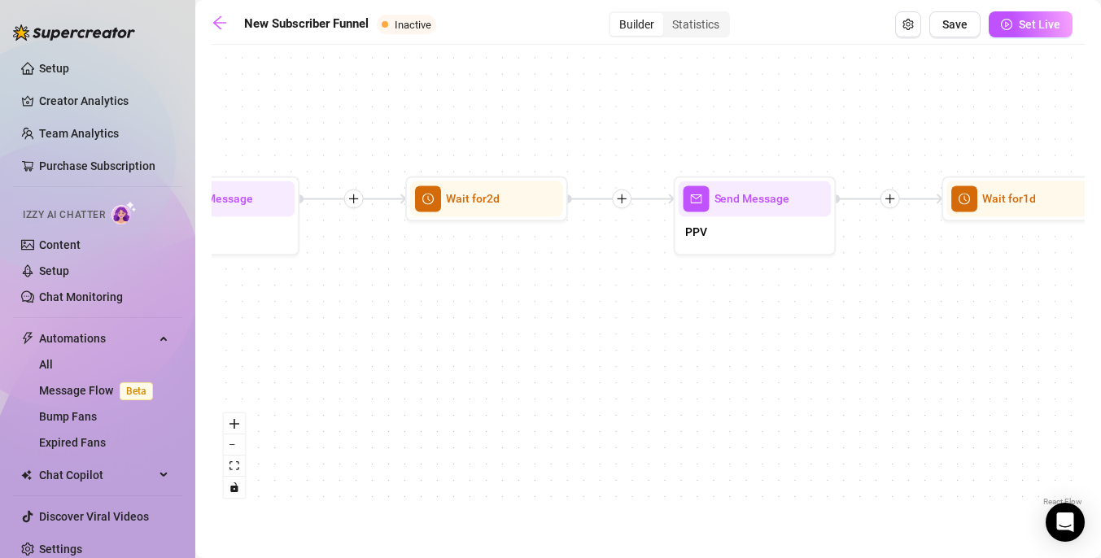
click at [362, 391] on div "If True If True If True If False If False If False If True If False Merge Merge…" at bounding box center [648, 281] width 873 height 457
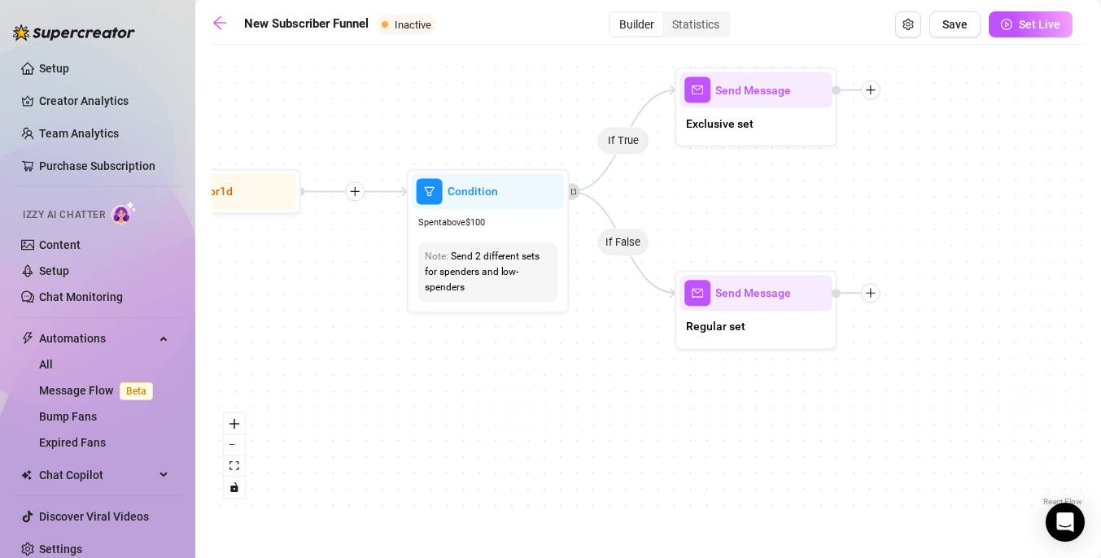
click at [396, 422] on div "If True If True If True If False If False If False If True If False Merge Merge…" at bounding box center [648, 281] width 873 height 457
click at [443, 449] on div "If True If True If True If False If False If False If True If False Merge Merge…" at bounding box center [648, 281] width 873 height 457
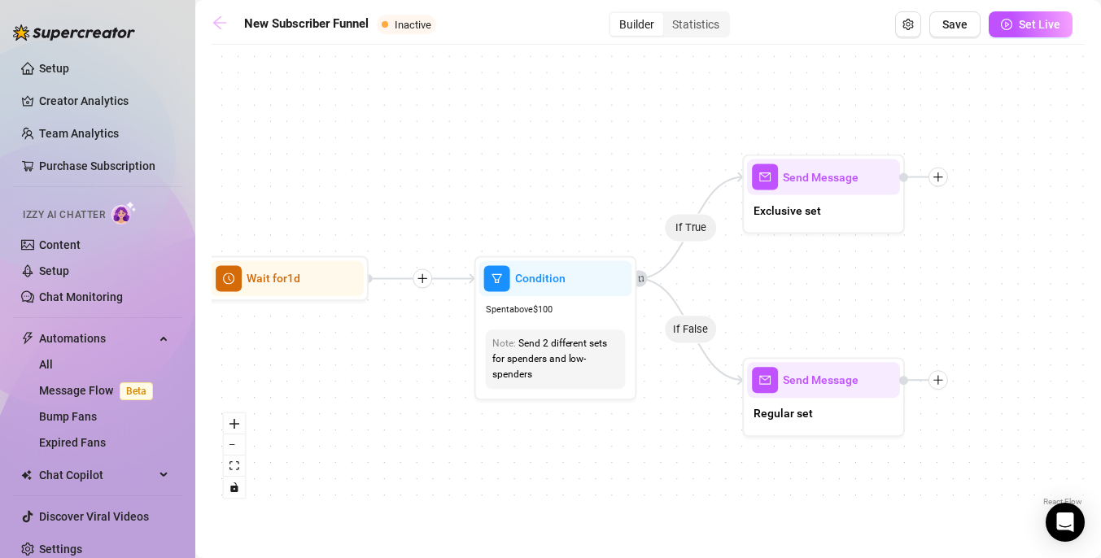
click at [212, 22] on icon "arrow-left" at bounding box center [220, 23] width 16 height 16
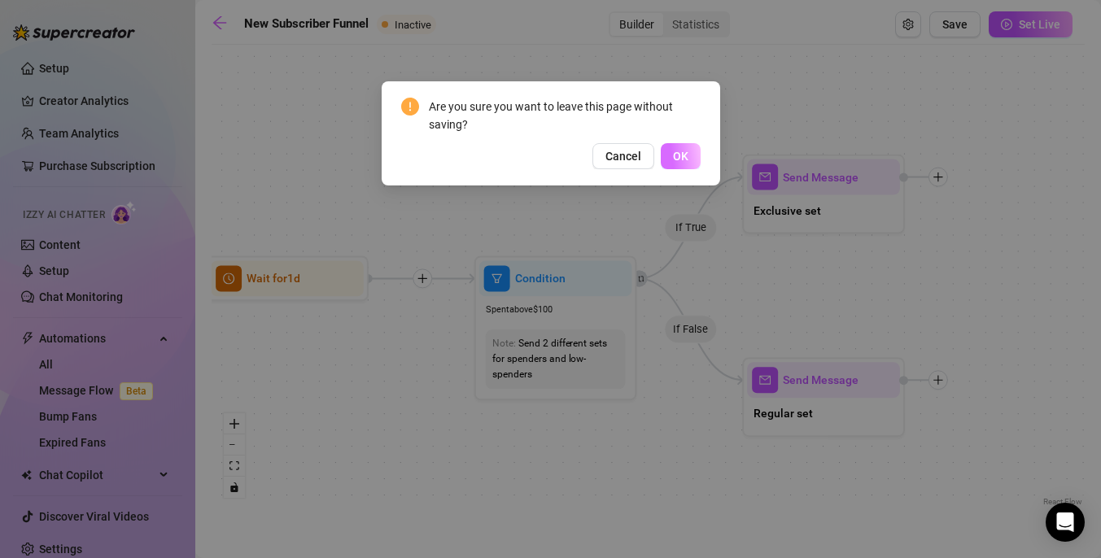
click at [685, 155] on span "OK" at bounding box center [680, 156] width 15 height 13
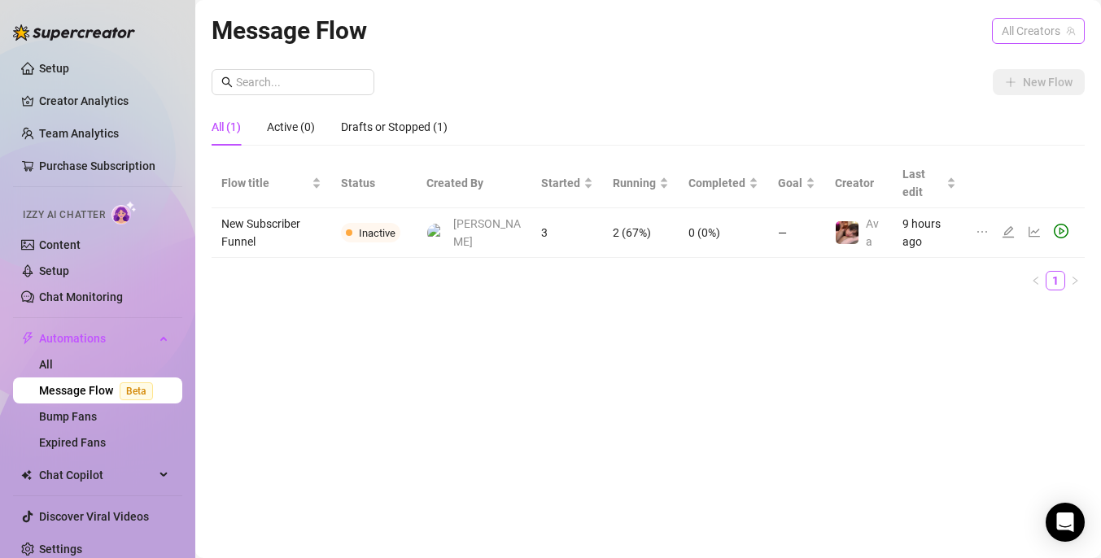
click at [1035, 33] on span "All Creators" at bounding box center [1038, 31] width 73 height 24
click at [1000, 85] on span "( daddysgxrl69 )" at bounding box center [1032, 90] width 77 height 18
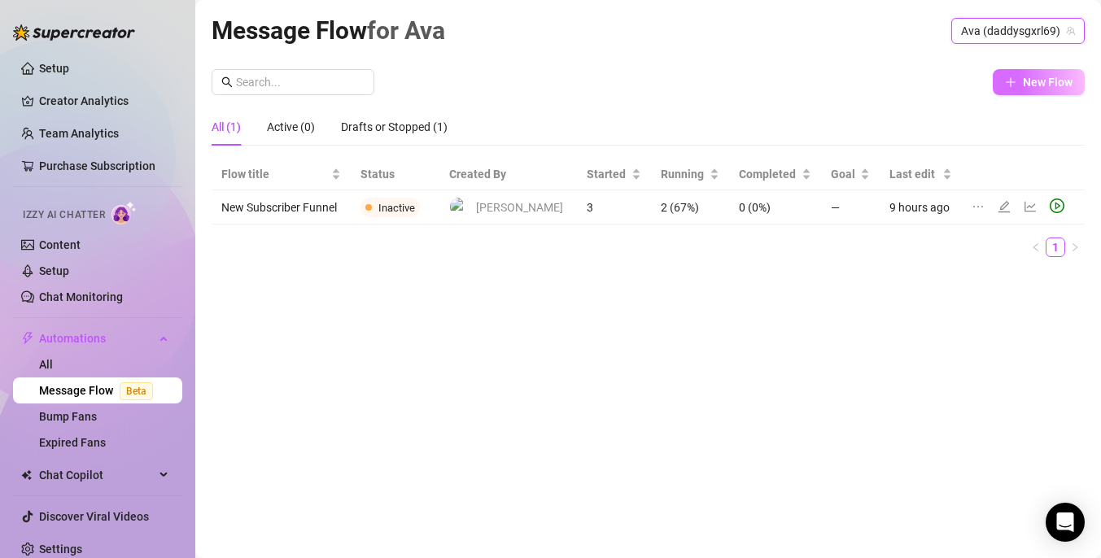
click at [1032, 84] on span "New Flow" at bounding box center [1048, 82] width 50 height 13
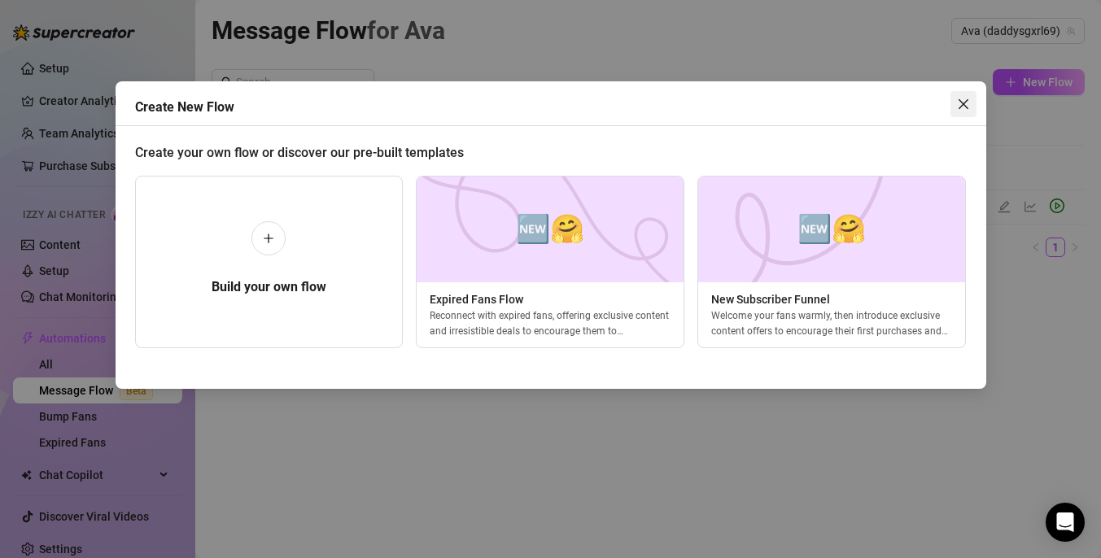
click at [967, 110] on icon "close" at bounding box center [963, 104] width 13 height 13
